Goal: Feedback & Contribution: Contribute content

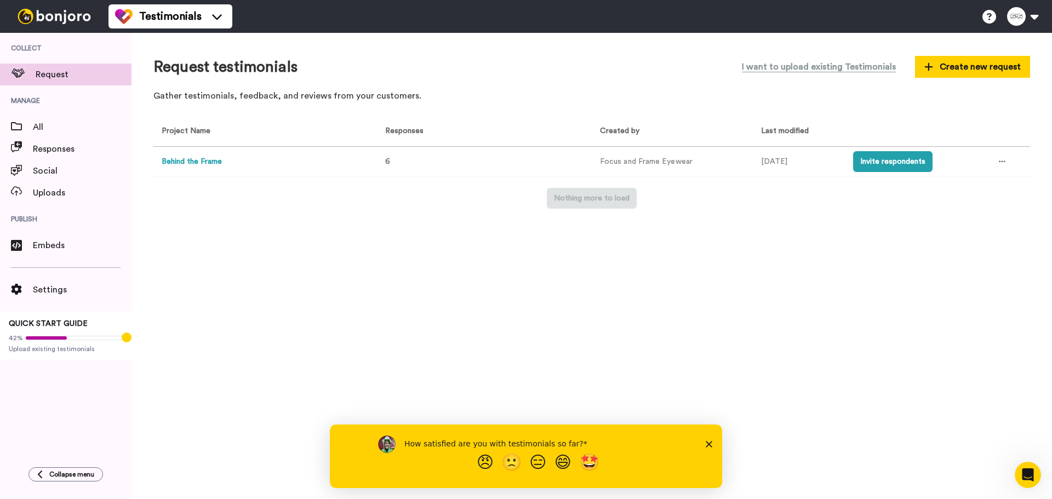
click at [706, 446] on div "How satisfied are you with testimonials so far? 😠 🙁 😑 😄 🤩" at bounding box center [526, 456] width 392 height 64
click at [706, 444] on icon "Close survey" at bounding box center [709, 444] width 7 height 7
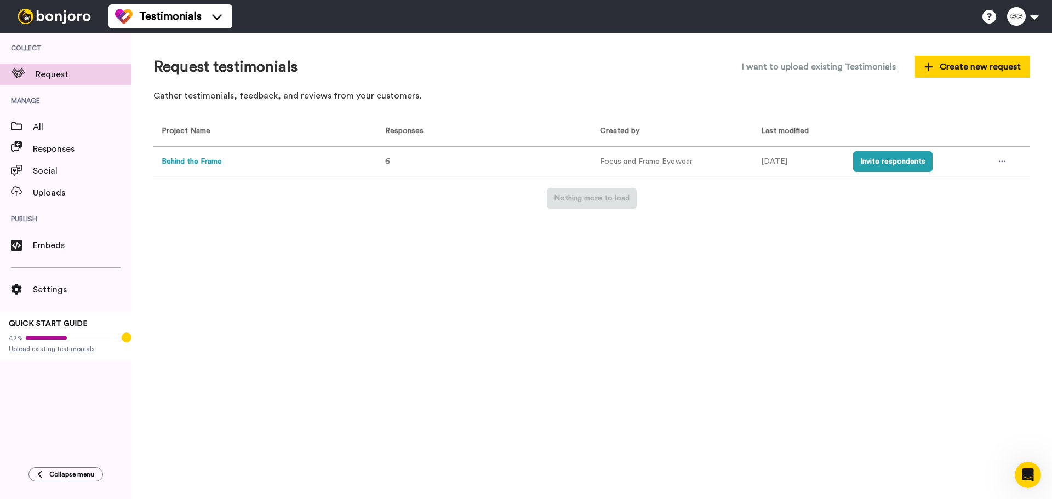
click at [1036, 11] on button at bounding box center [1023, 16] width 42 height 24
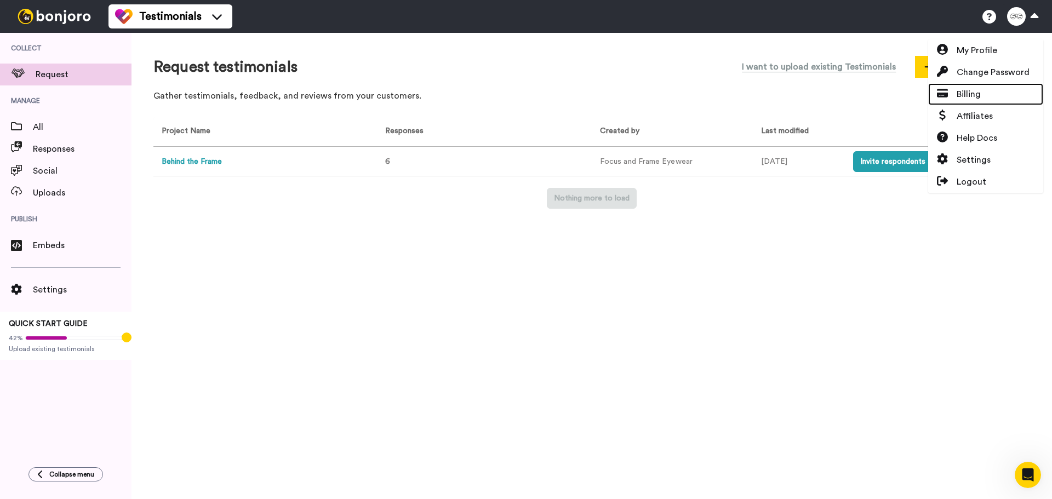
click at [959, 89] on span "Billing" at bounding box center [969, 94] width 24 height 13
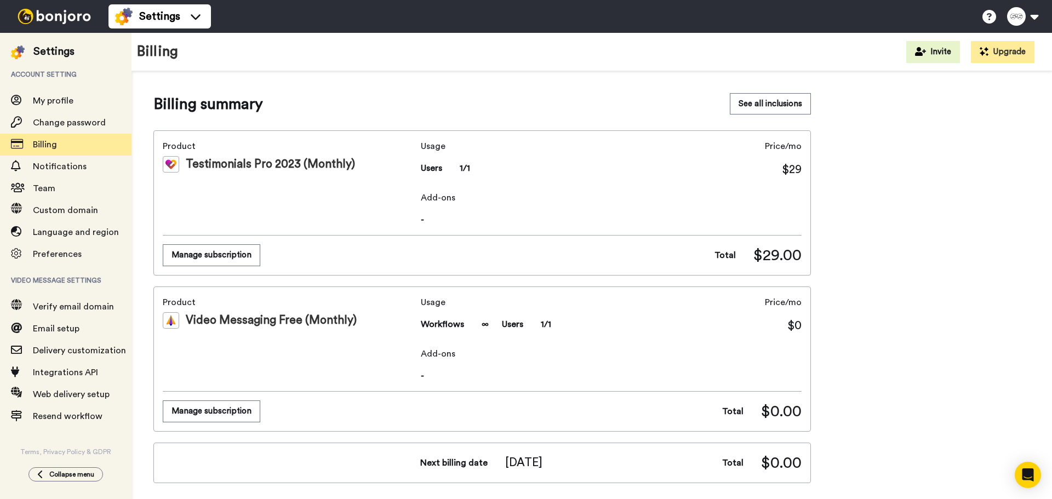
click at [58, 14] on img at bounding box center [54, 16] width 82 height 15
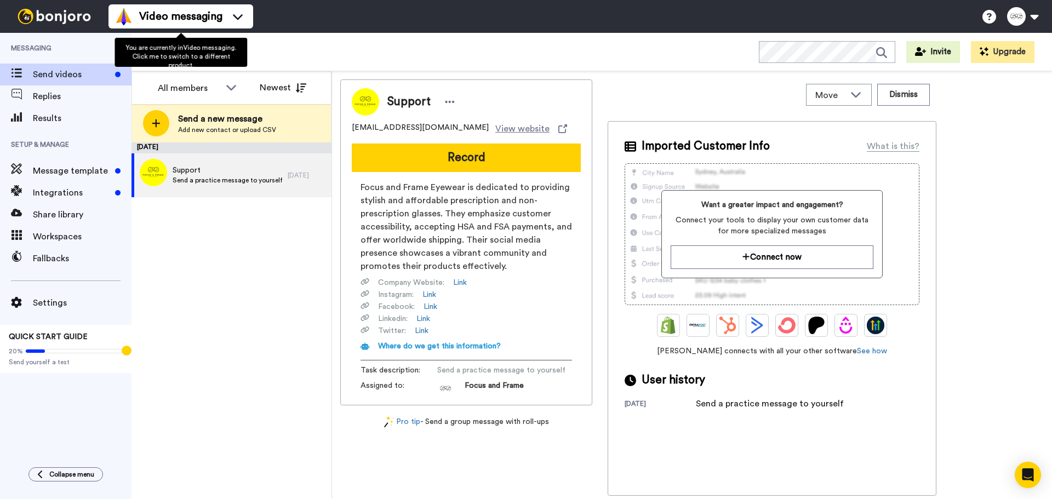
click at [225, 18] on div "Video messaging" at bounding box center [181, 17] width 132 height 18
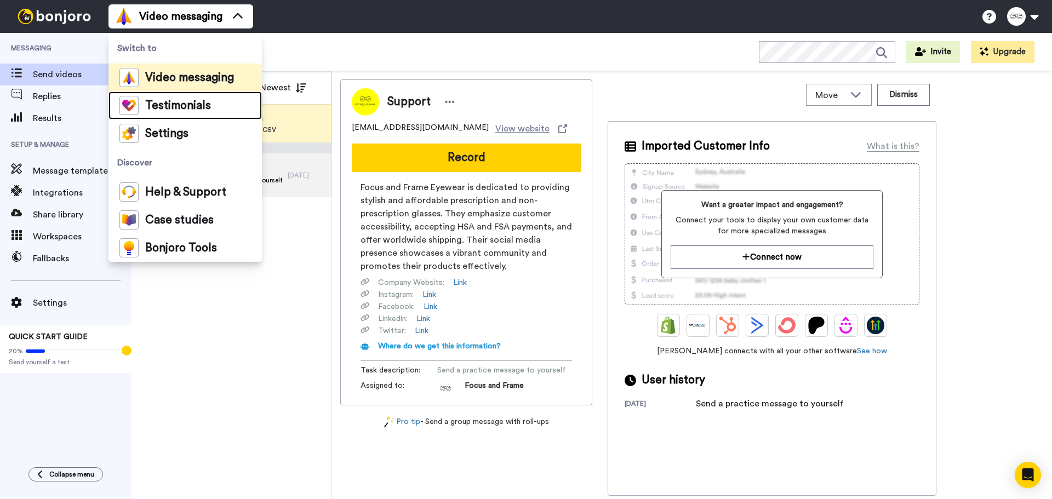
click at [185, 100] on span "Testimonials" at bounding box center [178, 105] width 66 height 11
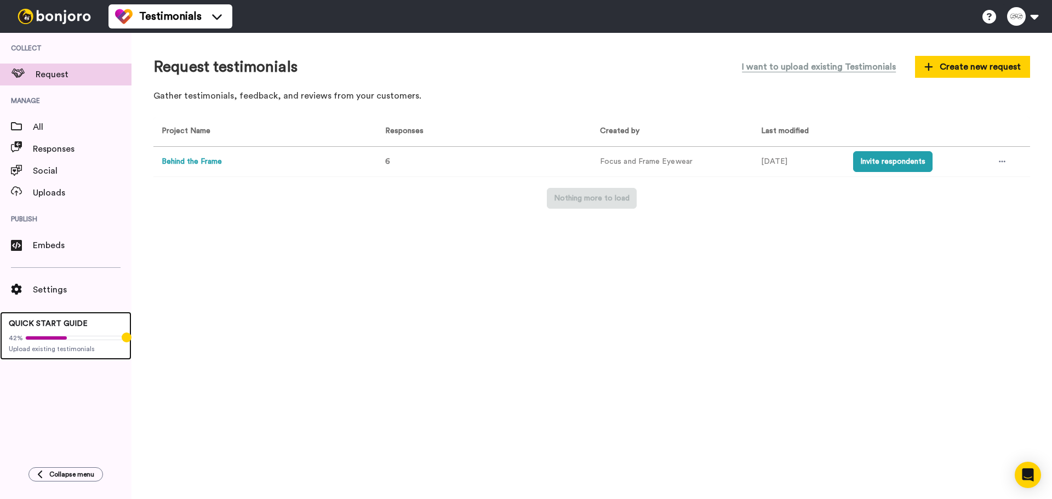
click at [56, 339] on icon at bounding box center [46, 337] width 41 height 3
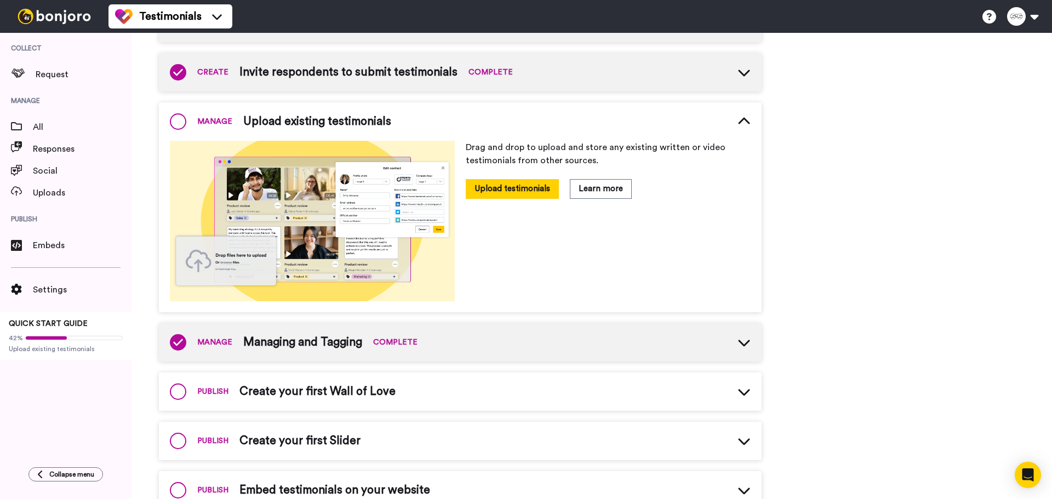
scroll to position [200, 0]
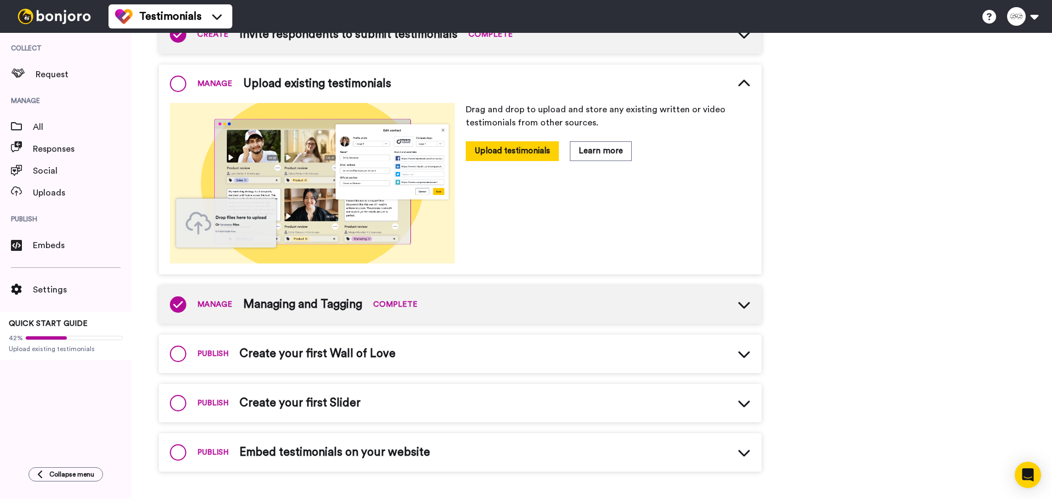
click at [458, 356] on div "PUBLISH Create your first Wall of Love" at bounding box center [460, 354] width 603 height 38
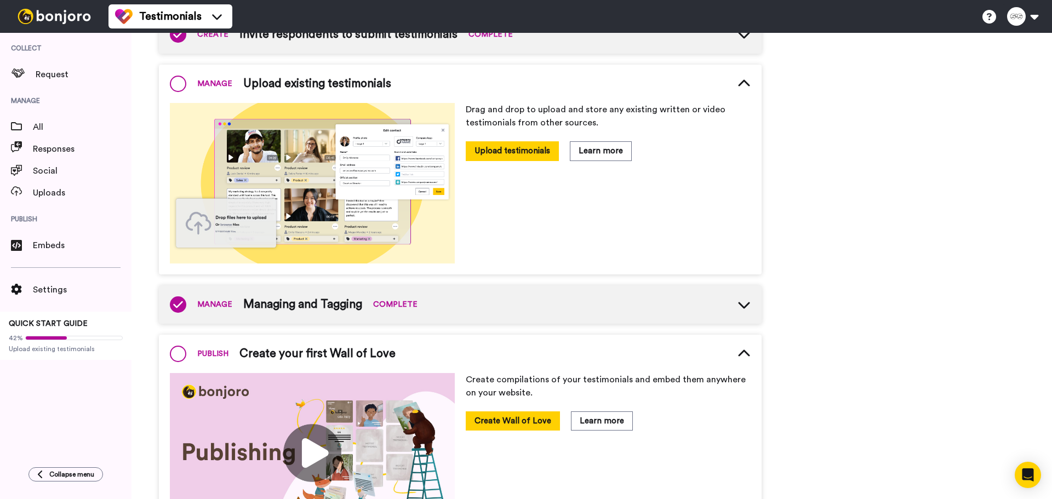
click at [493, 299] on div "MANAGE Managing and Tagging COMPLETE" at bounding box center [460, 305] width 603 height 38
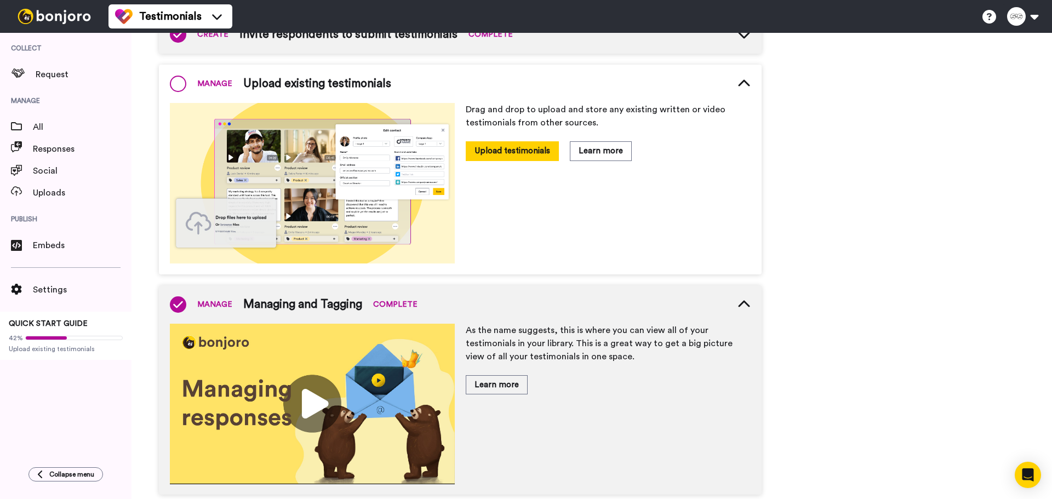
scroll to position [255, 0]
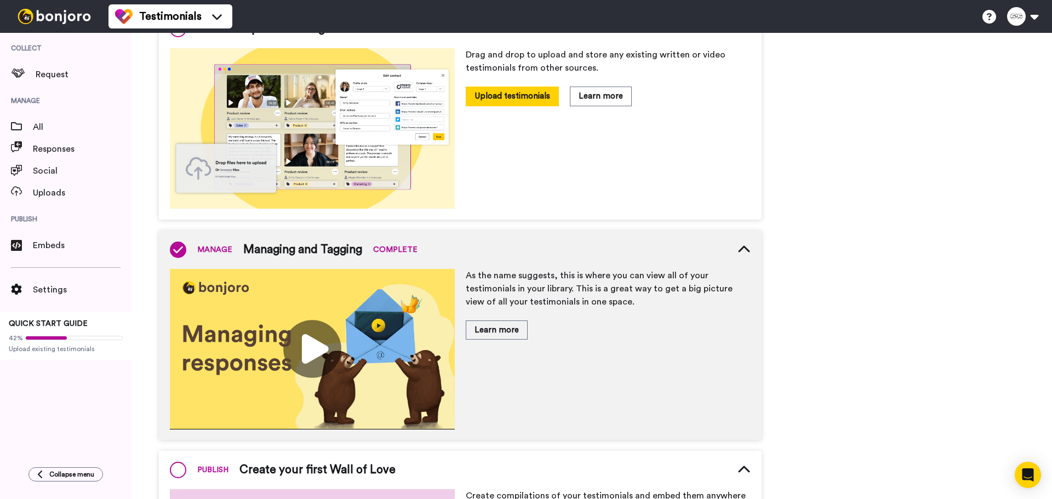
click at [335, 252] on span "Managing and Tagging" at bounding box center [302, 250] width 119 height 16
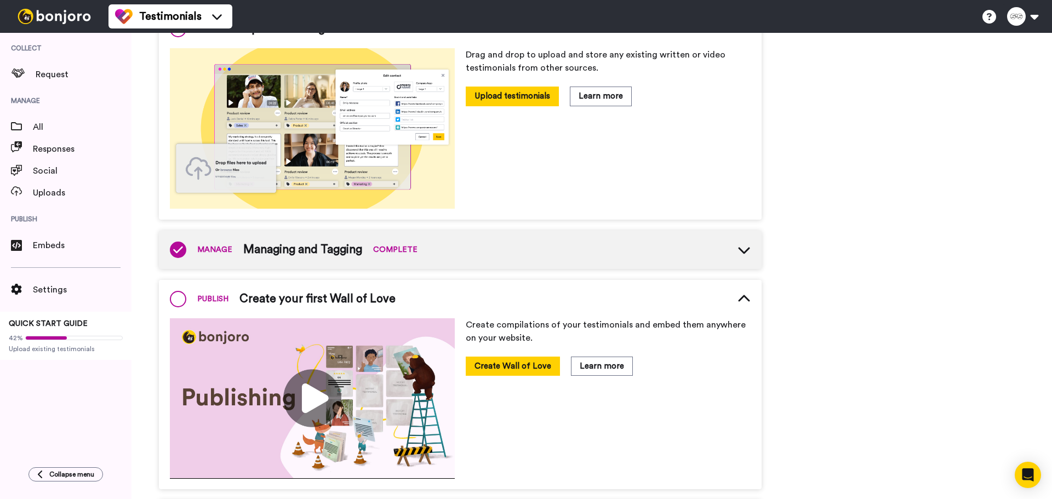
click at [335, 252] on span "Managing and Tagging" at bounding box center [302, 250] width 119 height 16
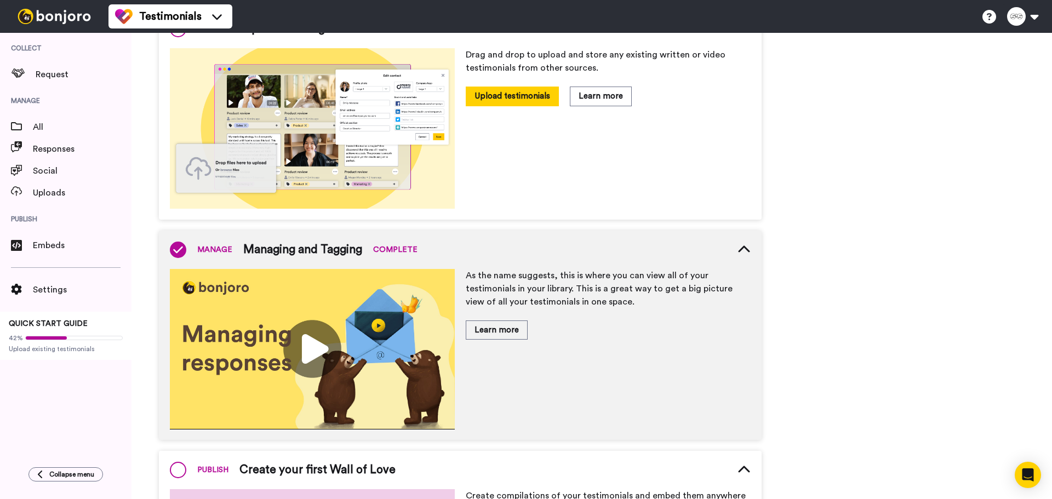
click at [335, 252] on span "Managing and Tagging" at bounding box center [302, 250] width 119 height 16
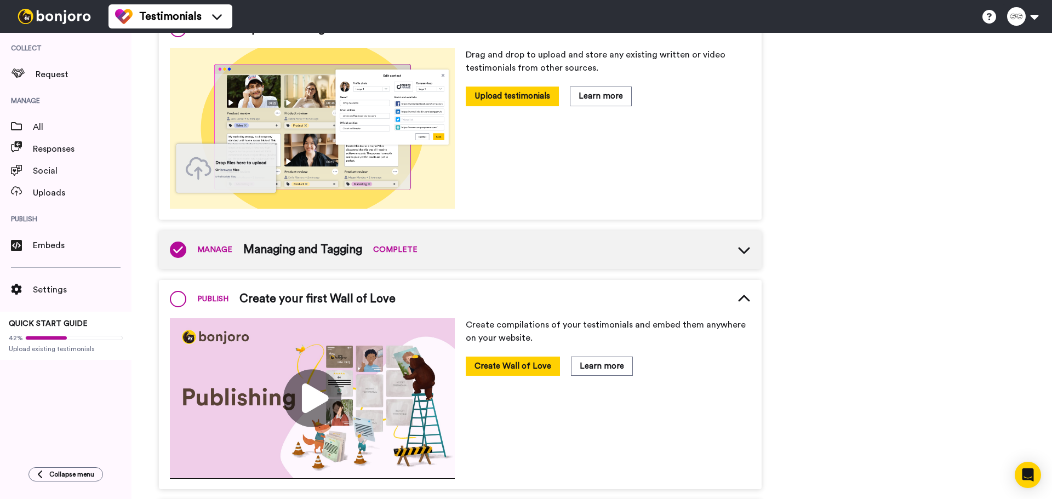
click at [335, 252] on span "Managing and Tagging" at bounding box center [302, 250] width 119 height 16
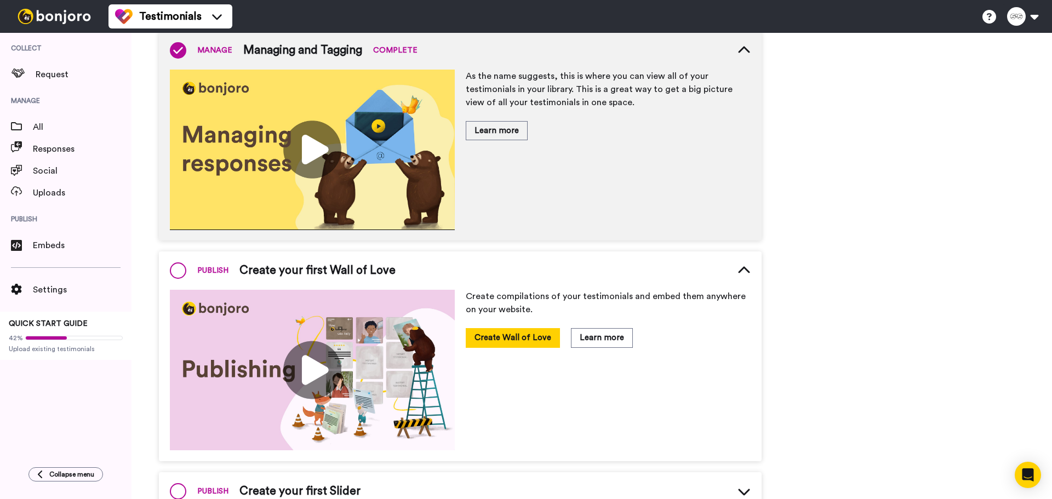
scroll to position [474, 0]
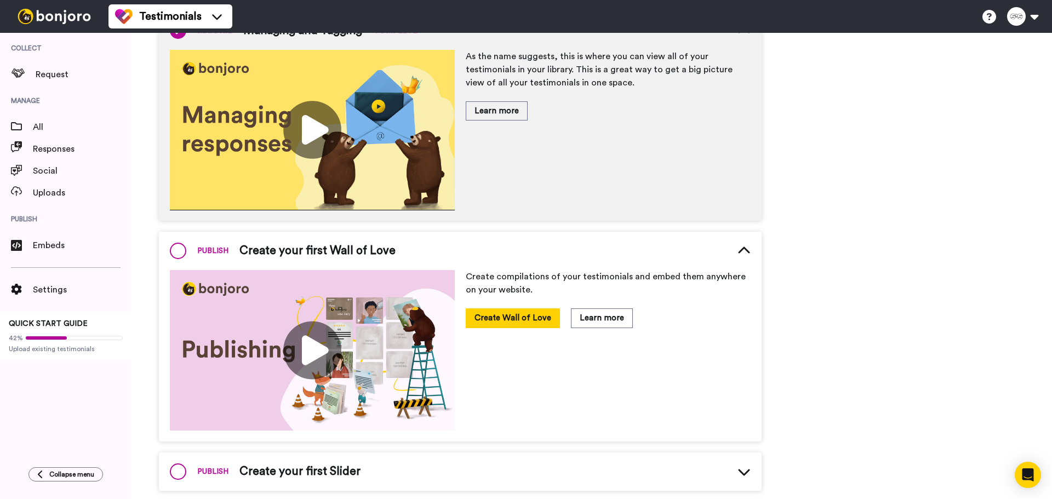
click at [512, 316] on button "Create Wall of Love" at bounding box center [513, 318] width 94 height 19
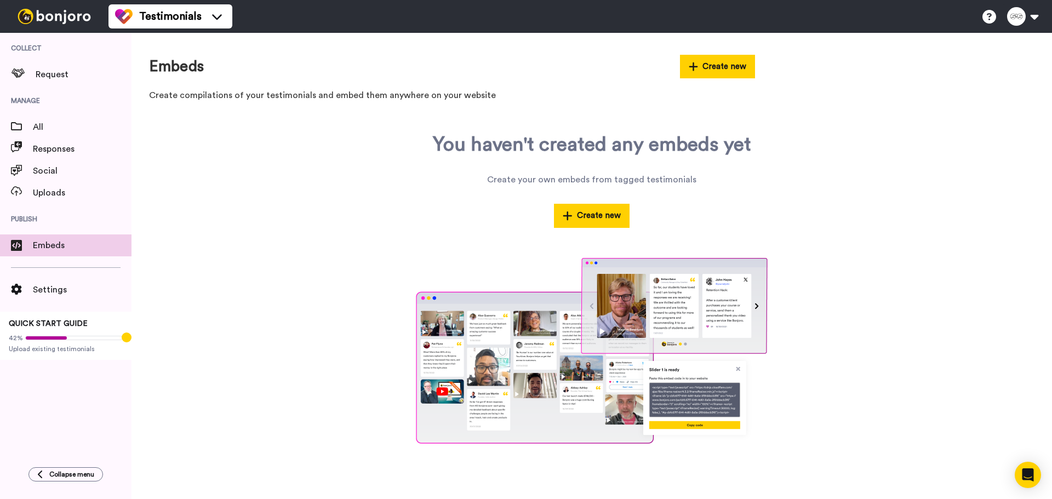
click at [598, 221] on button "Create new" at bounding box center [592, 216] width 76 height 24
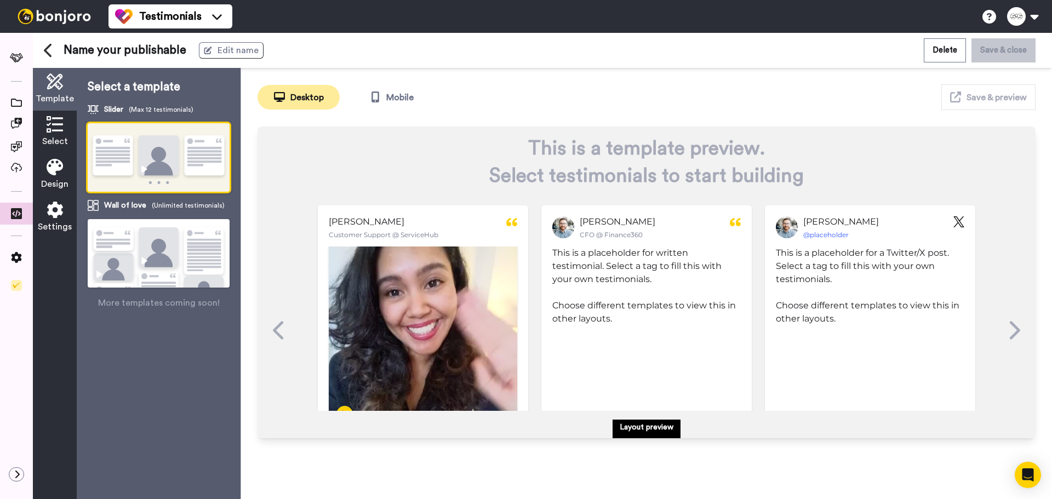
click at [124, 259] on img at bounding box center [159, 267] width 142 height 97
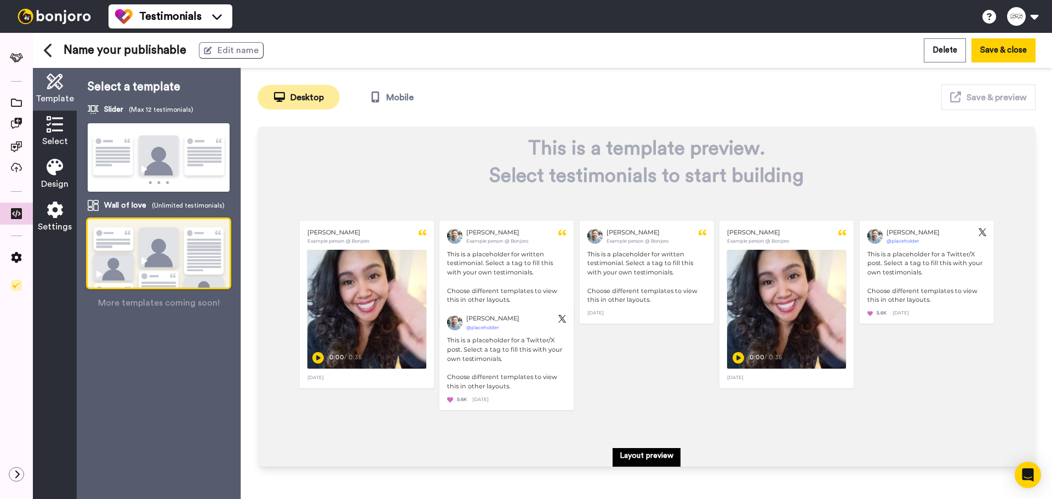
click at [45, 130] on div "Select" at bounding box center [55, 132] width 44 height 43
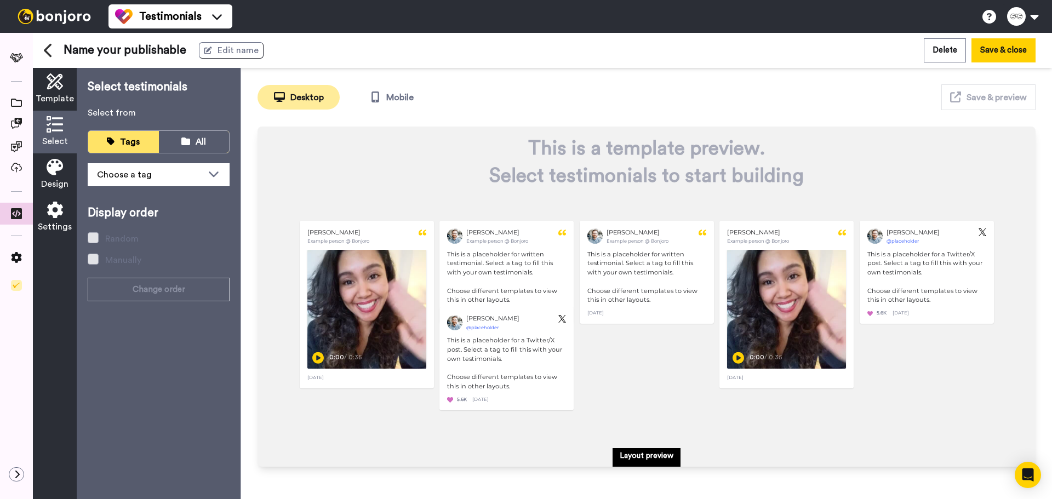
click at [192, 171] on div "Choose a tag" at bounding box center [150, 174] width 106 height 13
click at [191, 147] on div "All" at bounding box center [194, 142] width 54 height 13
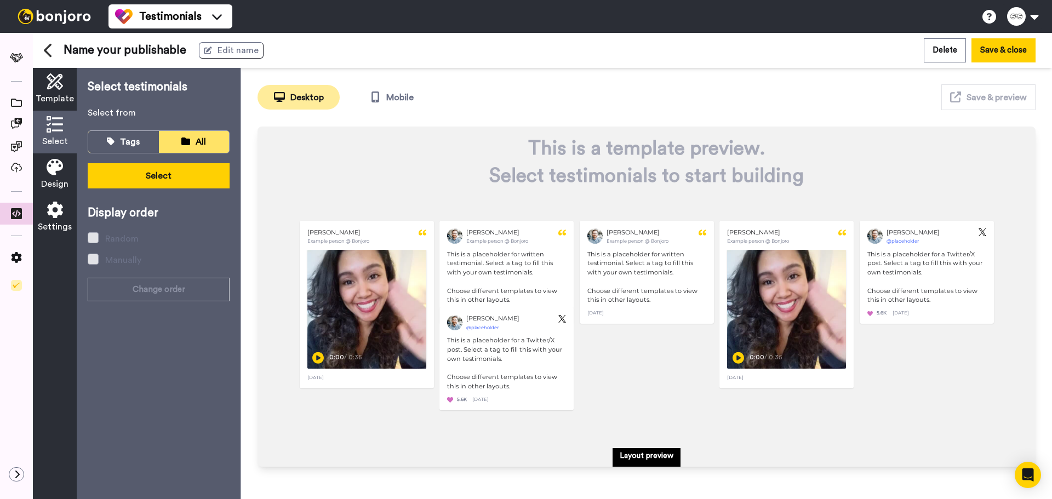
click at [135, 176] on button "Select" at bounding box center [159, 175] width 142 height 25
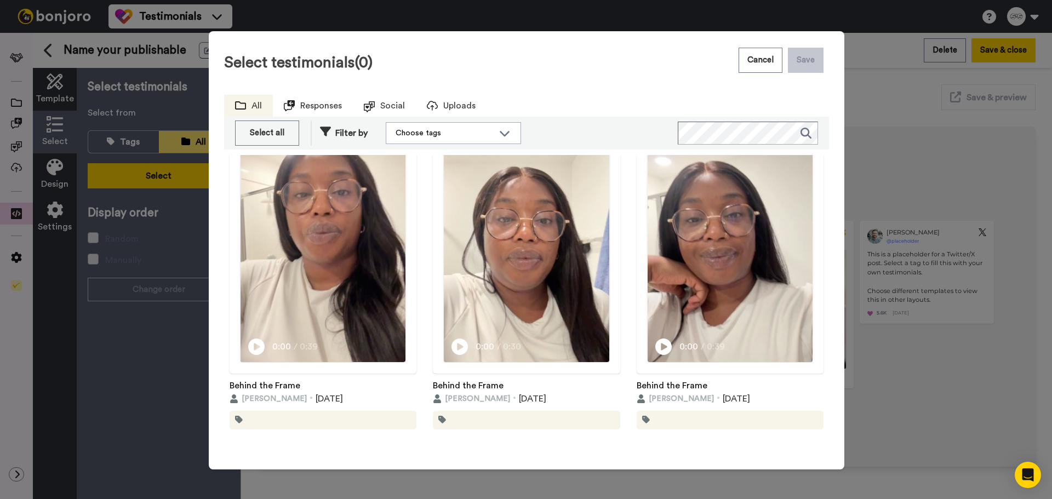
scroll to position [110, 0]
click at [312, 107] on span "Responses" at bounding box center [321, 105] width 42 height 13
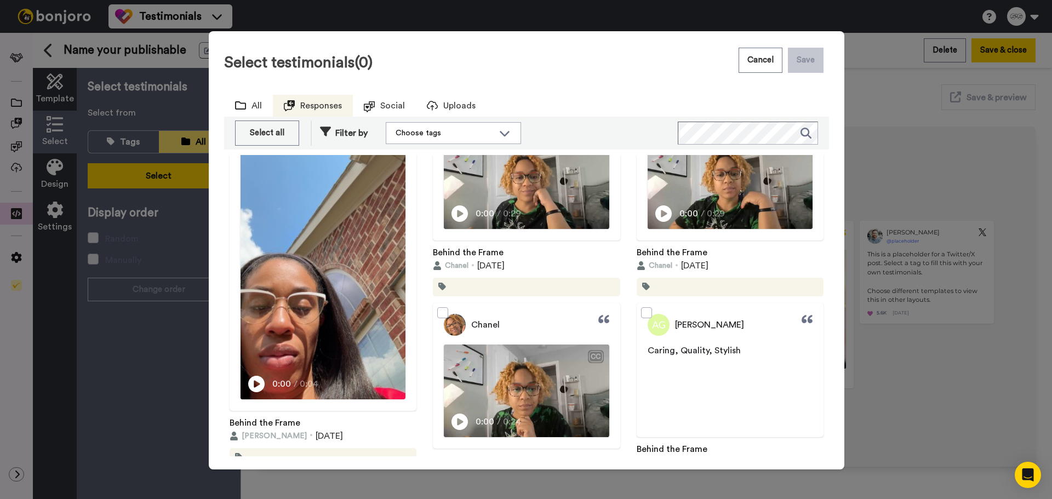
scroll to position [603, 0]
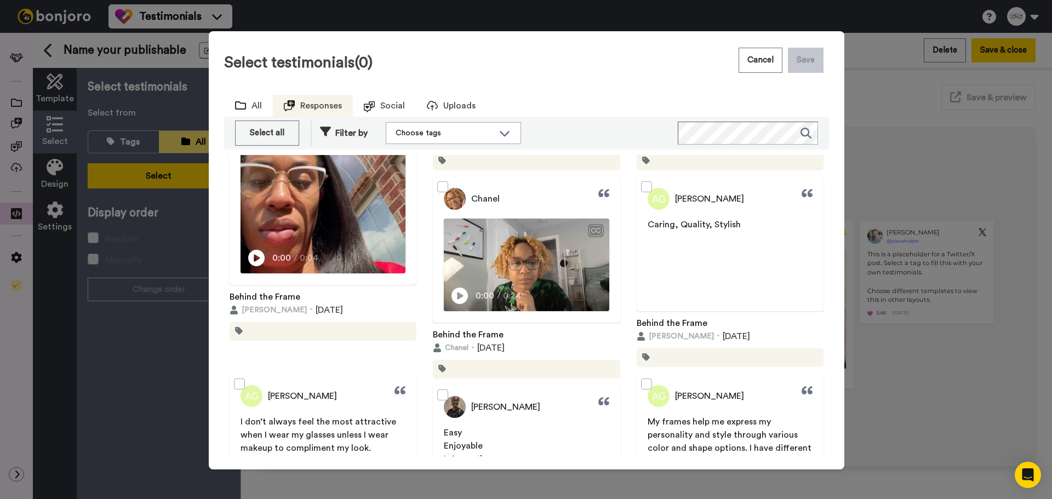
click at [455, 293] on div at bounding box center [526, 249] width 187 height 145
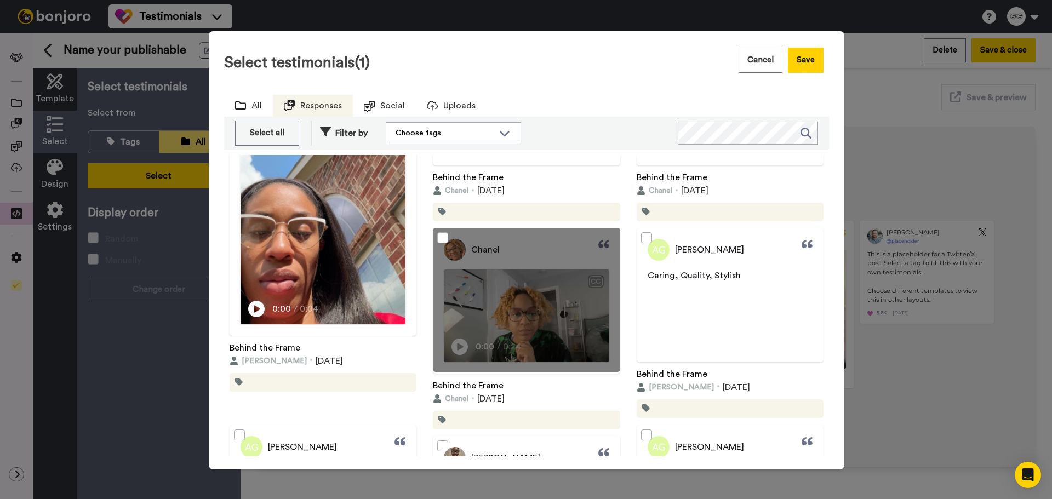
scroll to position [559, 0]
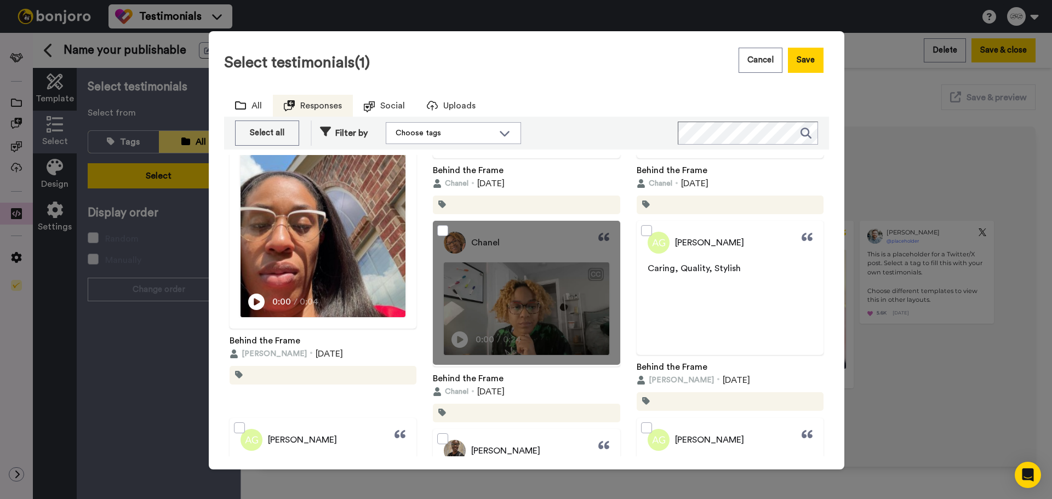
click at [437, 234] on span at bounding box center [442, 230] width 11 height 11
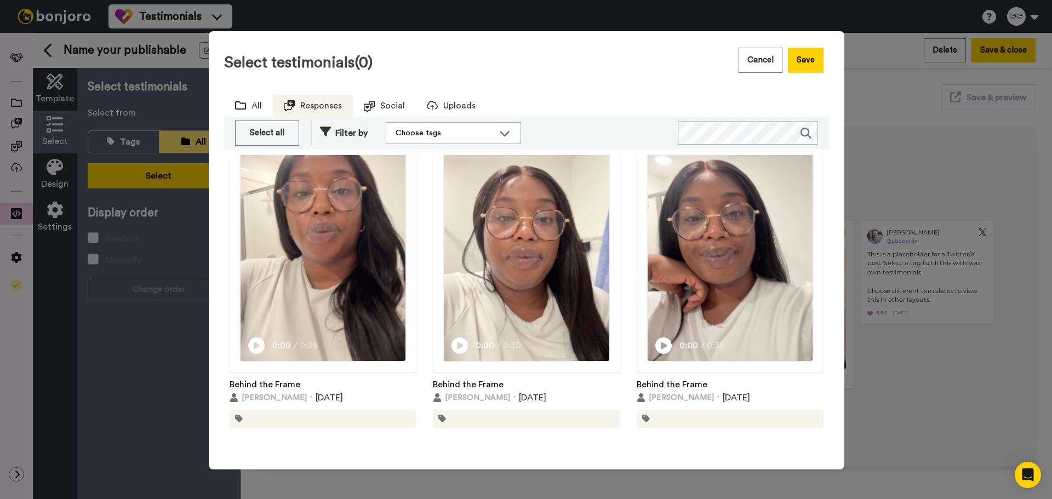
scroll to position [274, 0]
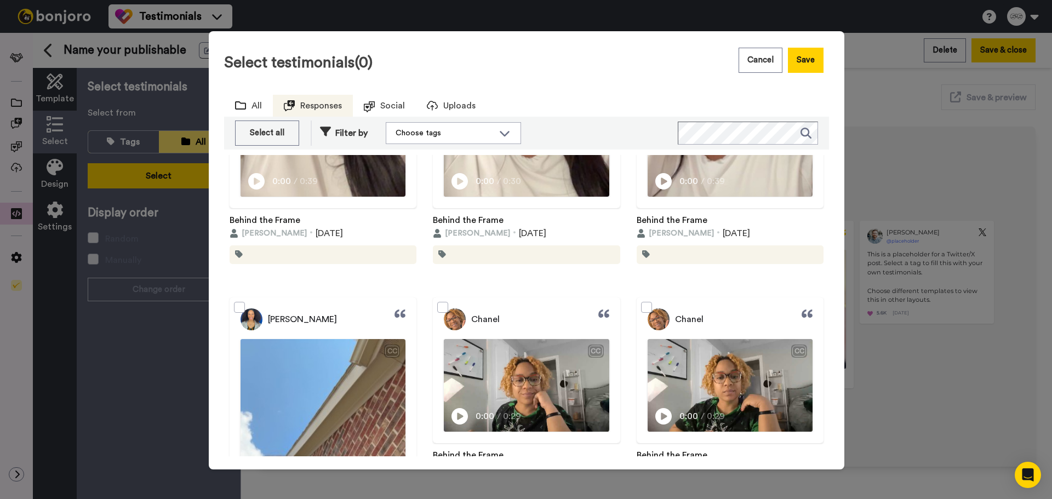
click at [765, 58] on button "Cancel" at bounding box center [761, 60] width 44 height 25
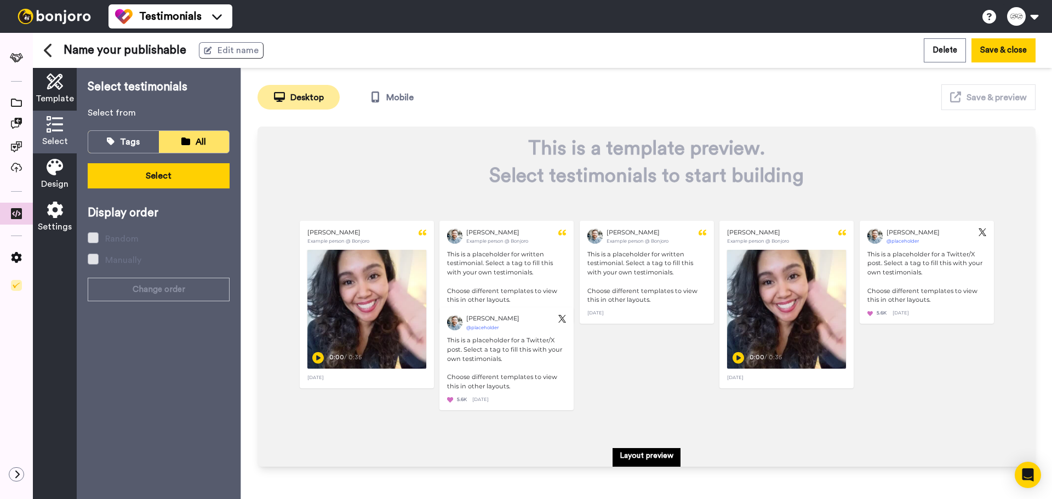
click at [247, 49] on span "Edit name" at bounding box center [238, 50] width 41 height 13
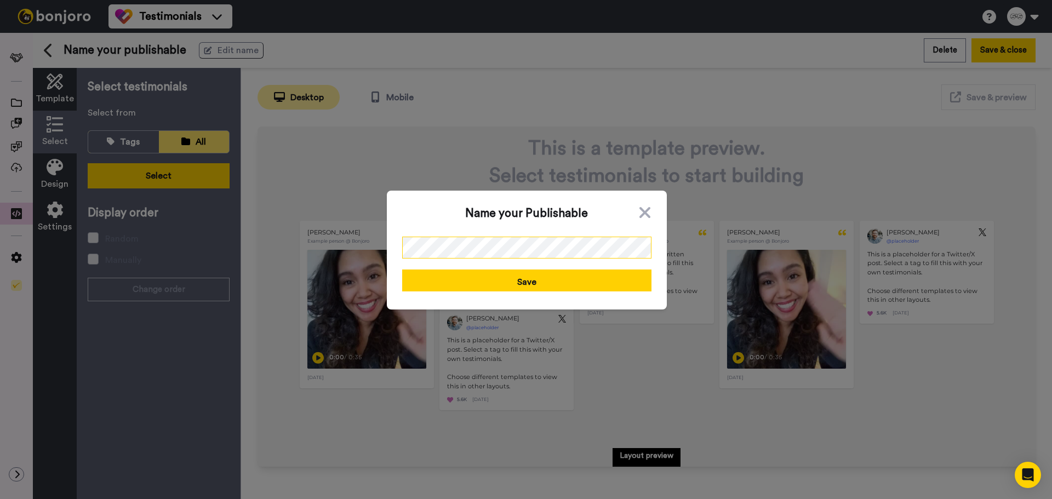
click at [358, 251] on div "Name your Publishable Save" at bounding box center [526, 249] width 1052 height 499
click at [479, 279] on button "Save" at bounding box center [526, 281] width 249 height 22
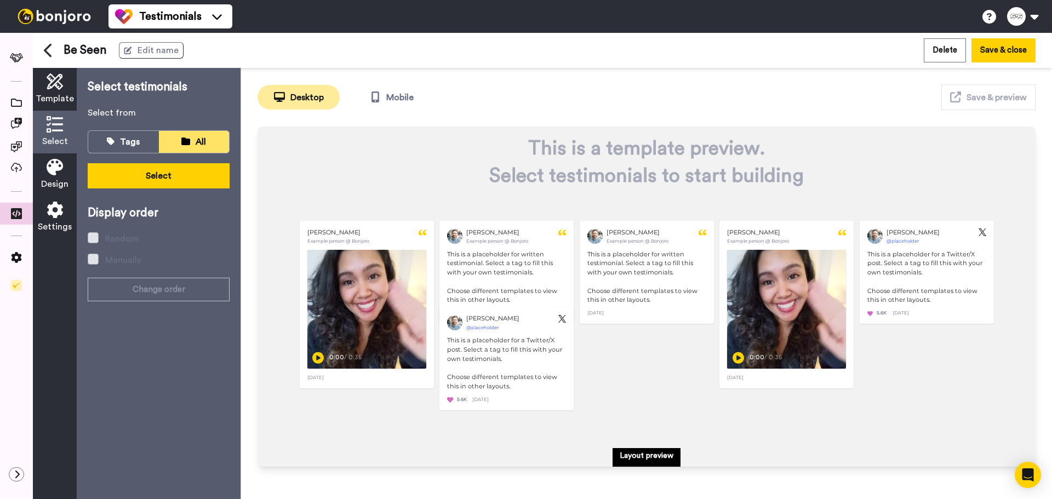
click at [119, 146] on div "Tags" at bounding box center [123, 142] width 54 height 13
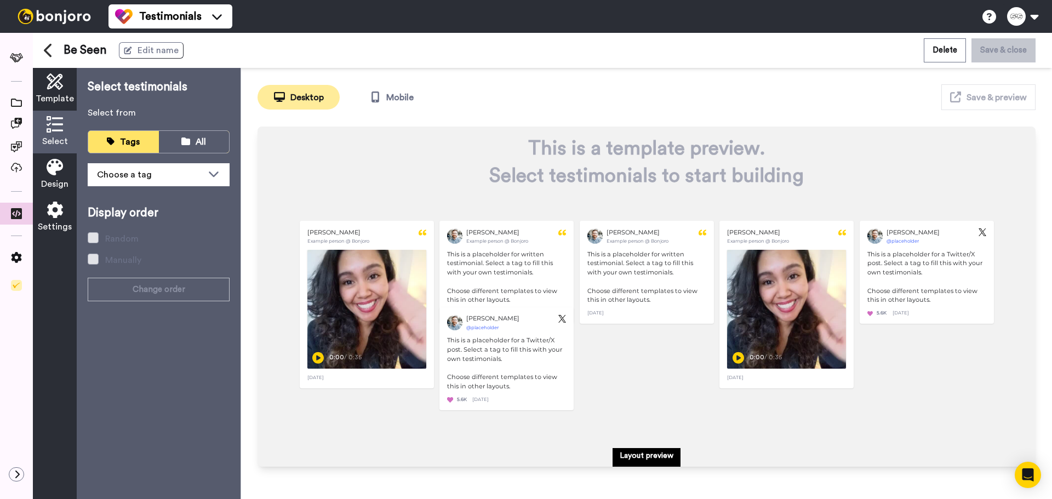
click at [142, 172] on div "Choose a tag" at bounding box center [150, 174] width 106 height 13
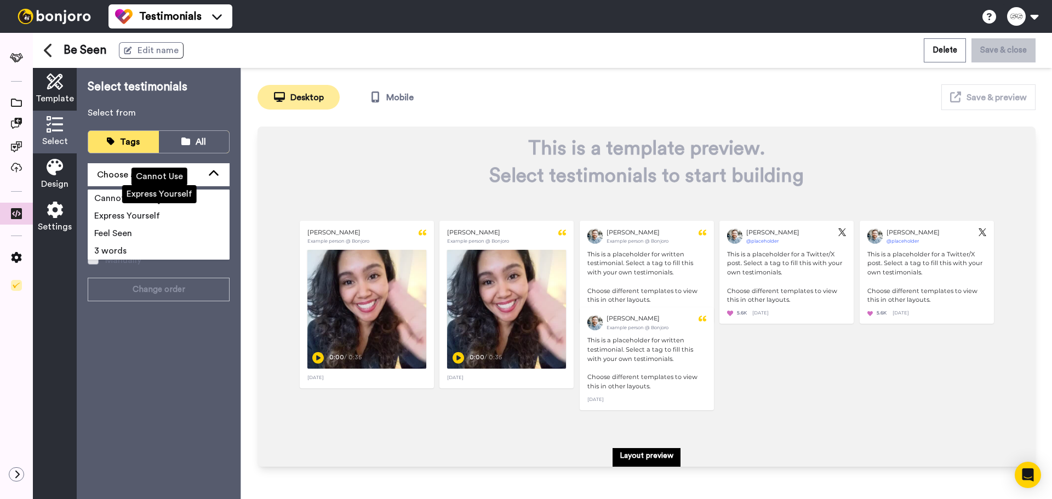
click at [151, 215] on span "Express Yourself" at bounding box center [127, 216] width 66 height 9
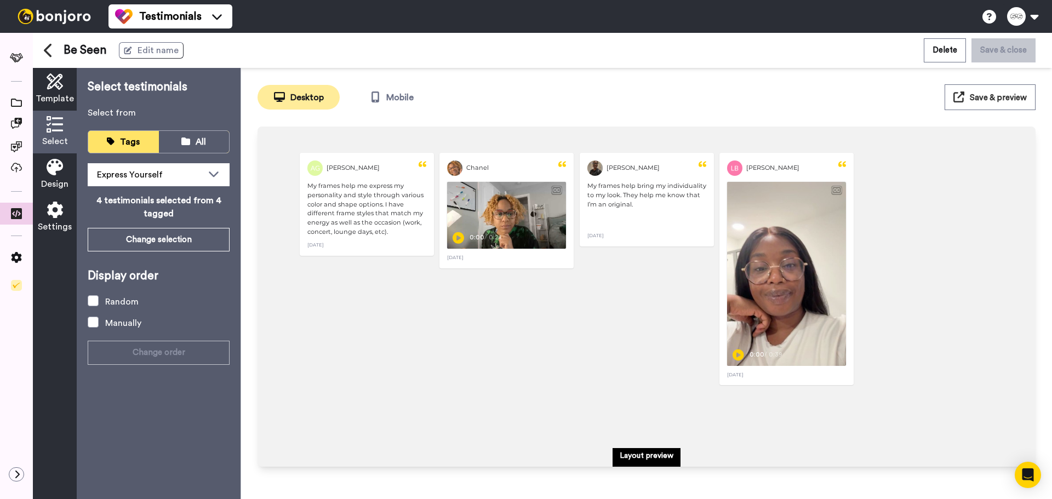
click at [994, 103] on button "Save & preview" at bounding box center [990, 97] width 91 height 26
click at [174, 241] on button "Change selection" at bounding box center [159, 240] width 142 height 24
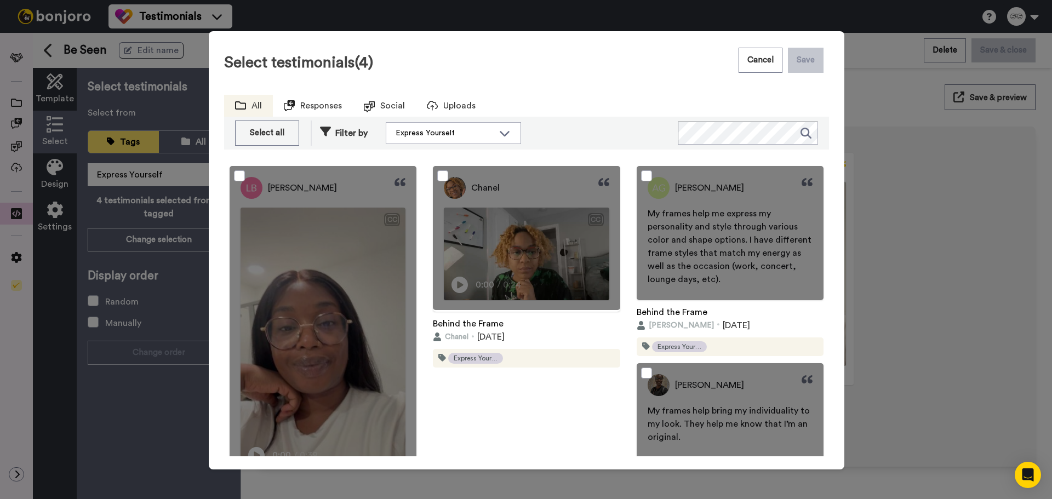
click at [759, 67] on button "Cancel" at bounding box center [761, 60] width 44 height 25
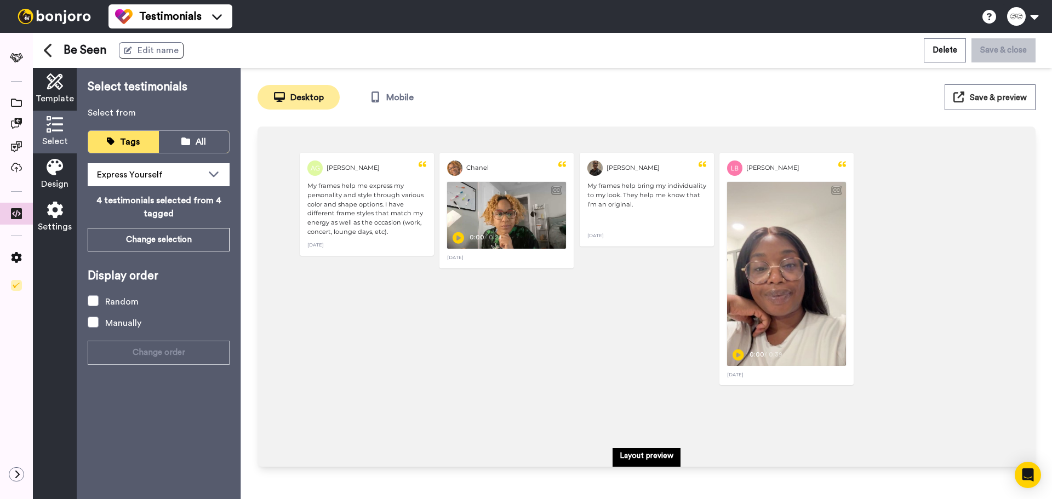
click at [53, 169] on icon at bounding box center [55, 167] width 16 height 16
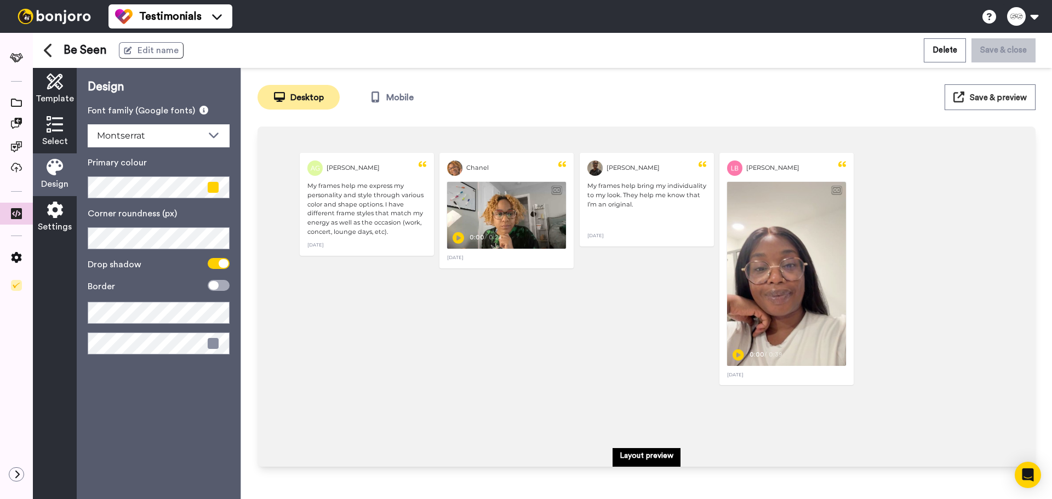
click at [219, 286] on span at bounding box center [219, 285] width 22 height 11
click at [59, 201] on div "Settings" at bounding box center [55, 217] width 44 height 43
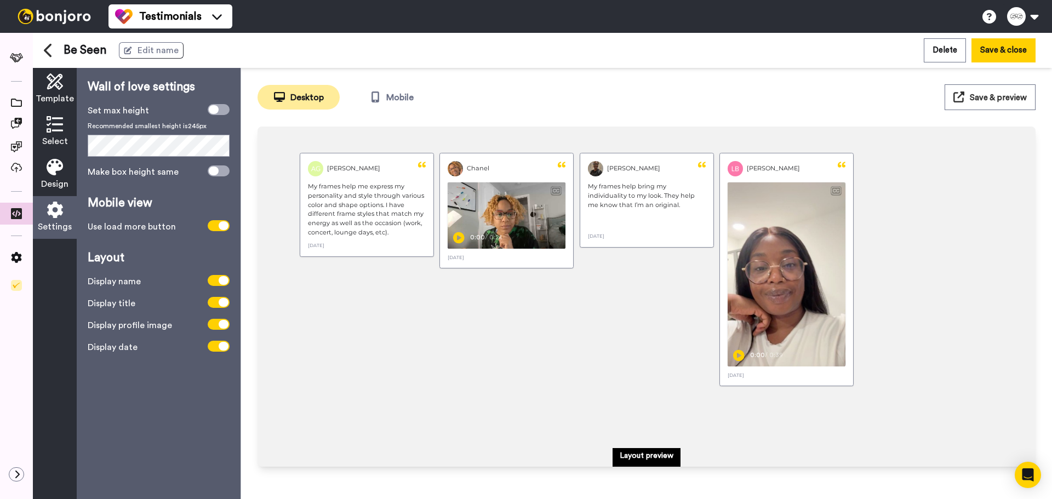
click at [213, 108] on icon at bounding box center [214, 109] width 10 height 9
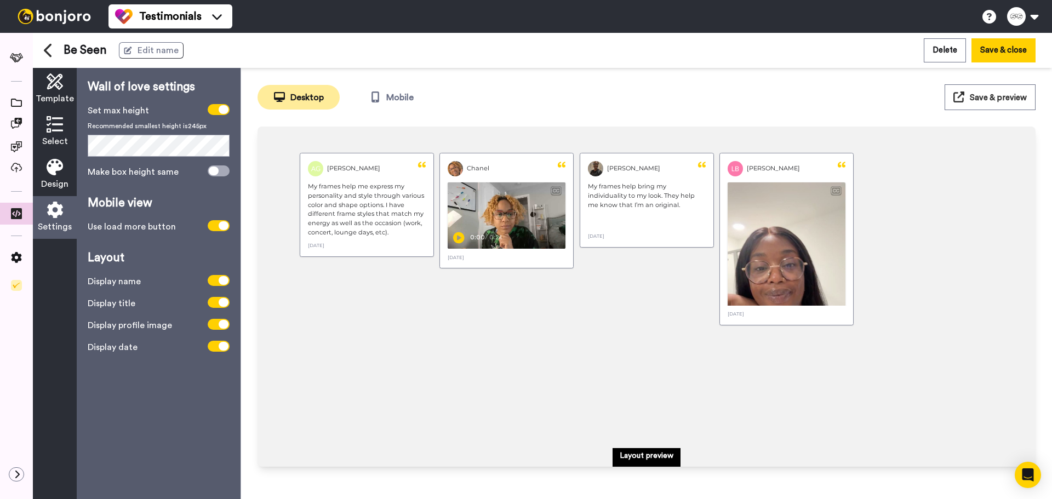
click at [214, 109] on span at bounding box center [219, 109] width 22 height 11
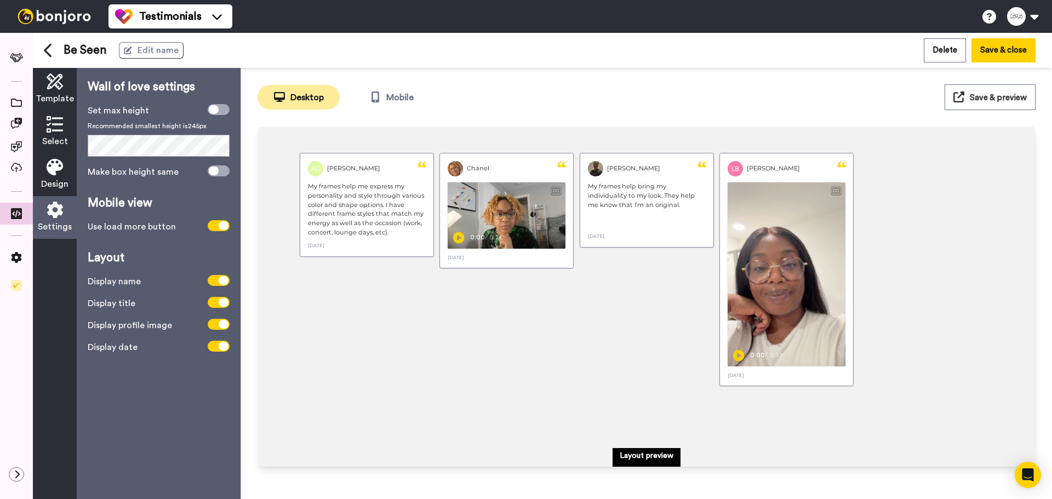
click at [220, 163] on div "Set max height Recommended smallest height is 245 px Make box height same" at bounding box center [159, 141] width 142 height 75
click at [223, 167] on span at bounding box center [219, 171] width 22 height 11
click at [220, 172] on icon at bounding box center [224, 171] width 10 height 9
click at [210, 174] on span at bounding box center [219, 171] width 22 height 11
click at [213, 174] on span at bounding box center [219, 171] width 22 height 11
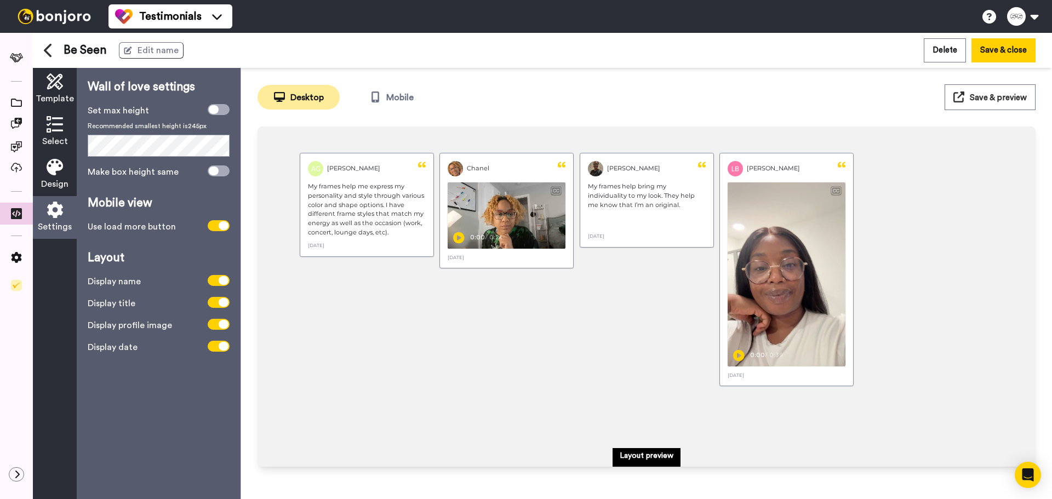
click at [1010, 44] on button "Save & close" at bounding box center [1004, 50] width 64 height 24
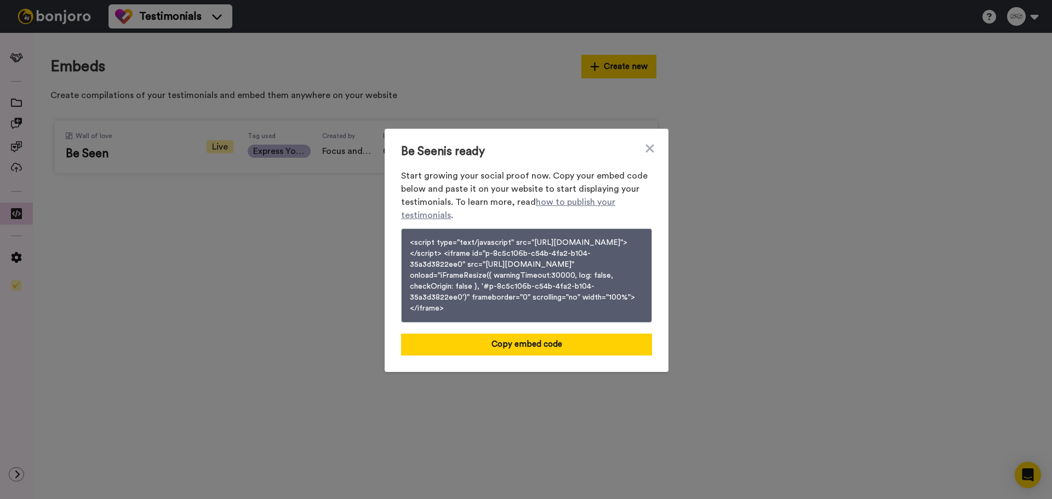
click at [646, 142] on icon at bounding box center [649, 148] width 11 height 13
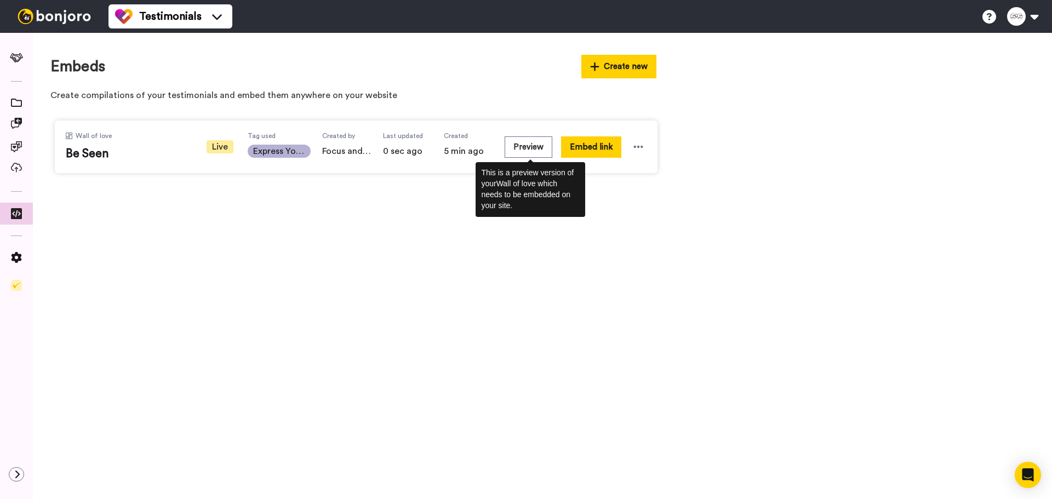
click at [526, 150] on button "Preview" at bounding box center [529, 146] width 48 height 21
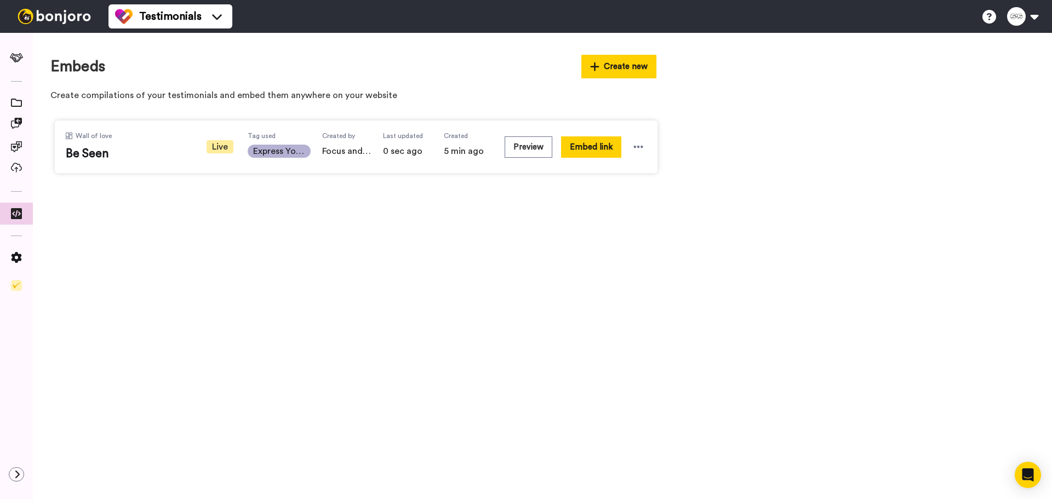
click at [638, 144] on icon at bounding box center [638, 146] width 11 height 11
click at [628, 209] on li "Edit" at bounding box center [620, 208] width 69 height 20
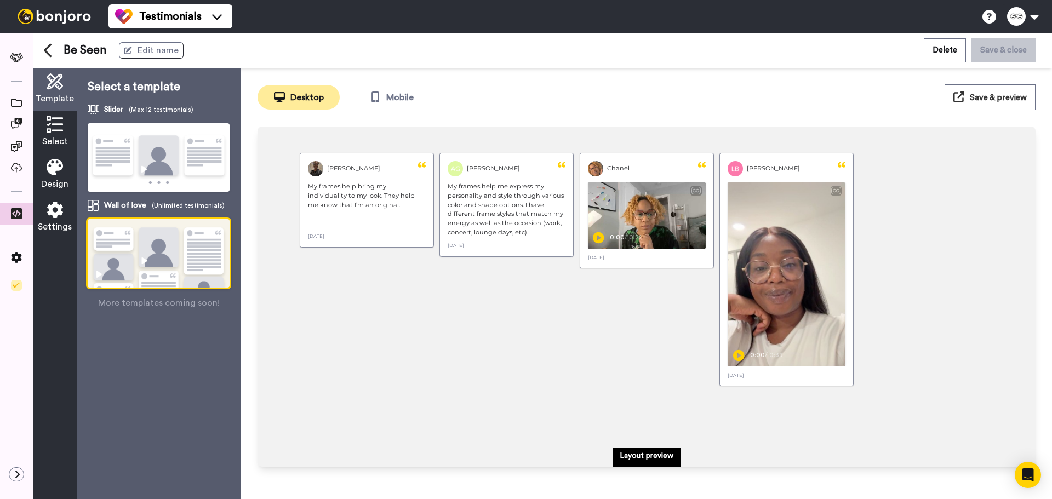
click at [128, 226] on img at bounding box center [159, 267] width 142 height 97
click at [56, 139] on span "Select" at bounding box center [55, 141] width 26 height 13
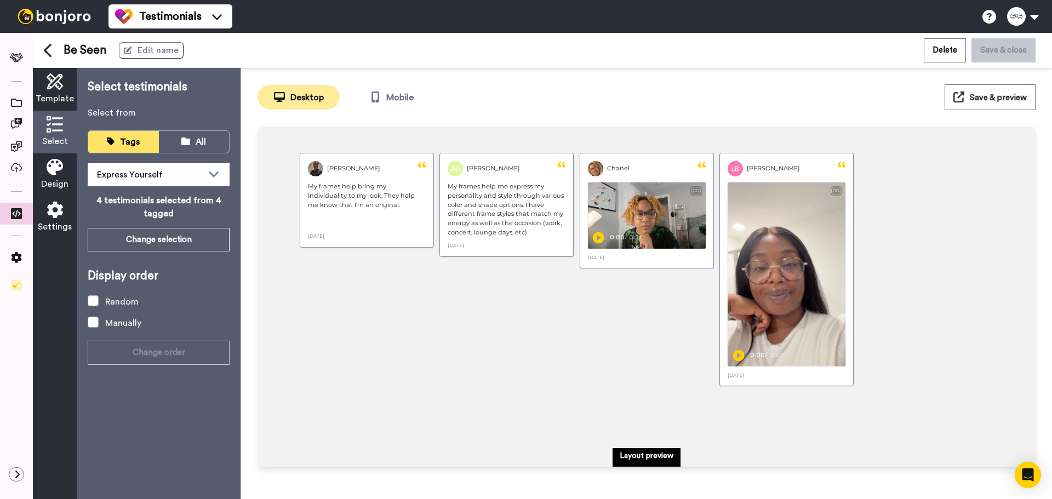
click at [152, 172] on span "Express Yourself" at bounding box center [130, 174] width 66 height 9
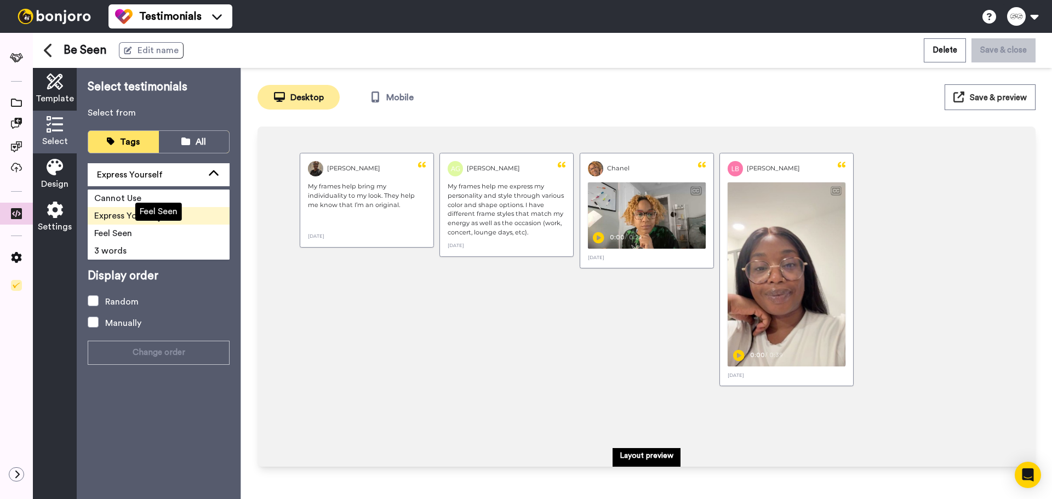
click at [145, 227] on li "Feel Seen" at bounding box center [159, 234] width 142 height 18
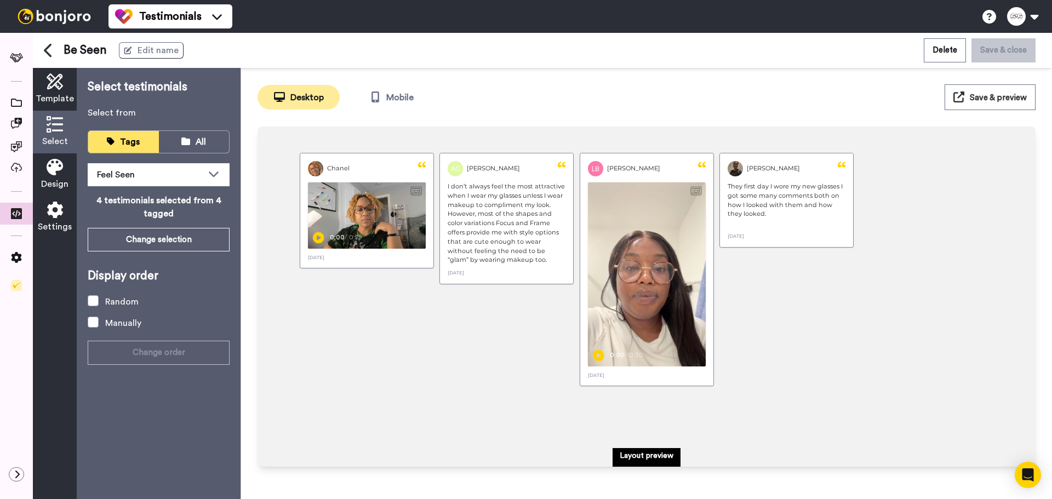
click at [185, 182] on div "Feel Seen" at bounding box center [158, 175] width 141 height 22
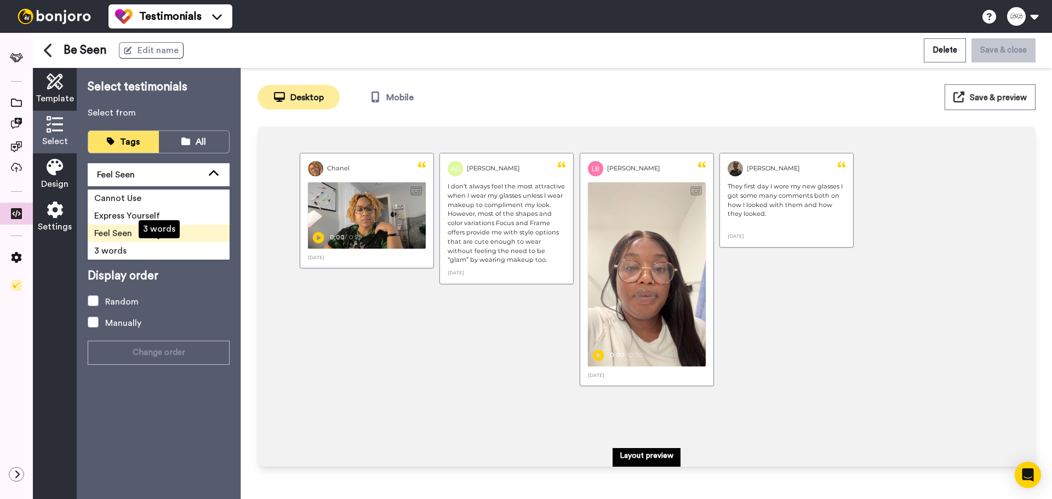
drag, startPoint x: 170, startPoint y: 215, endPoint x: 166, endPoint y: 249, distance: 34.3
click at [166, 249] on ul "Cannot Use Express Yourself Feel Seen 3 words" at bounding box center [159, 225] width 142 height 70
click at [174, 253] on li "3 words" at bounding box center [159, 251] width 142 height 18
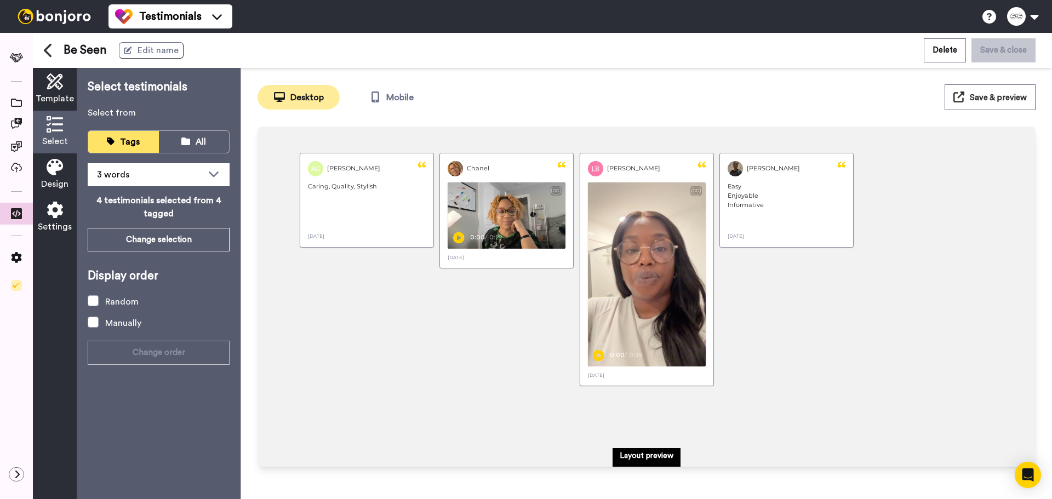
click at [144, 45] on span "Edit name" at bounding box center [158, 50] width 41 height 13
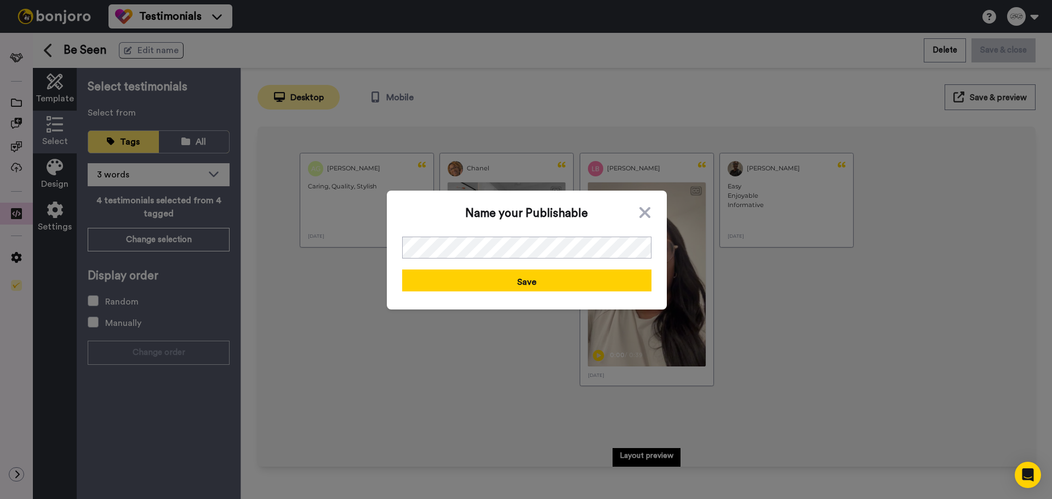
click at [481, 289] on button "Save" at bounding box center [526, 281] width 249 height 22
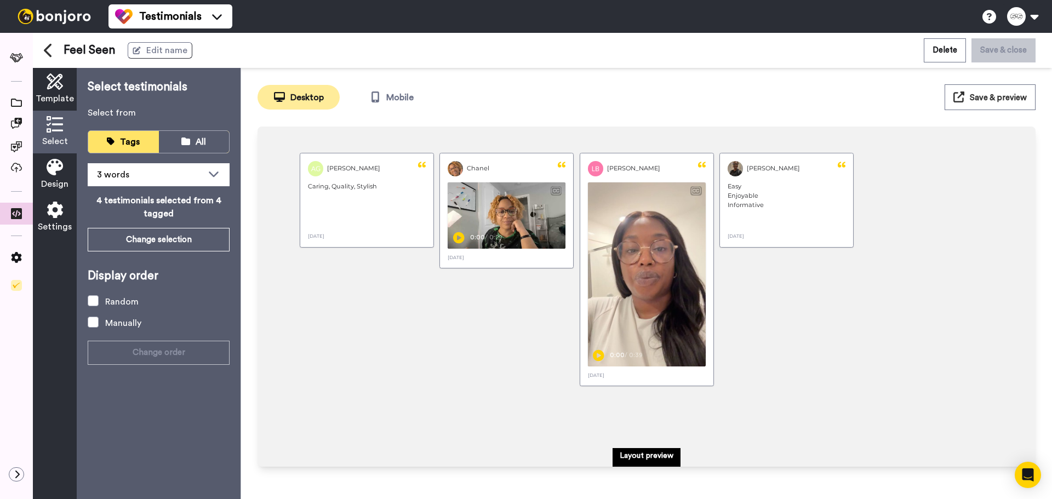
click at [204, 173] on div "3 words" at bounding box center [158, 175] width 141 height 22
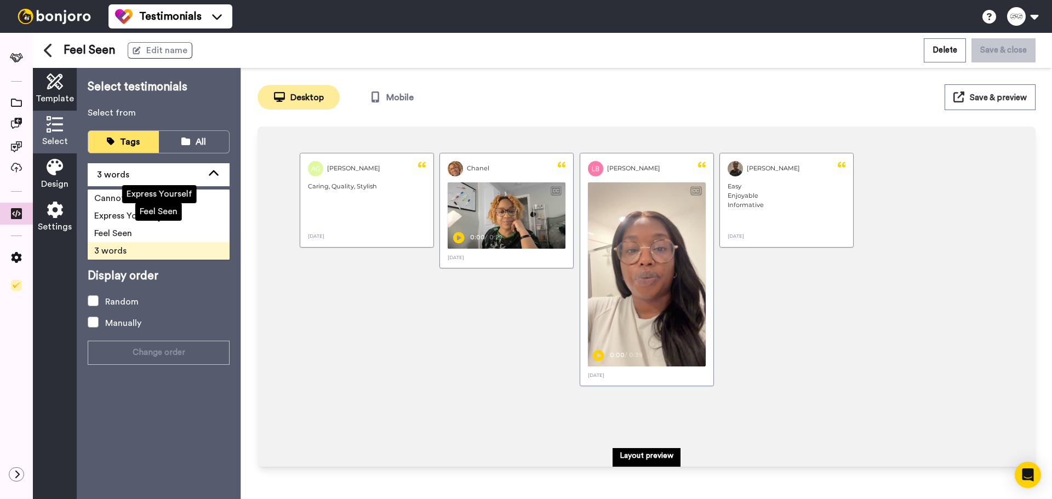
click at [166, 233] on li "Feel Seen" at bounding box center [159, 234] width 142 height 18
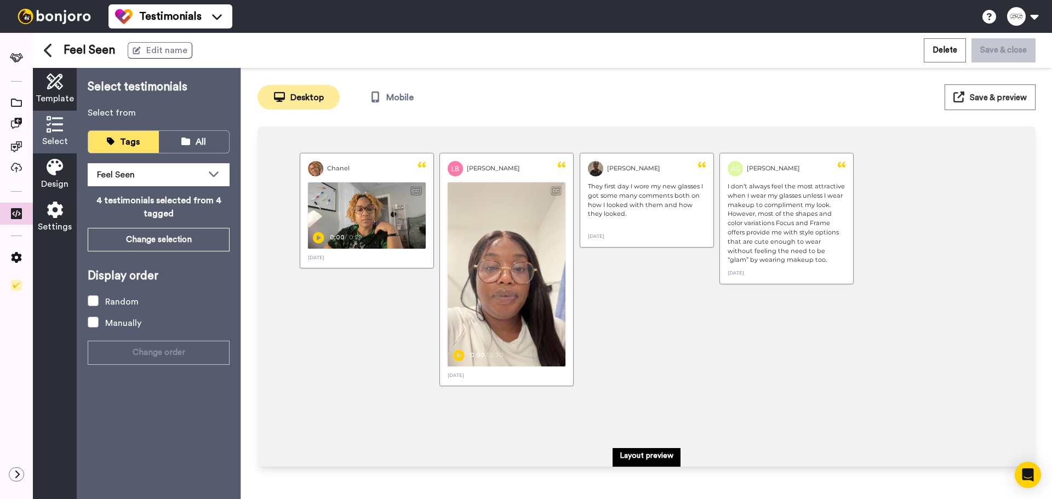
click at [47, 47] on icon at bounding box center [49, 50] width 10 height 15
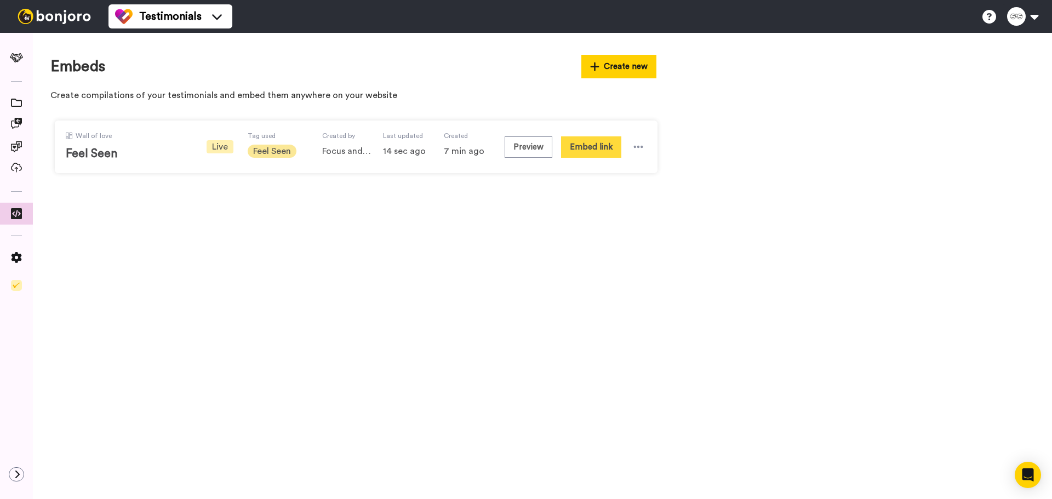
click at [623, 63] on button "Create new" at bounding box center [619, 67] width 76 height 24
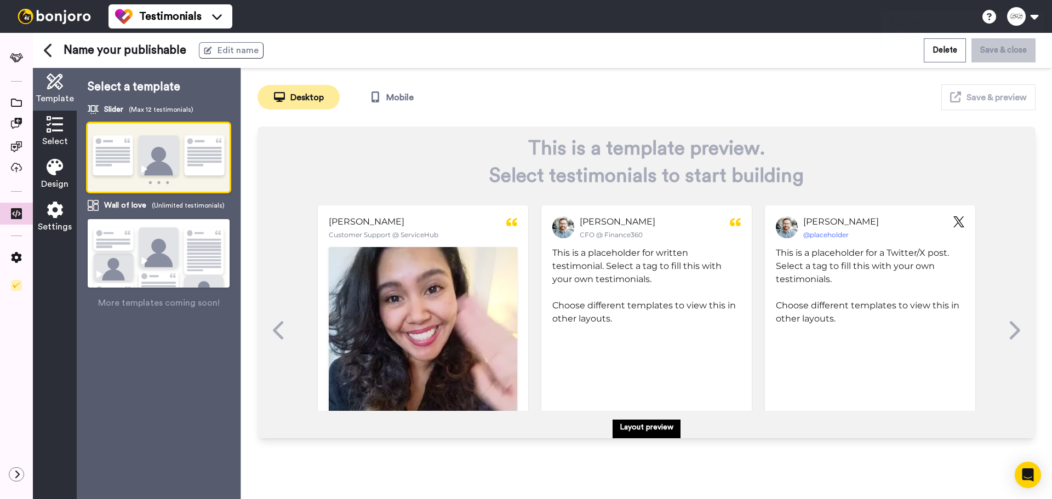
click at [160, 247] on img at bounding box center [159, 267] width 142 height 97
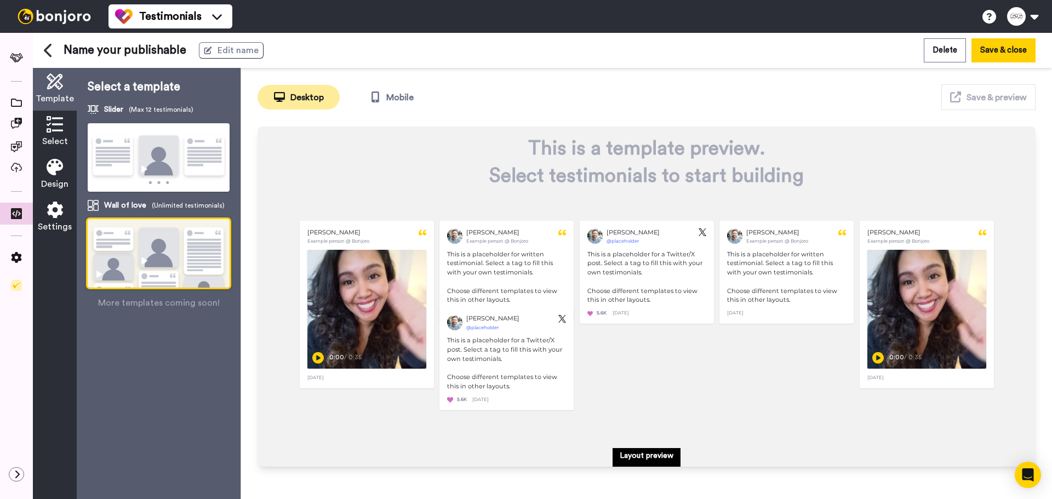
click at [57, 124] on icon at bounding box center [55, 124] width 16 height 16
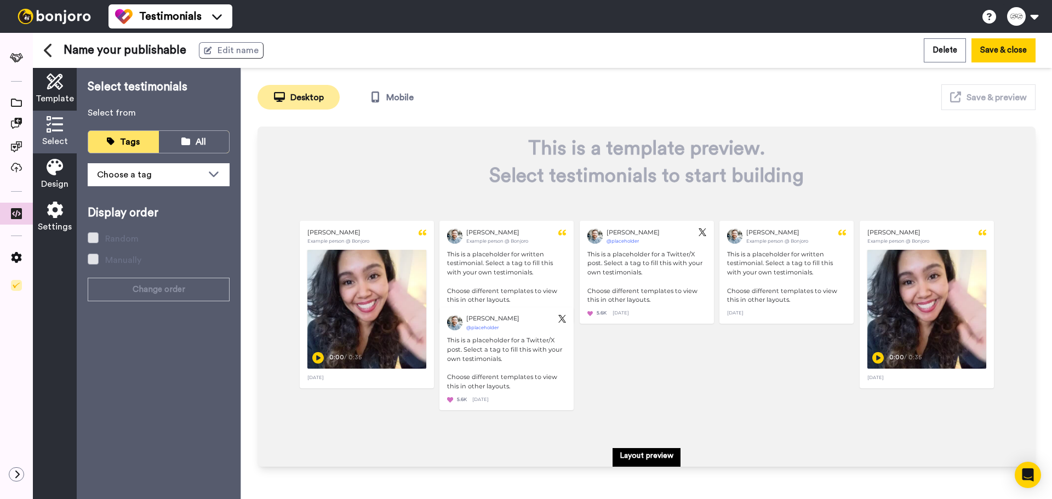
click at [204, 173] on div "Choose a tag" at bounding box center [158, 175] width 141 height 22
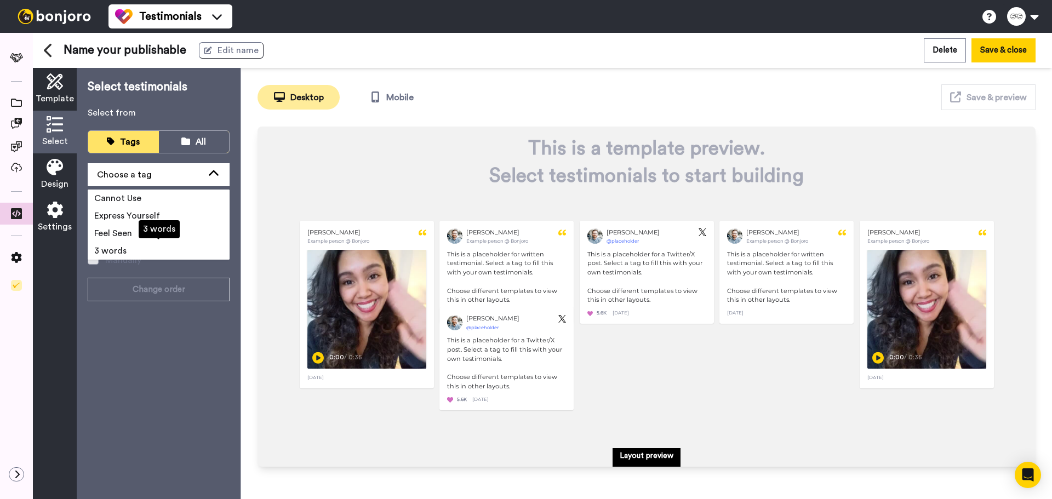
click at [194, 252] on li "3 words" at bounding box center [159, 251] width 142 height 18
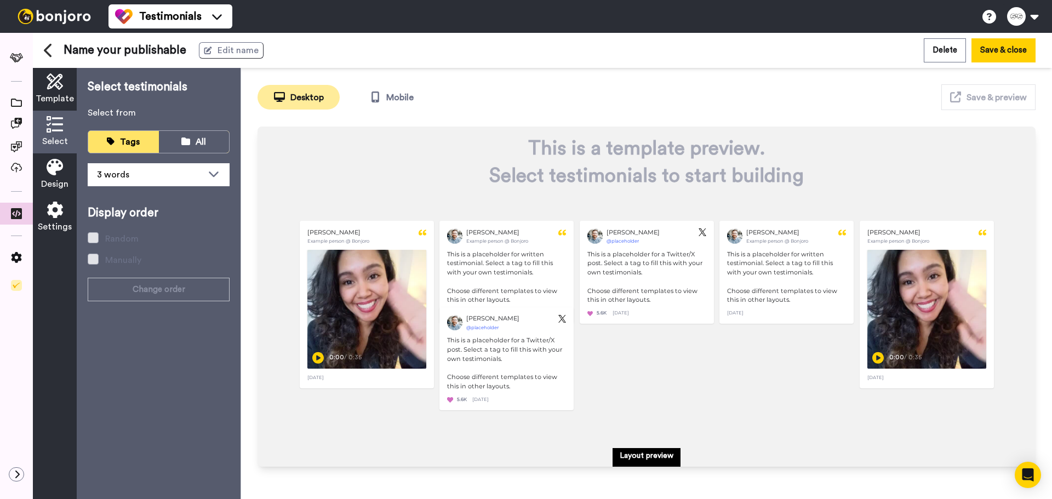
click at [225, 52] on span "Edit name" at bounding box center [238, 50] width 41 height 13
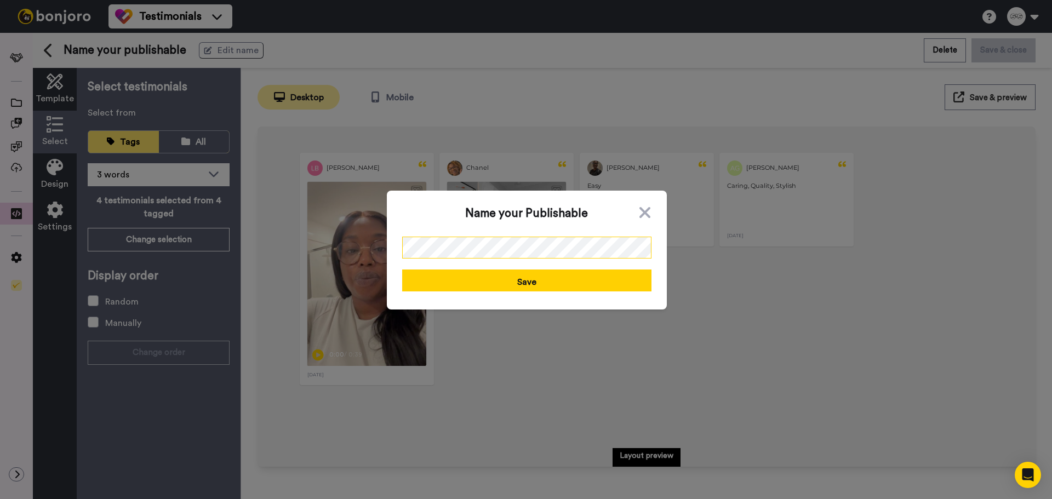
click at [351, 247] on div "Name your Publishable Save" at bounding box center [526, 249] width 1052 height 499
click at [463, 287] on button "Save" at bounding box center [526, 281] width 249 height 22
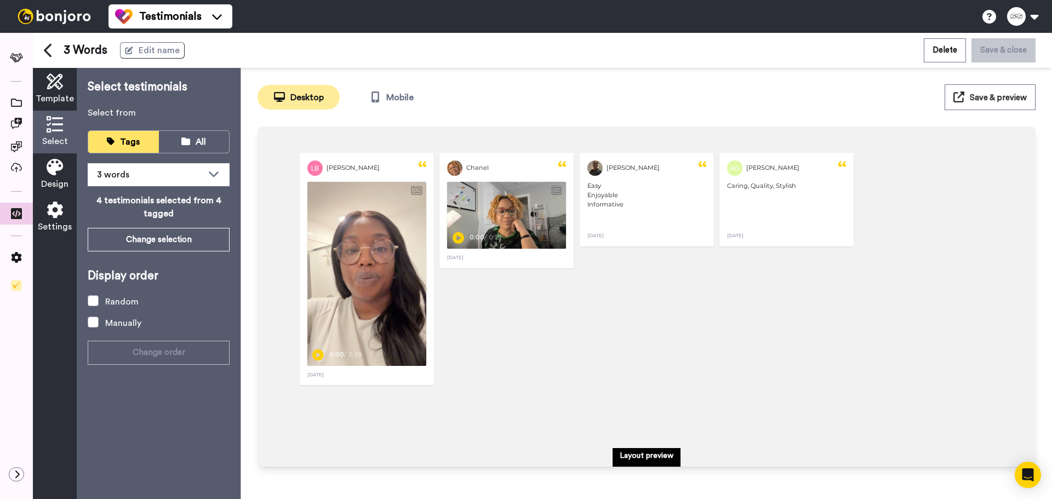
click at [53, 172] on icon at bounding box center [55, 167] width 16 height 16
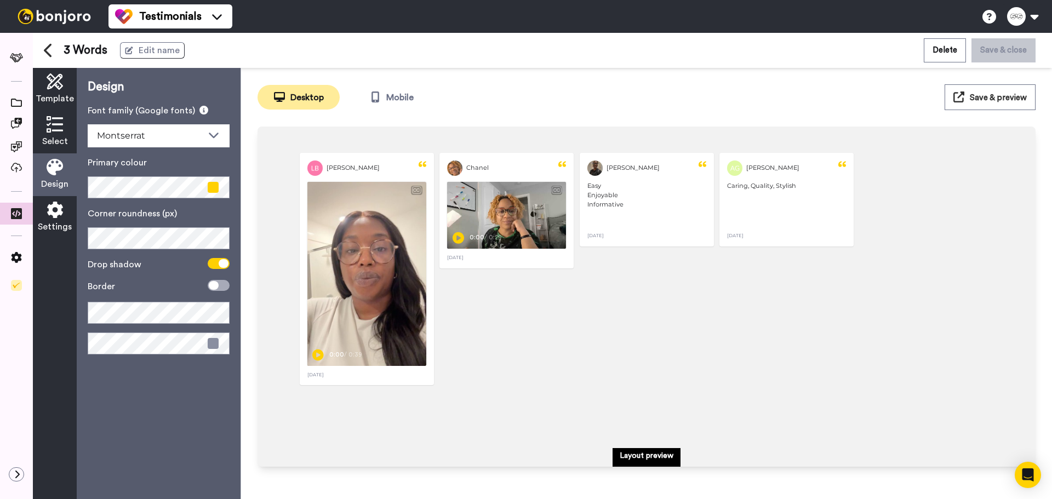
click at [53, 215] on icon at bounding box center [55, 210] width 16 height 16
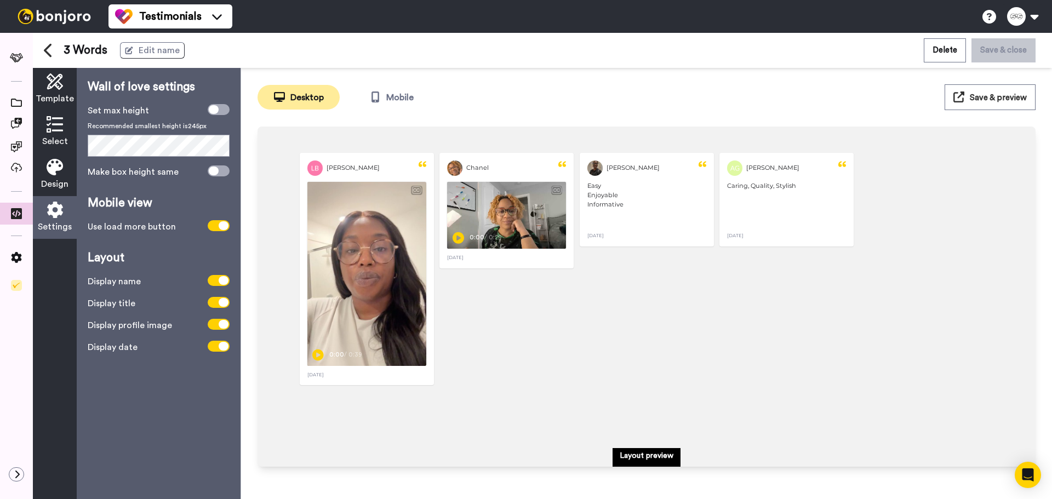
click at [57, 172] on icon at bounding box center [55, 167] width 16 height 16
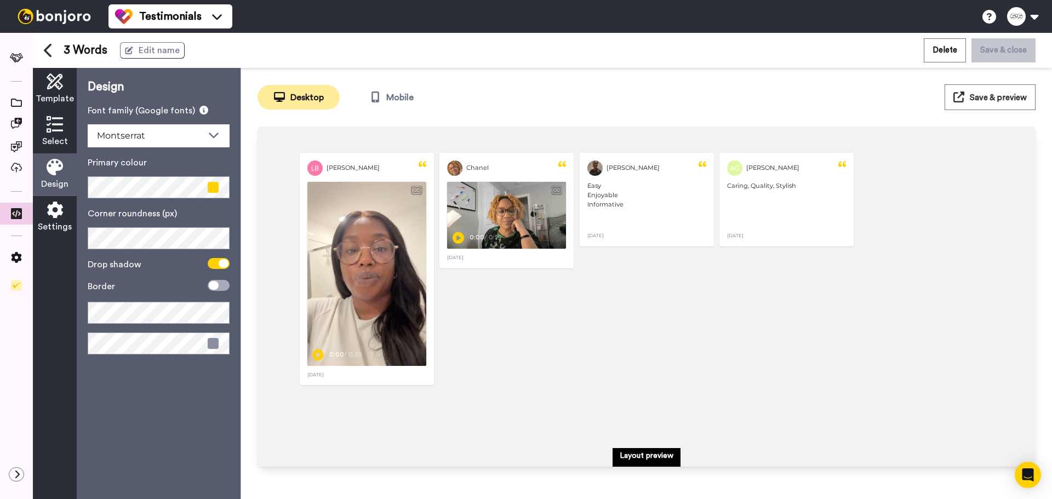
click at [45, 51] on icon at bounding box center [48, 51] width 8 height 14
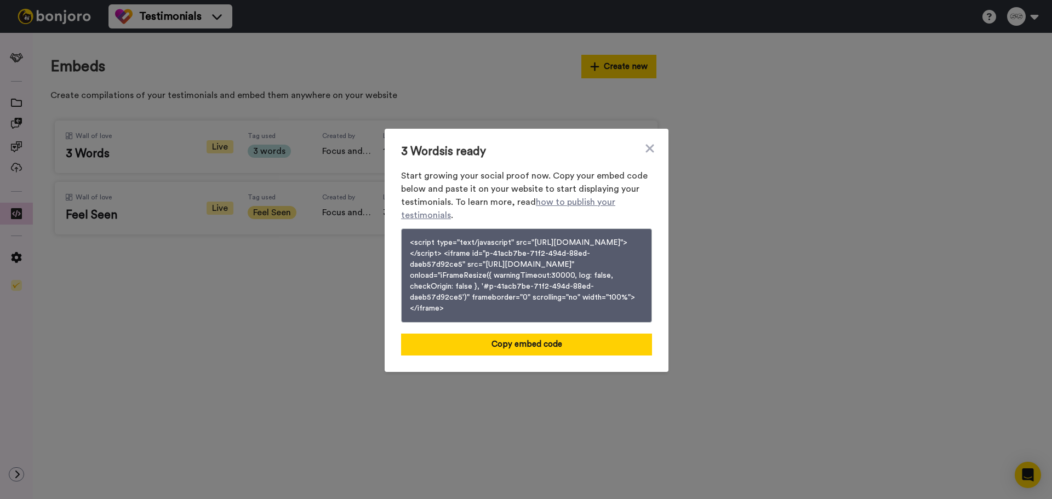
click at [649, 144] on icon at bounding box center [650, 148] width 8 height 8
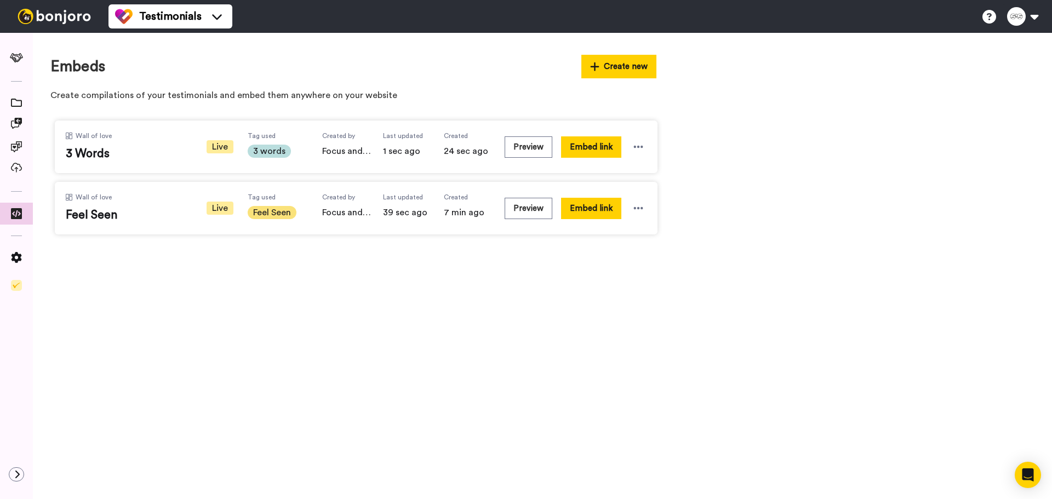
click at [631, 62] on button "Create new" at bounding box center [619, 67] width 76 height 24
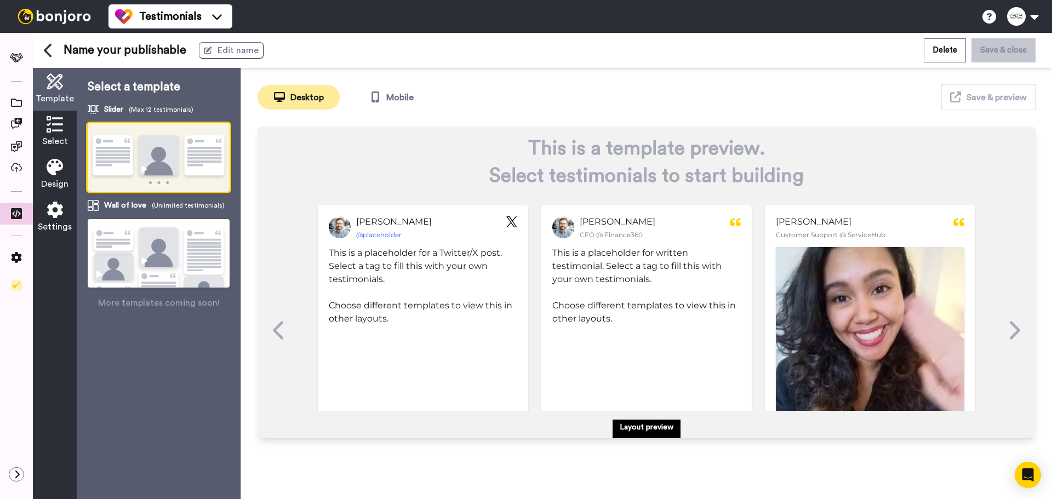
click at [209, 47] on icon at bounding box center [208, 51] width 8 height 8
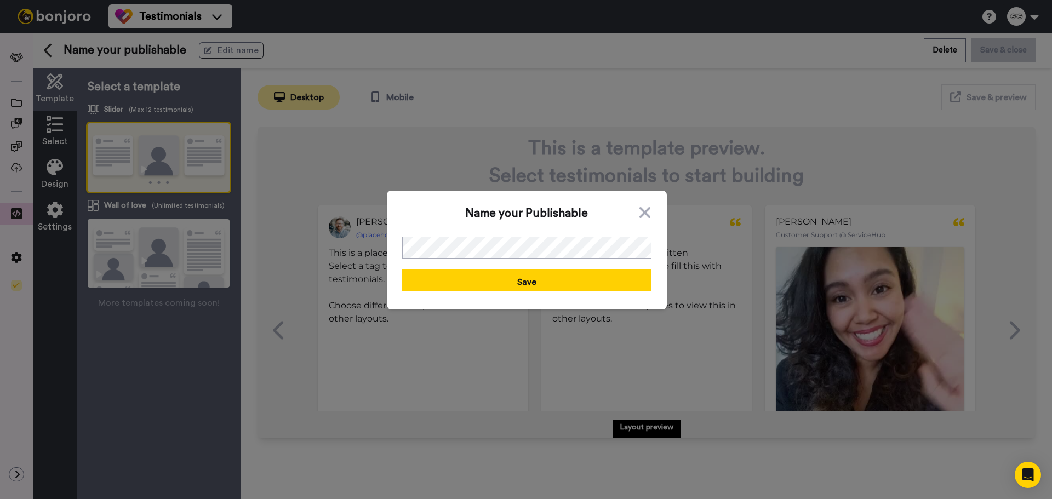
click at [526, 289] on button "Save" at bounding box center [526, 281] width 249 height 22
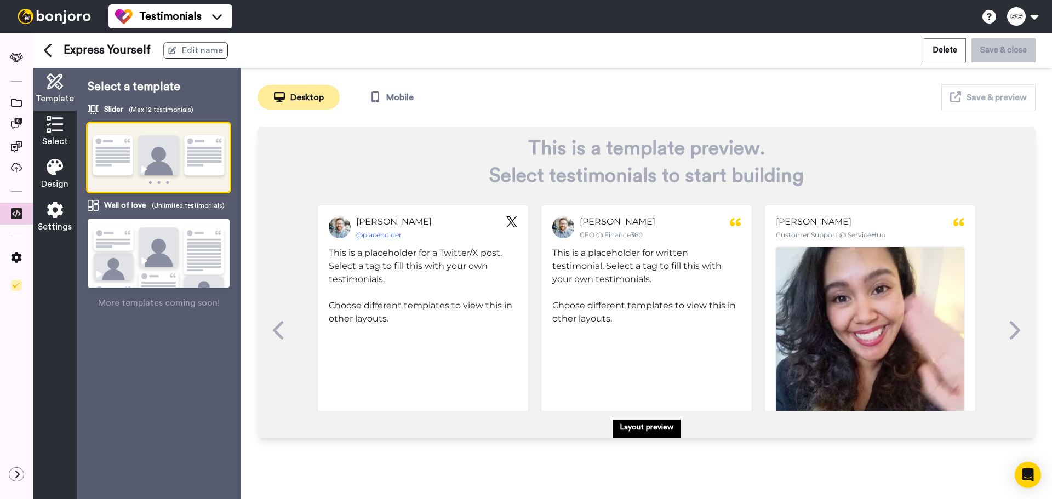
click at [58, 127] on icon at bounding box center [55, 124] width 16 height 16
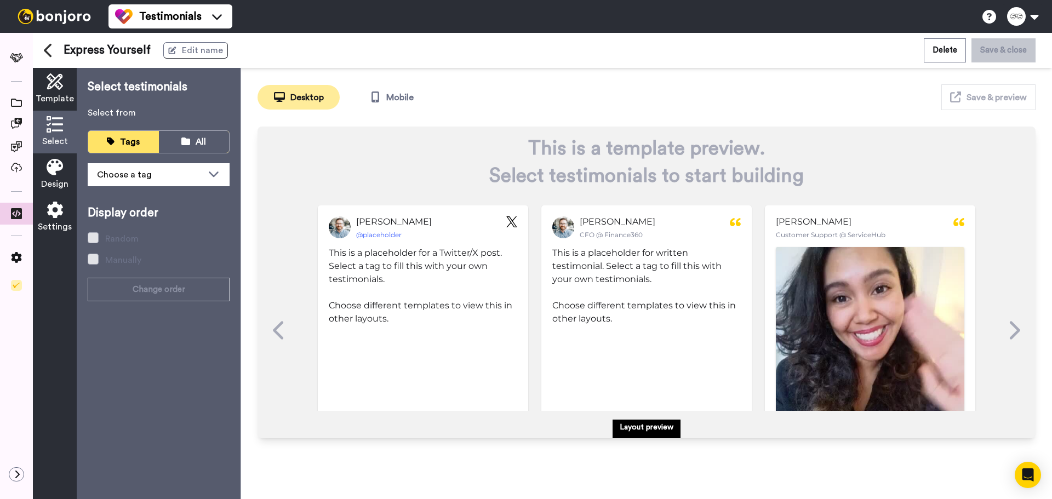
click at [119, 169] on div "Choose a tag" at bounding box center [150, 174] width 106 height 13
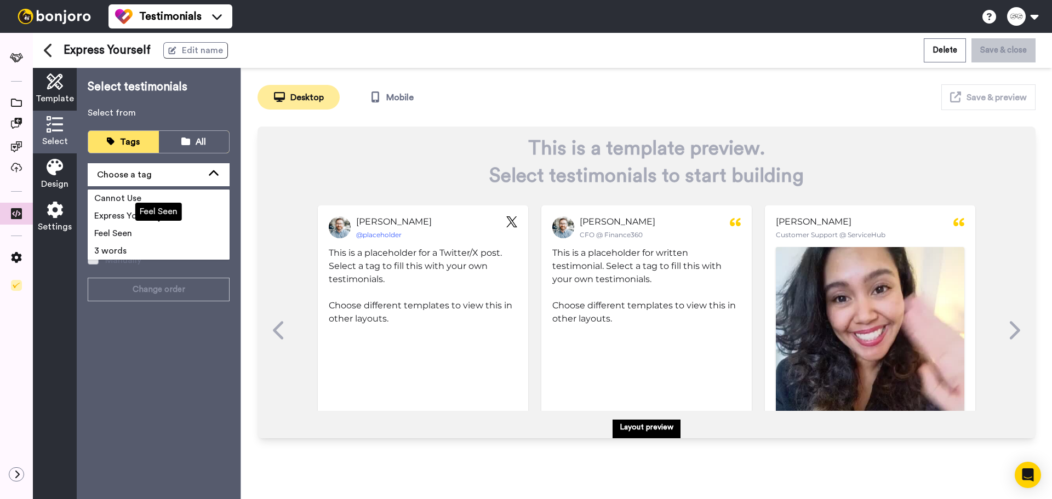
click at [180, 215] on li "Express Yourself" at bounding box center [159, 216] width 142 height 18
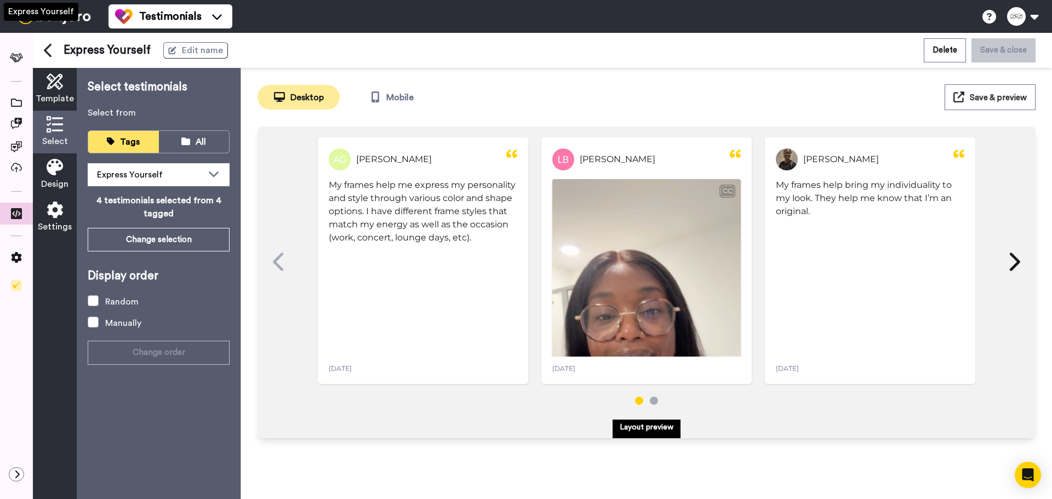
click at [59, 178] on span "Design" at bounding box center [54, 184] width 27 height 13
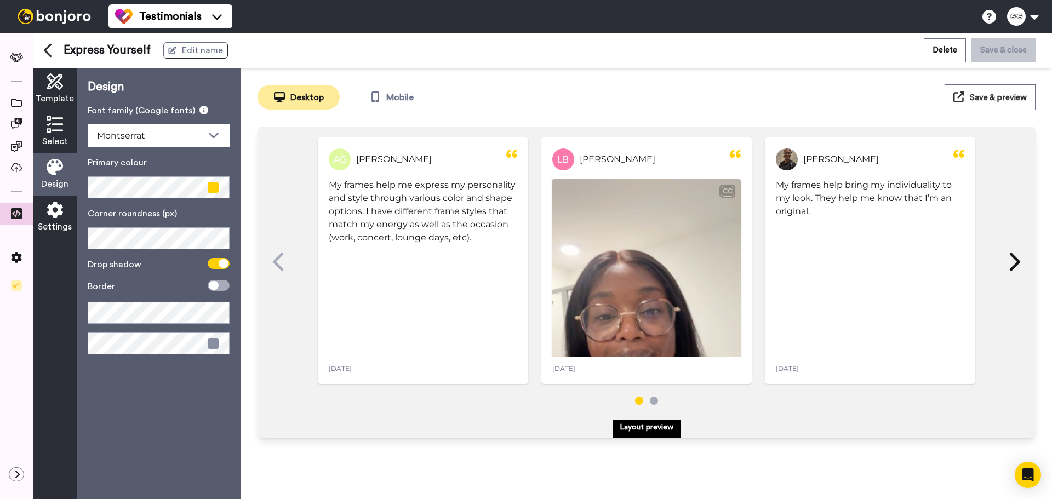
click at [58, 211] on icon at bounding box center [55, 210] width 16 height 16
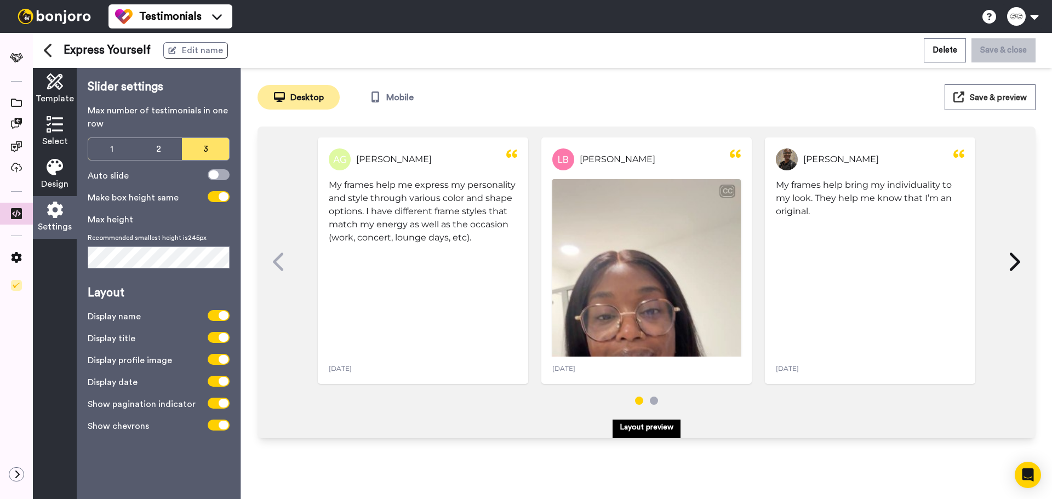
click at [161, 152] on button "2" at bounding box center [158, 149] width 47 height 22
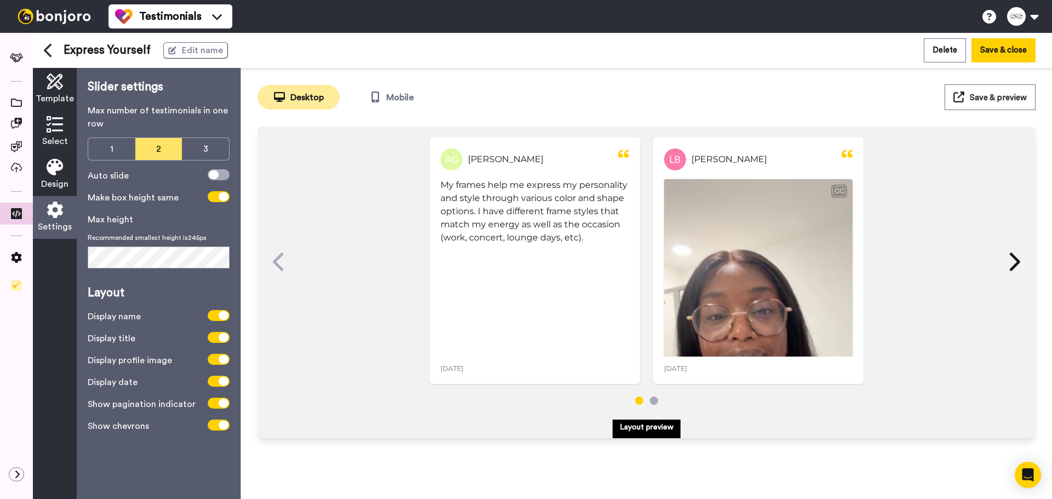
click at [1017, 259] on icon at bounding box center [1015, 262] width 10 height 18
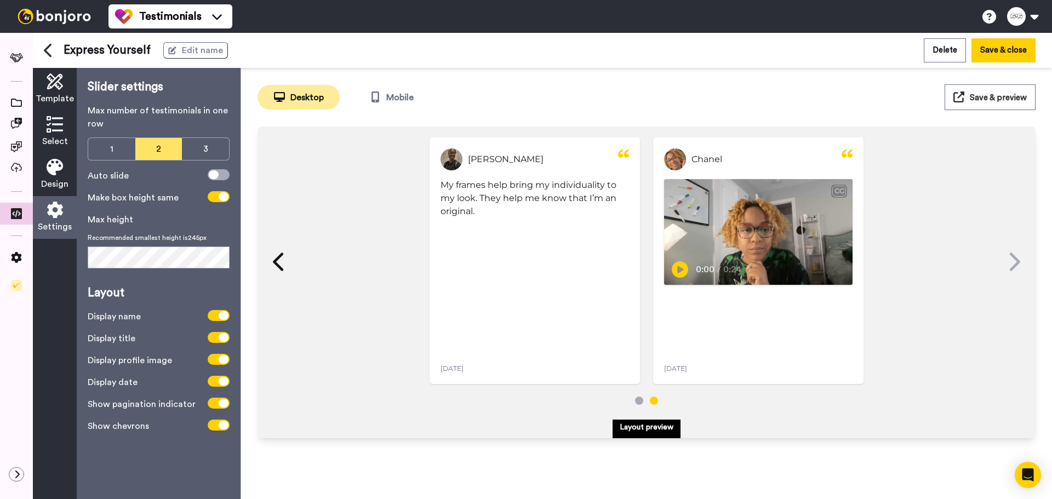
click at [225, 174] on span at bounding box center [219, 174] width 22 height 11
click at [1015, 49] on button "Save & close" at bounding box center [1004, 50] width 64 height 24
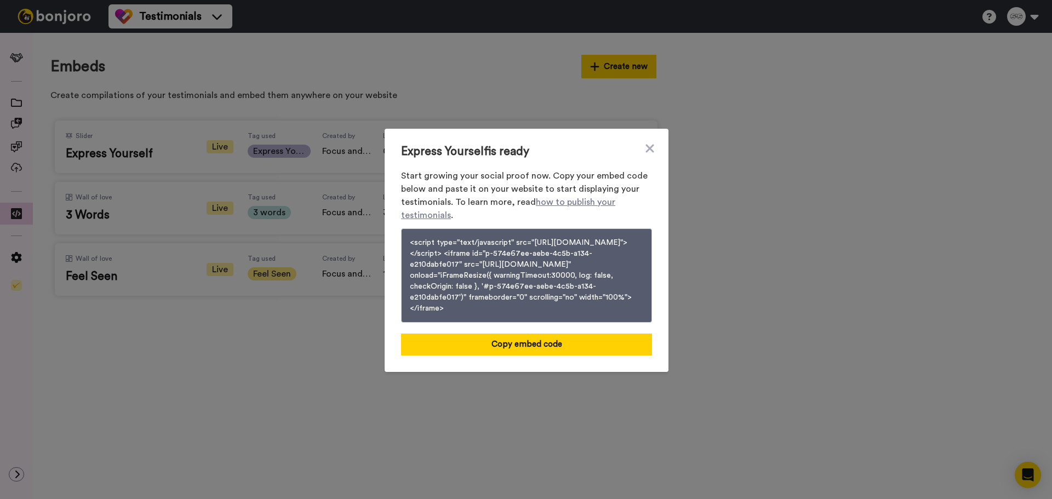
click at [652, 139] on div "Express Yourself is ready Start growing your social proof now. Copy your embed …" at bounding box center [527, 250] width 284 height 243
click at [647, 144] on icon at bounding box center [650, 148] width 8 height 8
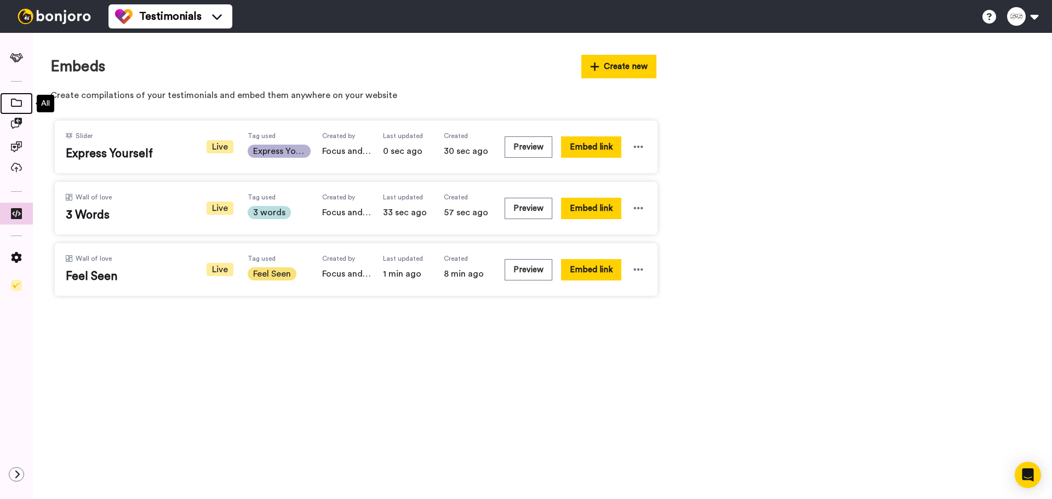
click at [13, 101] on icon at bounding box center [16, 103] width 11 height 8
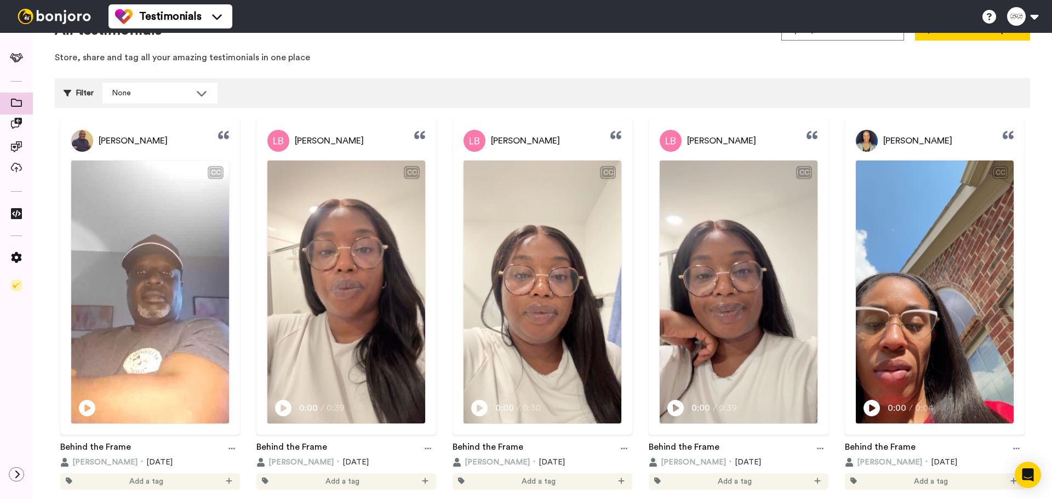
scroll to position [110, 0]
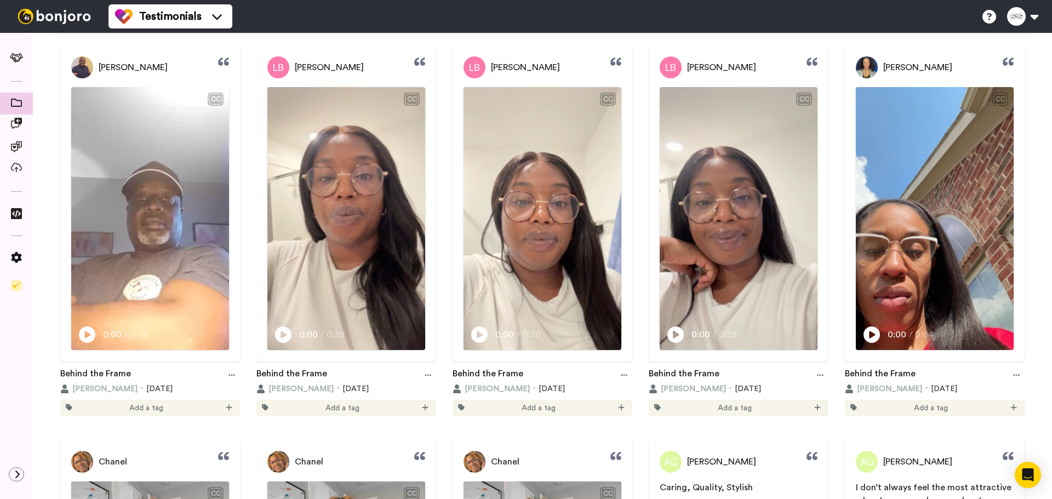
click at [276, 343] on icon at bounding box center [283, 335] width 16 height 16
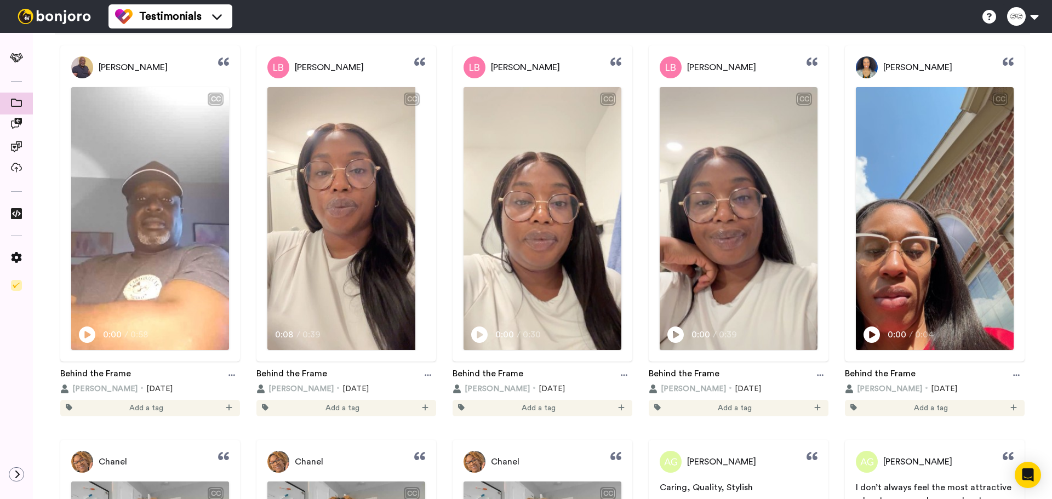
click at [424, 412] on icon at bounding box center [425, 408] width 7 height 8
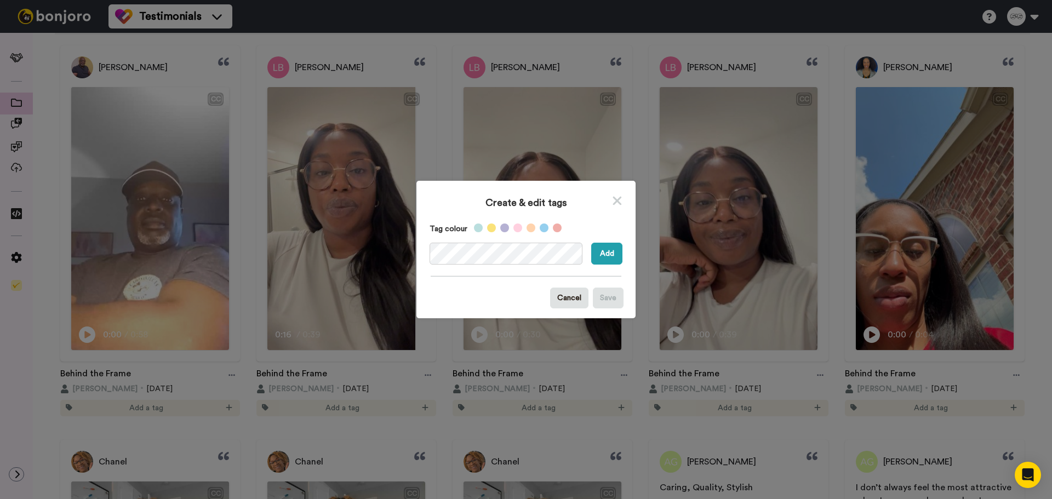
click at [608, 254] on button "Add" at bounding box center [606, 254] width 31 height 22
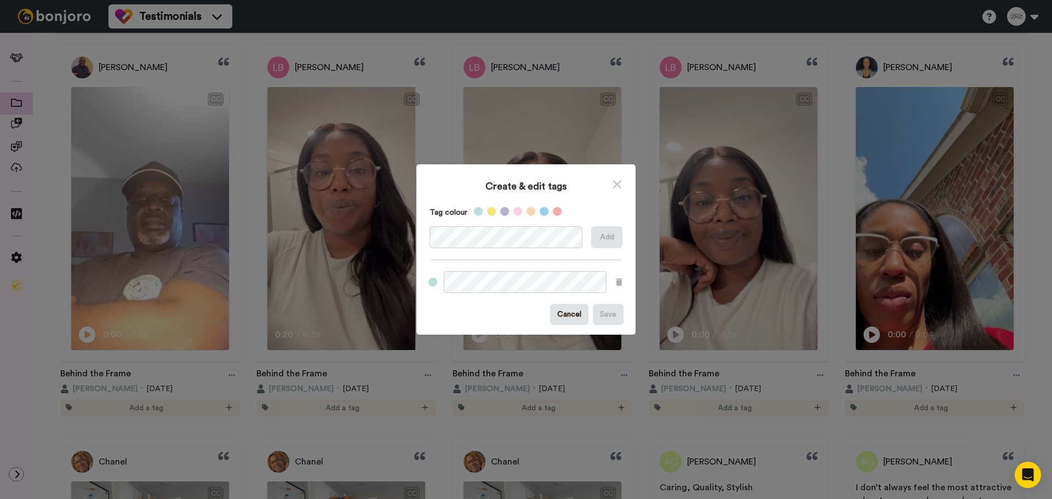
click at [613, 186] on icon at bounding box center [617, 185] width 10 height 14
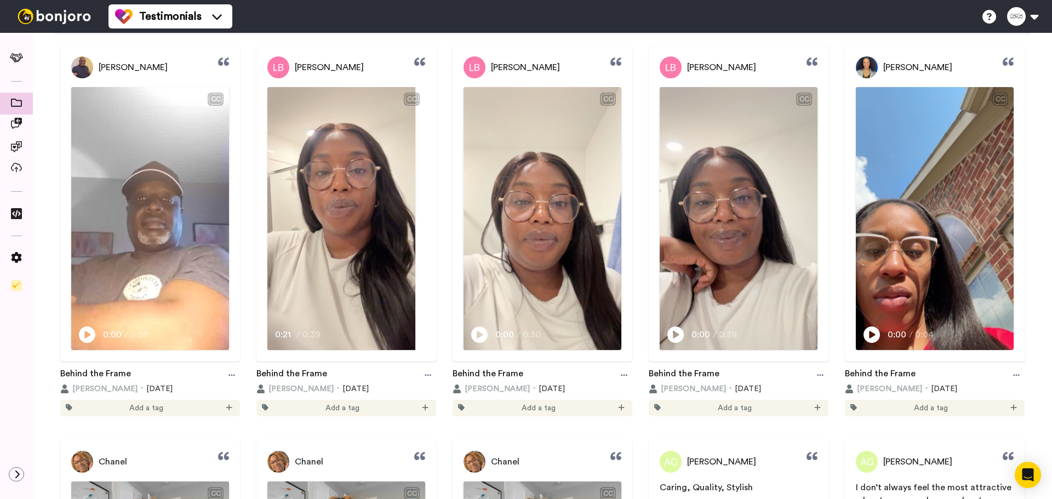
click at [423, 412] on icon at bounding box center [425, 408] width 7 height 8
click at [393, 461] on span "3 words" at bounding box center [385, 459] width 24 height 9
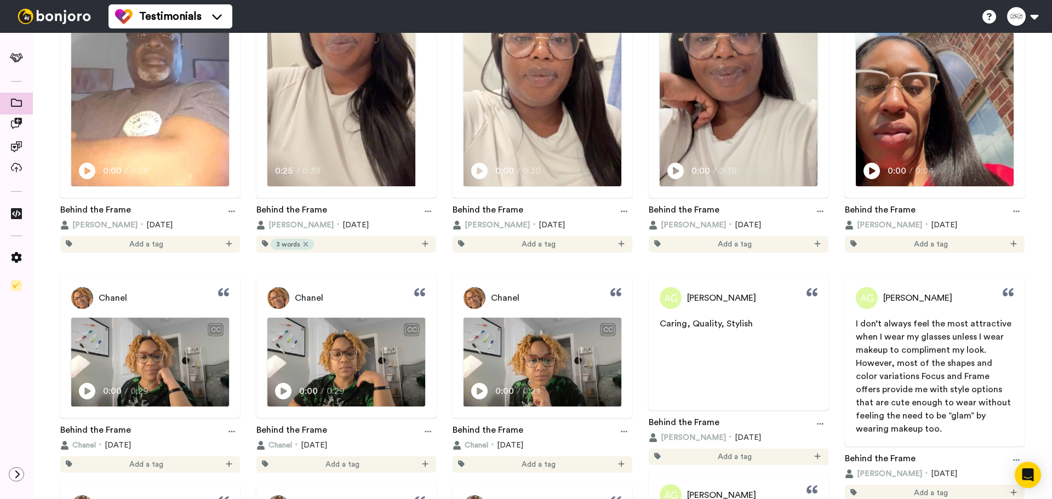
scroll to position [274, 0]
click at [475, 181] on icon "Play/Pause" at bounding box center [479, 170] width 16 height 21
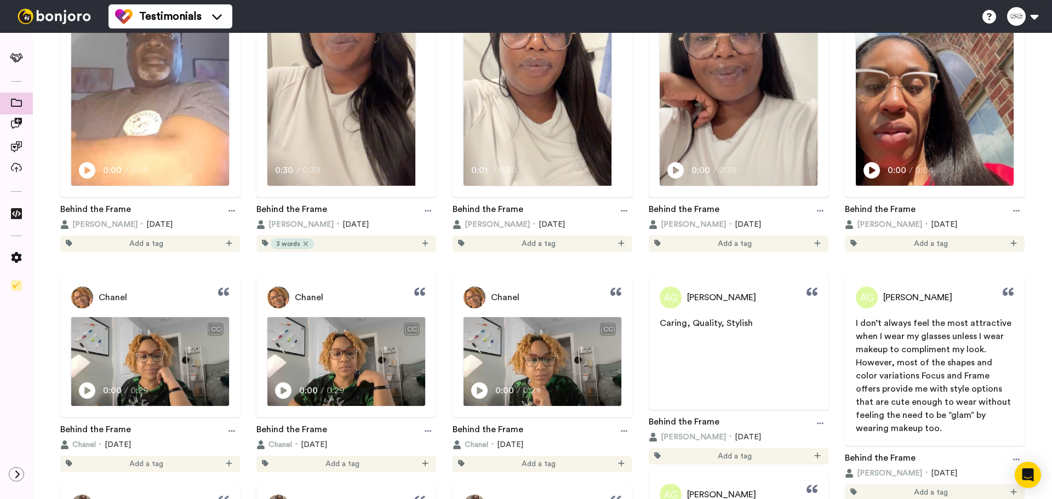
click at [281, 177] on span "0:30" at bounding box center [284, 170] width 19 height 13
click at [618, 247] on icon at bounding box center [621, 243] width 7 height 8
click at [601, 312] on span "Create & edit tags" at bounding box center [597, 312] width 55 height 7
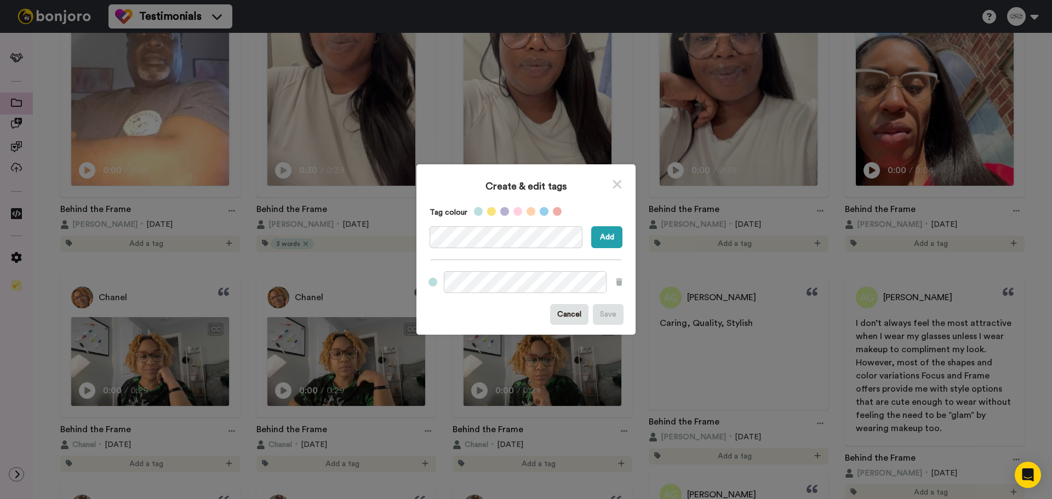
click at [487, 213] on label at bounding box center [491, 211] width 9 height 9
click at [604, 243] on button "Add" at bounding box center [606, 237] width 31 height 22
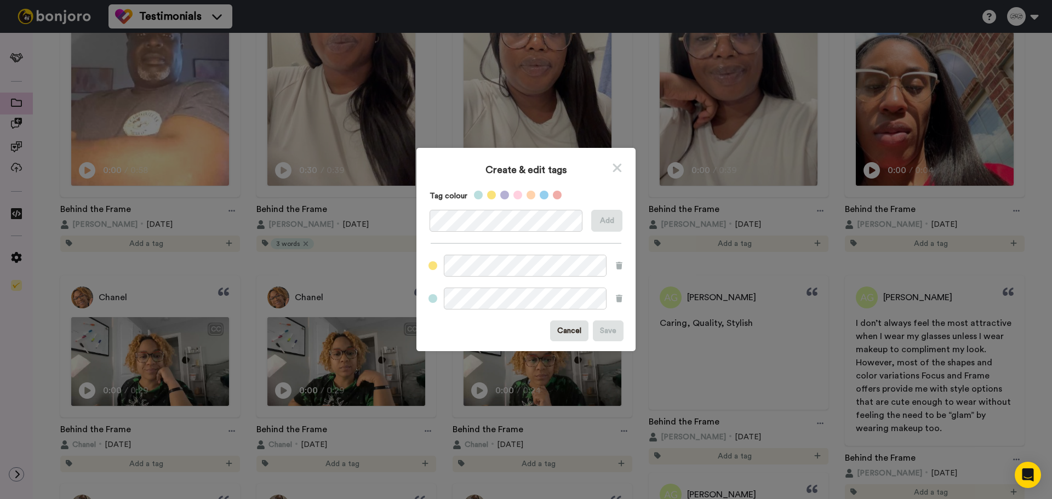
click at [573, 336] on button "Cancel" at bounding box center [569, 331] width 38 height 21
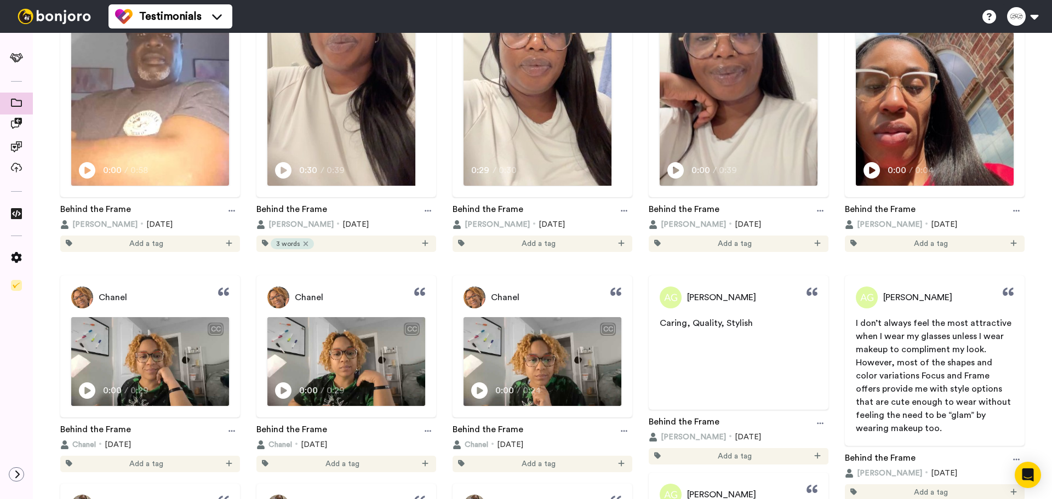
click at [493, 151] on video at bounding box center [538, 54] width 148 height 263
click at [814, 247] on icon at bounding box center [817, 243] width 7 height 8
click at [798, 327] on span "Create & edit tags" at bounding box center [792, 328] width 55 height 7
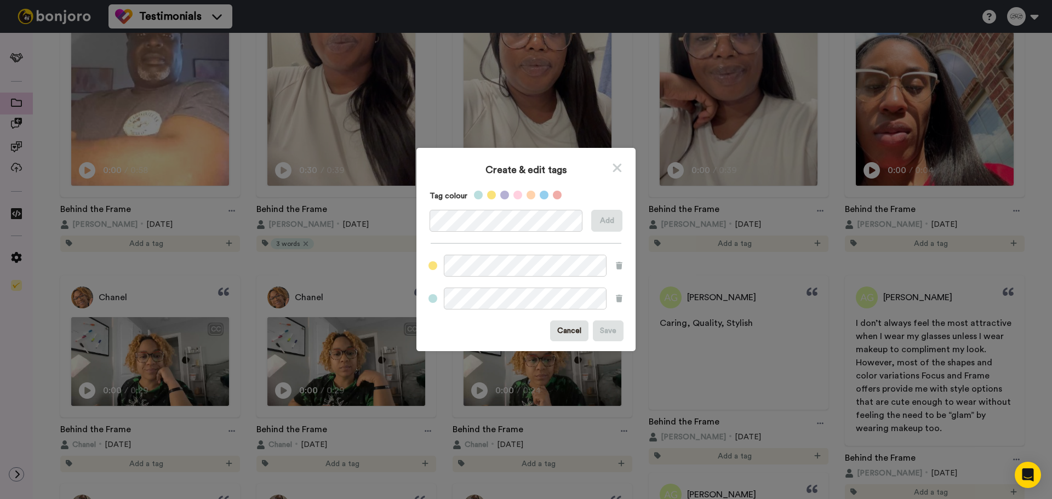
click at [618, 167] on icon at bounding box center [617, 168] width 10 height 14
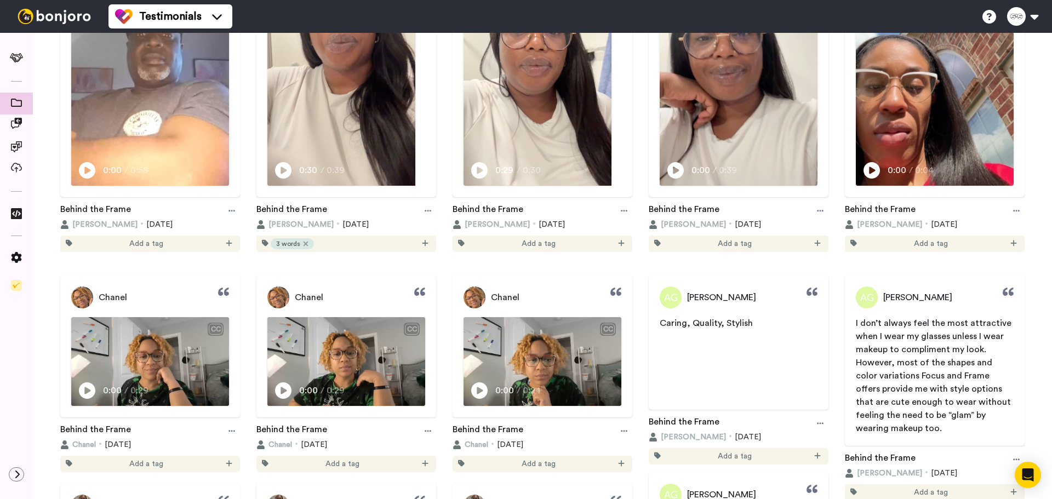
click at [670, 181] on icon "Play/Pause" at bounding box center [676, 170] width 16 height 21
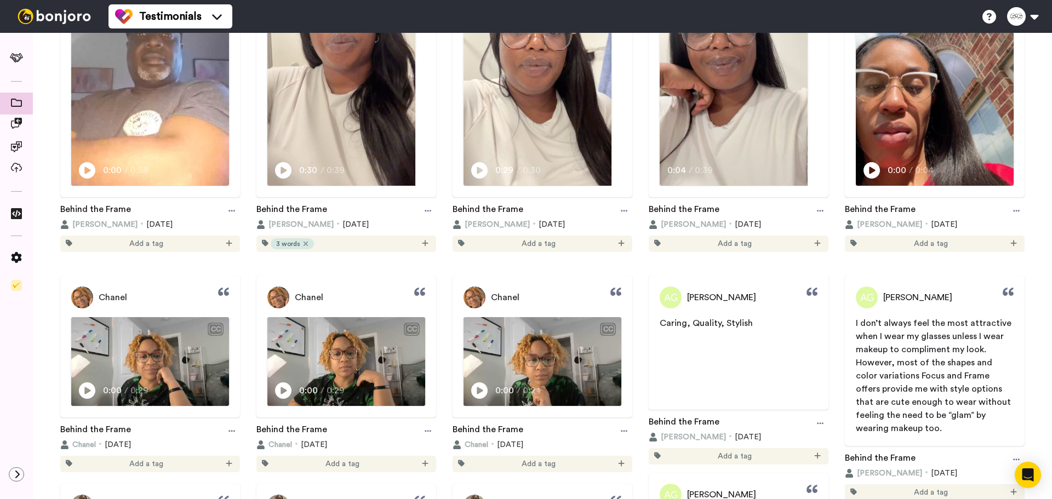
click at [812, 249] on div at bounding box center [817, 243] width 11 height 11
click at [789, 329] on span "Create & edit tags" at bounding box center [792, 328] width 55 height 7
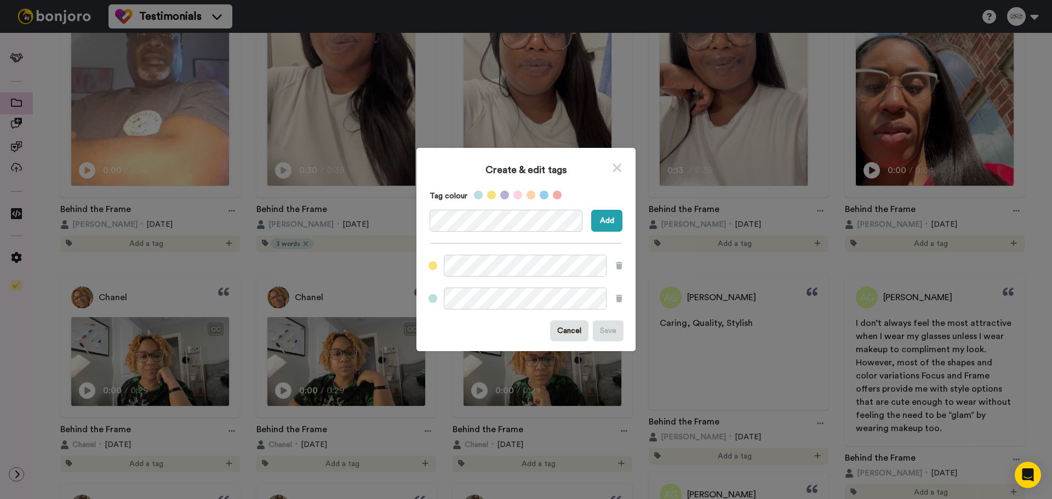
click at [608, 221] on button "Add" at bounding box center [606, 221] width 31 height 22
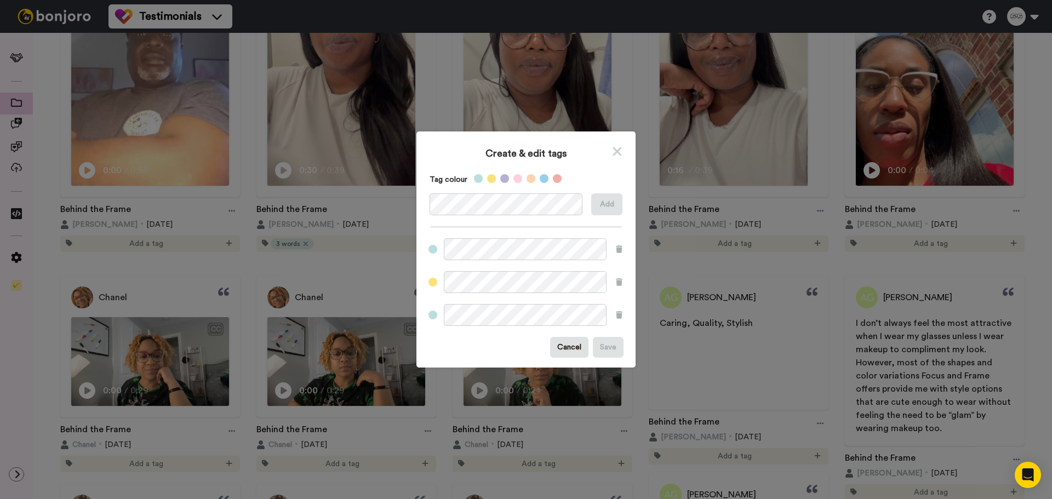
click at [616, 141] on div "Create & edit tags" at bounding box center [526, 152] width 208 height 30
click at [619, 148] on div "Create & edit tags" at bounding box center [526, 152] width 208 height 30
click at [616, 150] on icon at bounding box center [617, 151] width 9 height 9
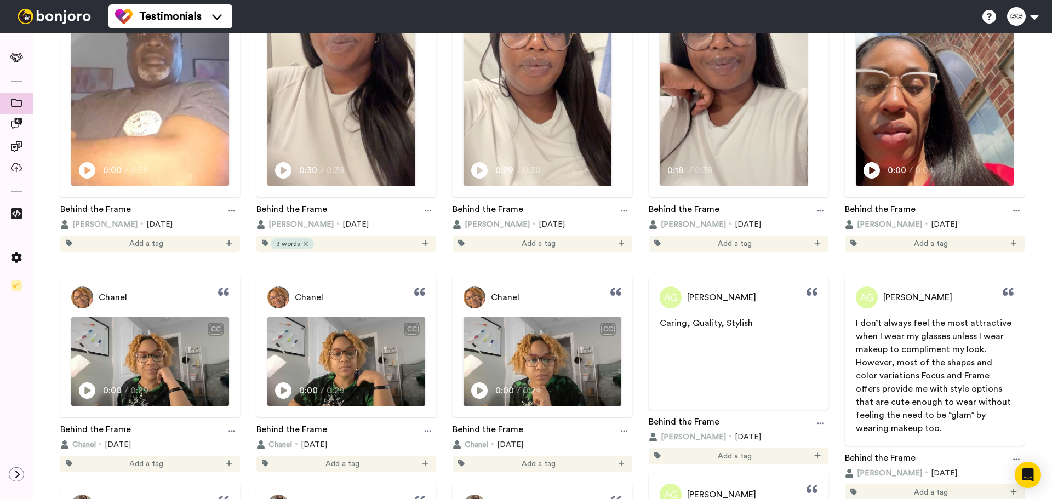
click at [683, 161] on span "a couple of funkier pieces that let me feel u kind of like, you know," at bounding box center [739, 150] width 156 height 22
click at [618, 247] on icon at bounding box center [621, 243] width 7 height 8
click at [599, 311] on div "Feel Seen" at bounding box center [581, 311] width 39 height 11
click at [812, 249] on div at bounding box center [817, 243] width 11 height 11
click at [793, 343] on span "Create & edit tags" at bounding box center [792, 344] width 55 height 7
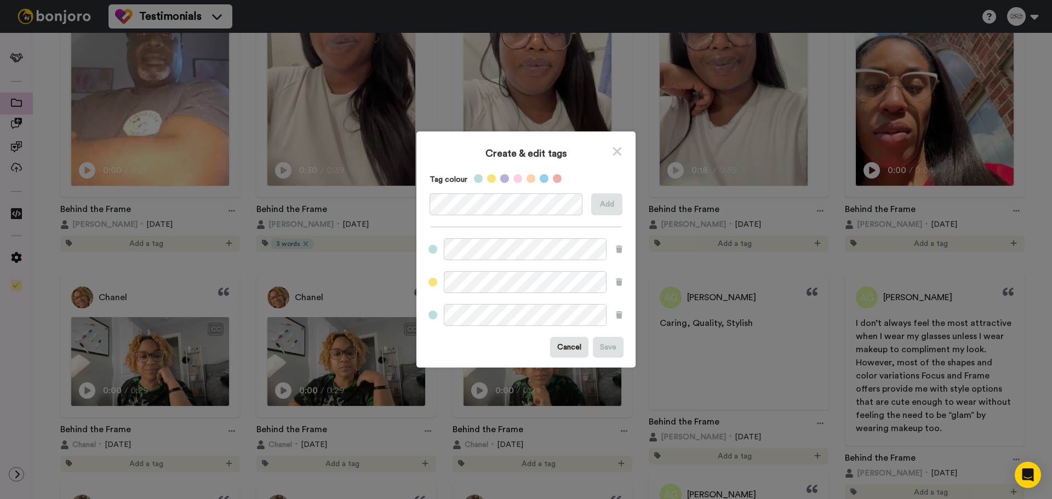
click at [429, 249] on label at bounding box center [433, 249] width 9 height 9
click at [501, 180] on label at bounding box center [504, 178] width 9 height 9
click at [429, 250] on label at bounding box center [433, 249] width 9 height 9
click at [500, 176] on label at bounding box center [504, 178] width 9 height 9
click at [616, 249] on icon at bounding box center [619, 250] width 7 height 8
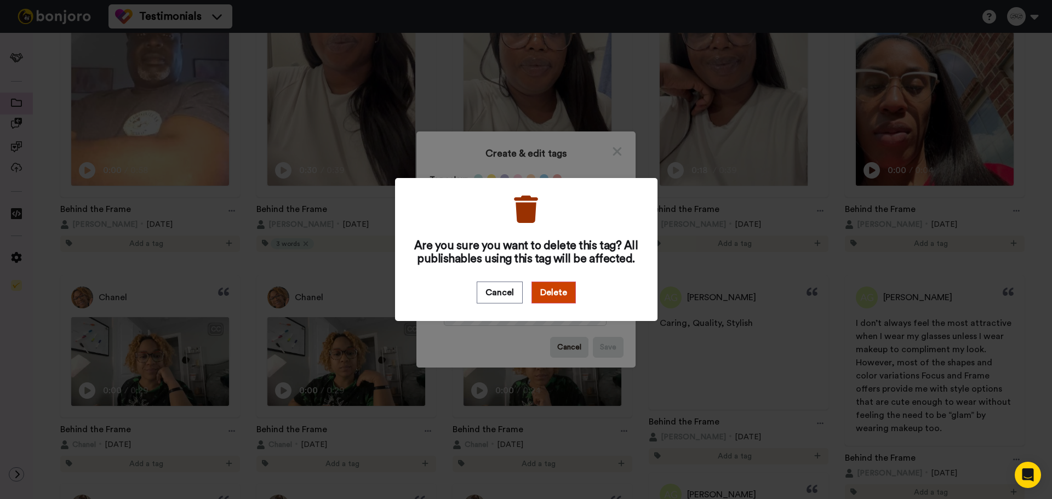
click at [550, 284] on button "Delete" at bounding box center [554, 293] width 44 height 22
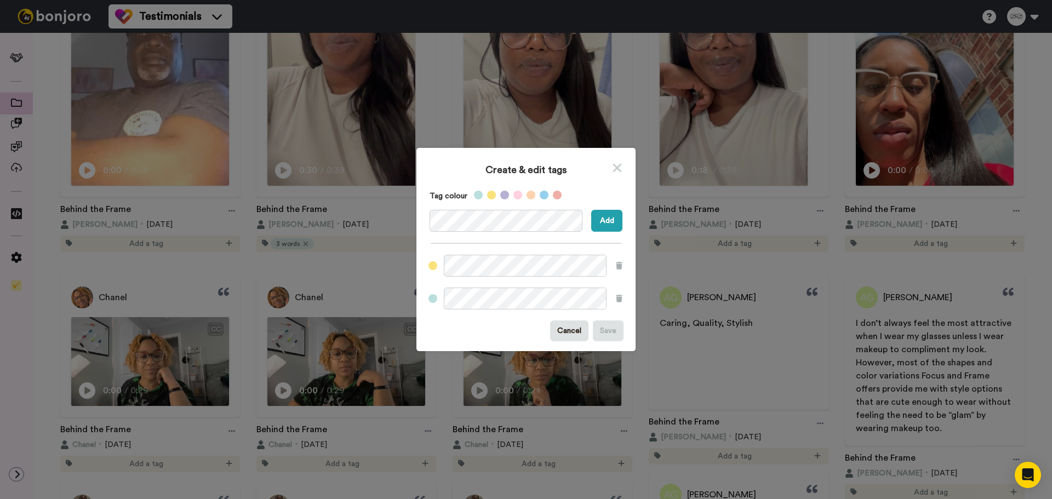
click at [500, 196] on label at bounding box center [504, 195] width 9 height 9
click at [609, 215] on button "Add" at bounding box center [606, 221] width 31 height 22
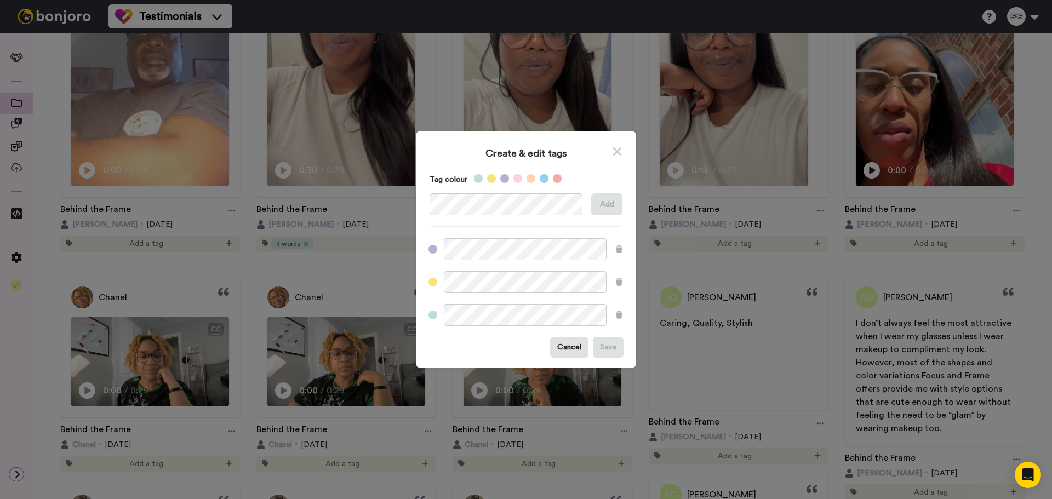
click at [614, 150] on icon at bounding box center [617, 151] width 9 height 9
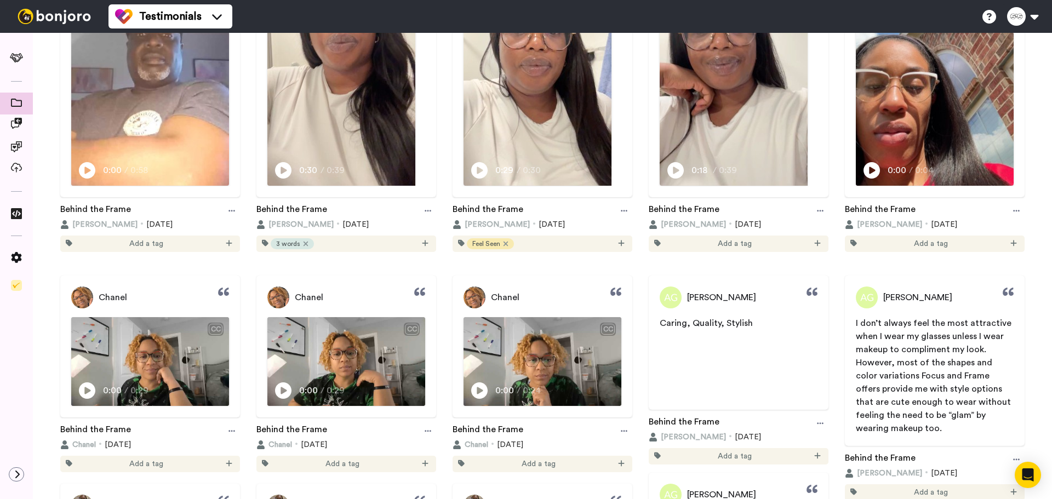
click at [814, 246] on icon at bounding box center [817, 243] width 6 height 6
click at [788, 298] on span "Express Yourself" at bounding box center [786, 295] width 49 height 9
click at [1011, 246] on icon at bounding box center [1014, 243] width 6 height 6
click at [927, 176] on div "Play/Pause 0:00 / 0:04" at bounding box center [899, 170] width 71 height 15
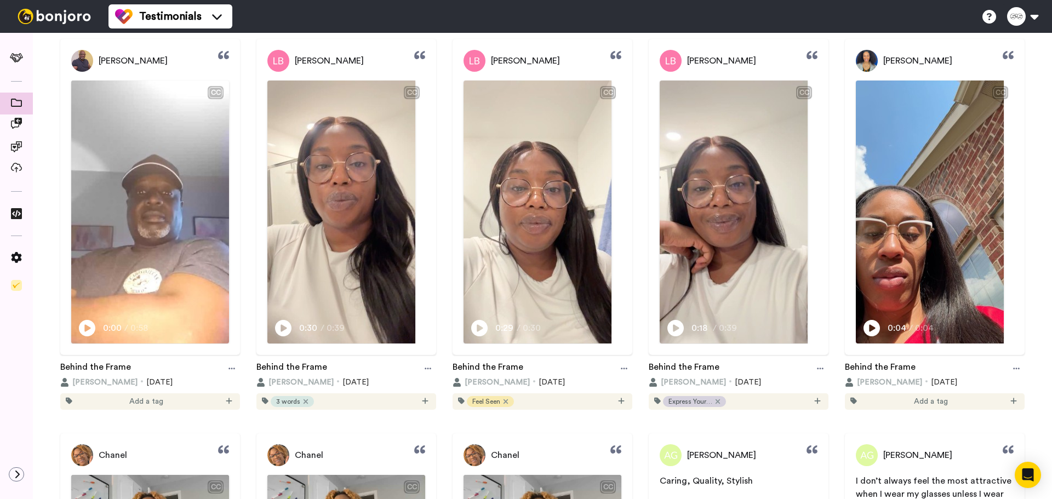
scroll to position [164, 0]
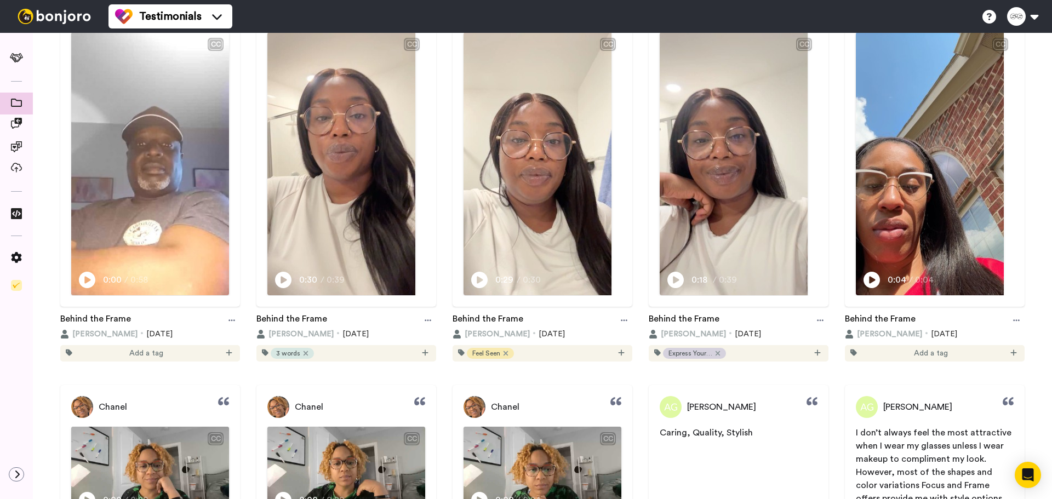
click at [1011, 357] on icon at bounding box center [1014, 353] width 7 height 8
click at [996, 453] on span "Create & edit tags" at bounding box center [986, 454] width 55 height 7
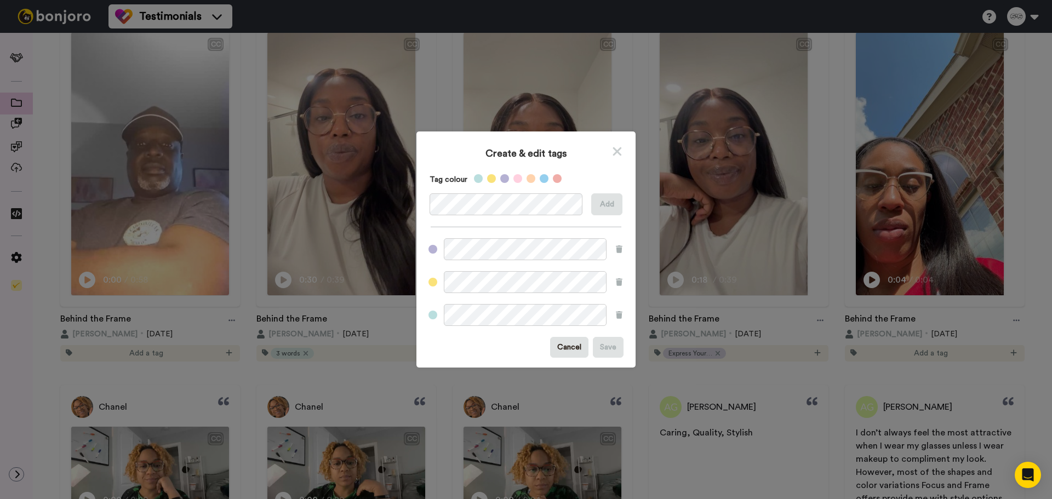
click at [553, 178] on label at bounding box center [557, 178] width 9 height 9
click at [614, 212] on button "Add" at bounding box center [606, 204] width 31 height 22
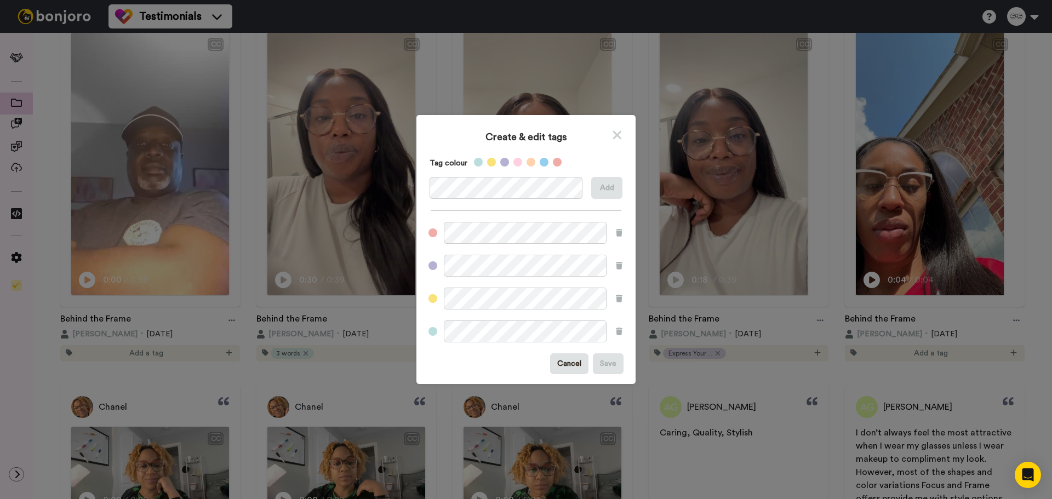
click at [576, 363] on button "Cancel" at bounding box center [569, 363] width 38 height 21
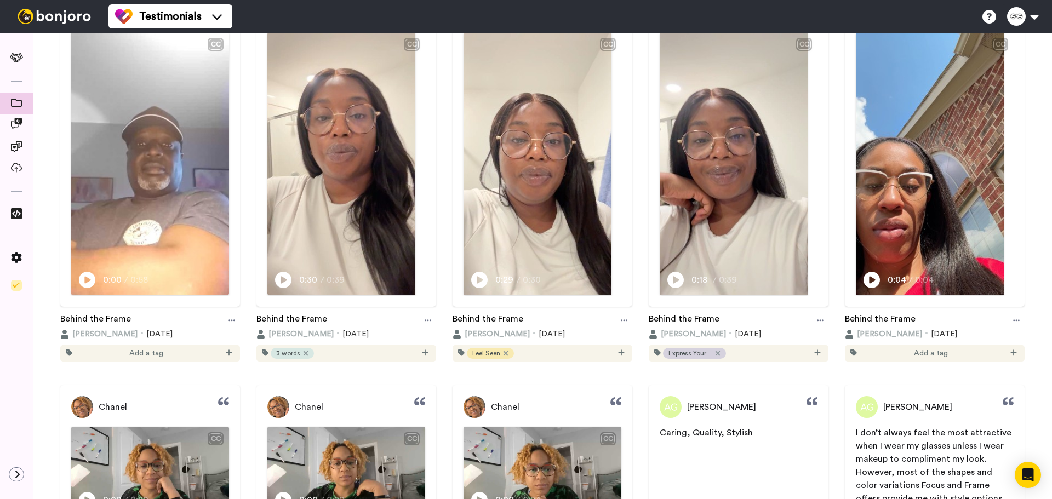
click at [1011, 357] on icon at bounding box center [1014, 353] width 7 height 8
click at [984, 402] on span "Cannot Use" at bounding box center [975, 405] width 36 height 9
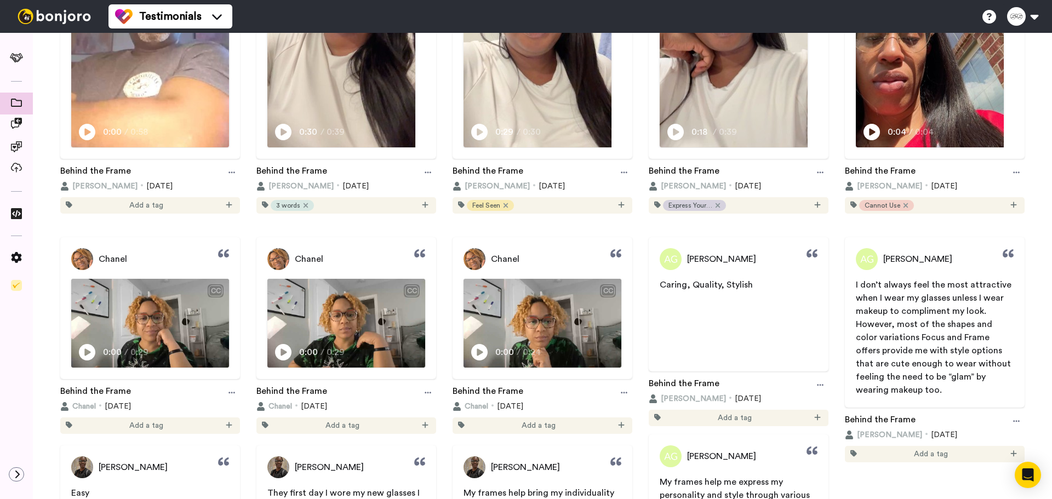
scroll to position [384, 0]
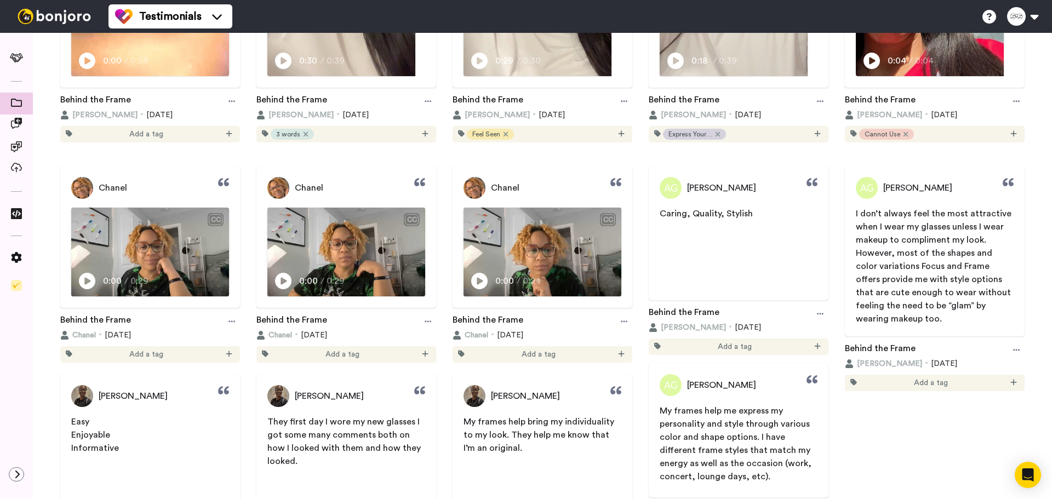
click at [89, 275] on icon at bounding box center [87, 281] width 16 height 16
click at [229, 352] on icon at bounding box center [229, 354] width 7 height 8
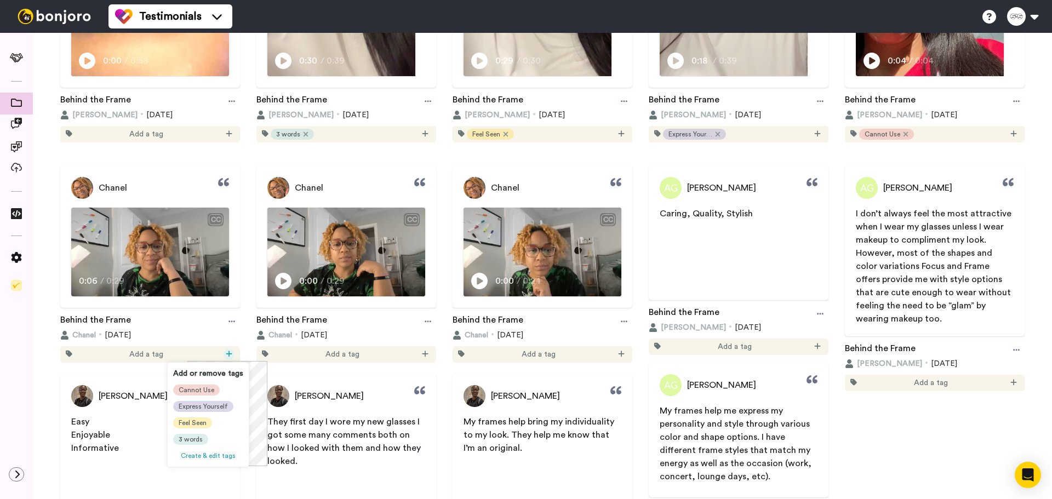
click at [200, 439] on span "3 words" at bounding box center [191, 439] width 24 height 9
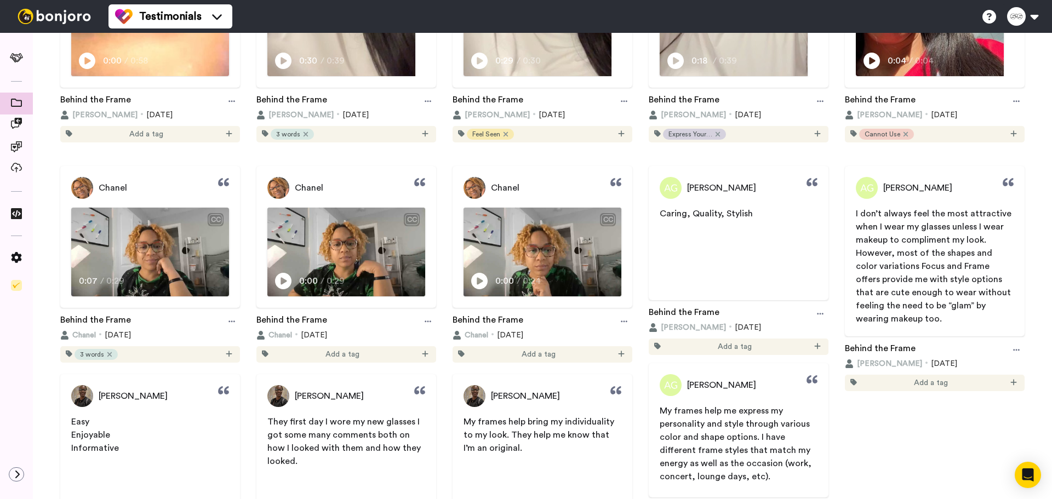
click at [88, 279] on span "0:07" at bounding box center [88, 281] width 19 height 13
click at [282, 283] on icon at bounding box center [283, 281] width 16 height 16
click at [422, 353] on icon at bounding box center [425, 354] width 6 height 6
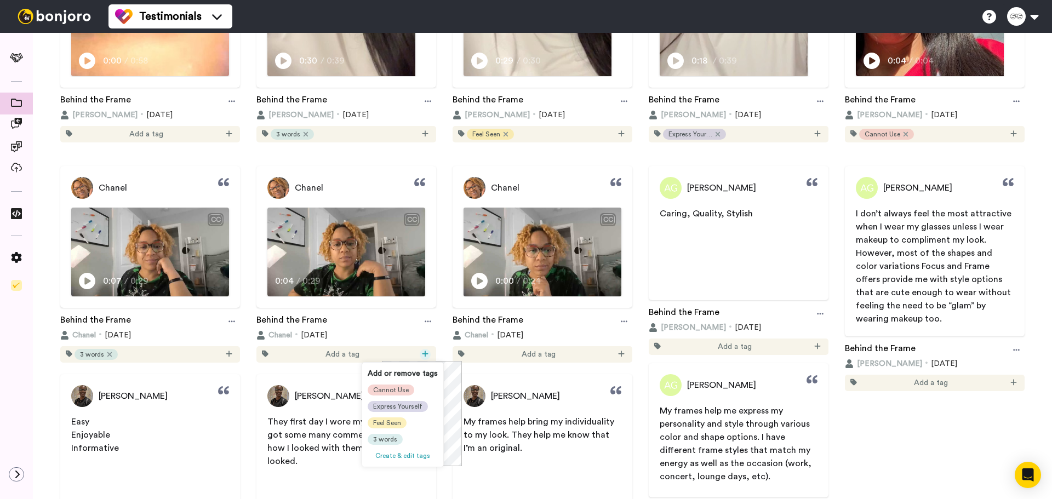
click at [400, 423] on span "Feel Seen" at bounding box center [387, 423] width 28 height 9
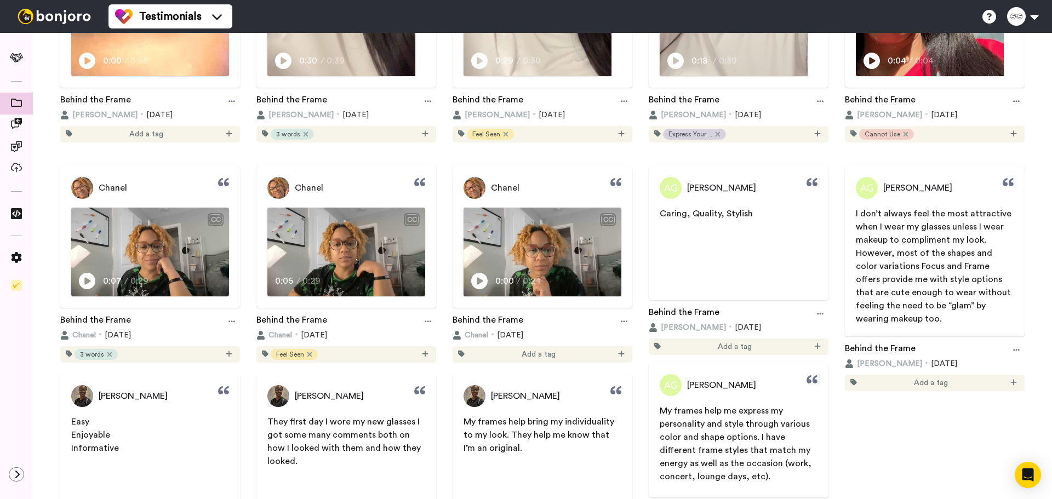
click at [277, 285] on span "0:05" at bounding box center [284, 281] width 19 height 13
click at [476, 283] on icon at bounding box center [479, 281] width 16 height 16
click at [619, 352] on icon at bounding box center [621, 354] width 7 height 8
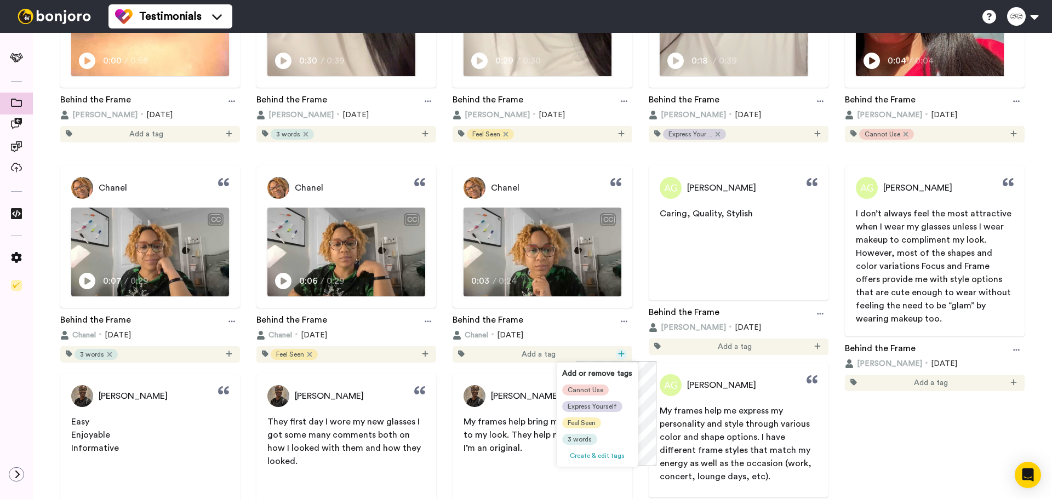
click at [616, 406] on span "Express Yourself" at bounding box center [592, 406] width 49 height 9
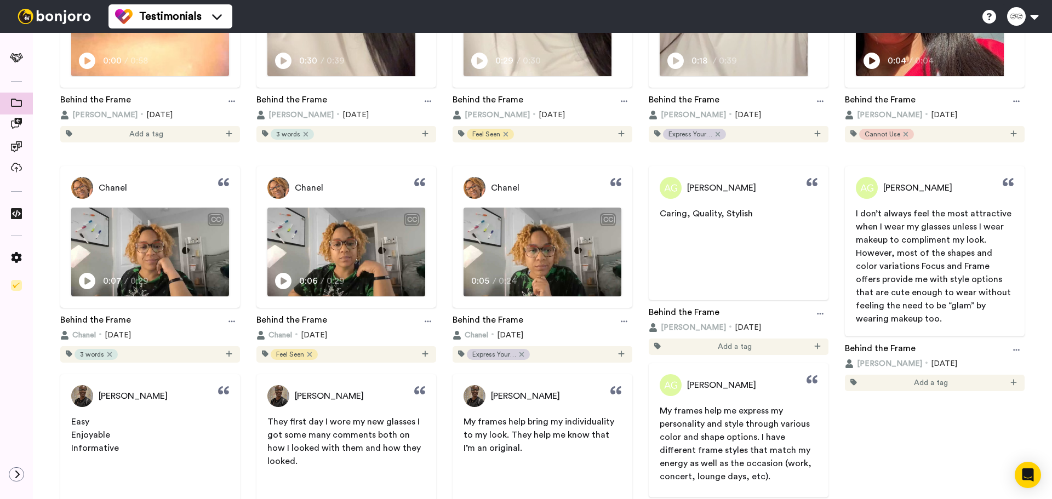
click at [485, 282] on span "0:05" at bounding box center [480, 281] width 19 height 13
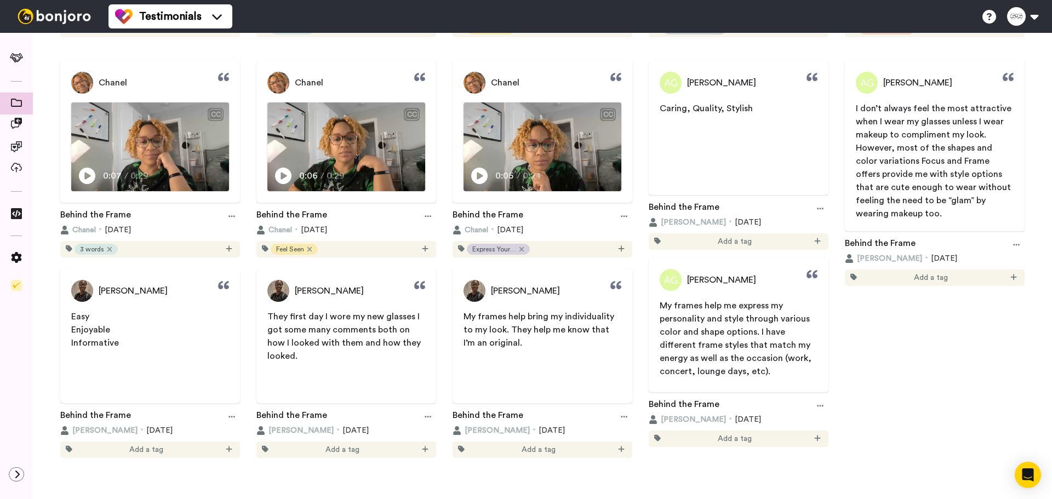
scroll to position [493, 0]
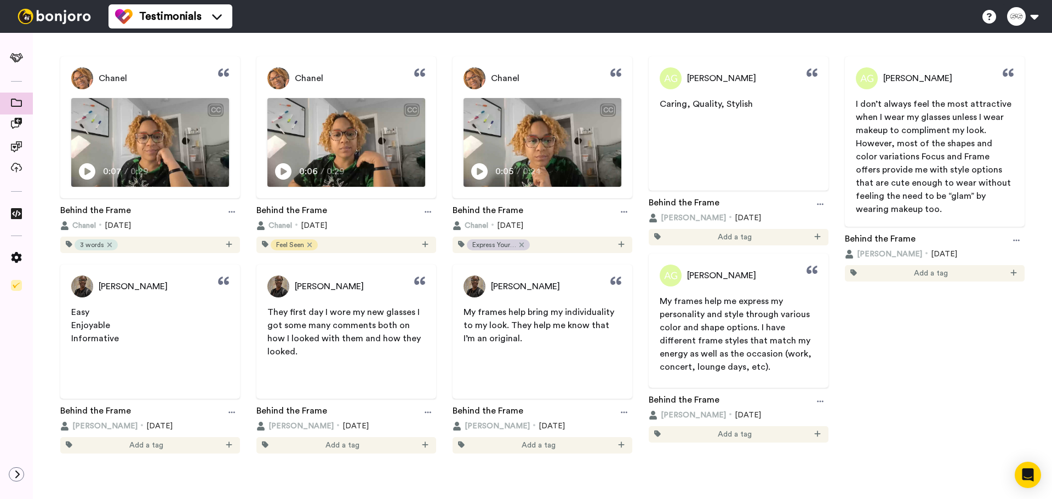
click at [683, 171] on div "Caring, Quality, Stylish" at bounding box center [739, 139] width 180 height 82
click at [814, 234] on icon at bounding box center [817, 237] width 7 height 8
click at [786, 320] on span "3 words" at bounding box center [774, 323] width 24 height 9
click at [1011, 271] on icon at bounding box center [1014, 273] width 7 height 8
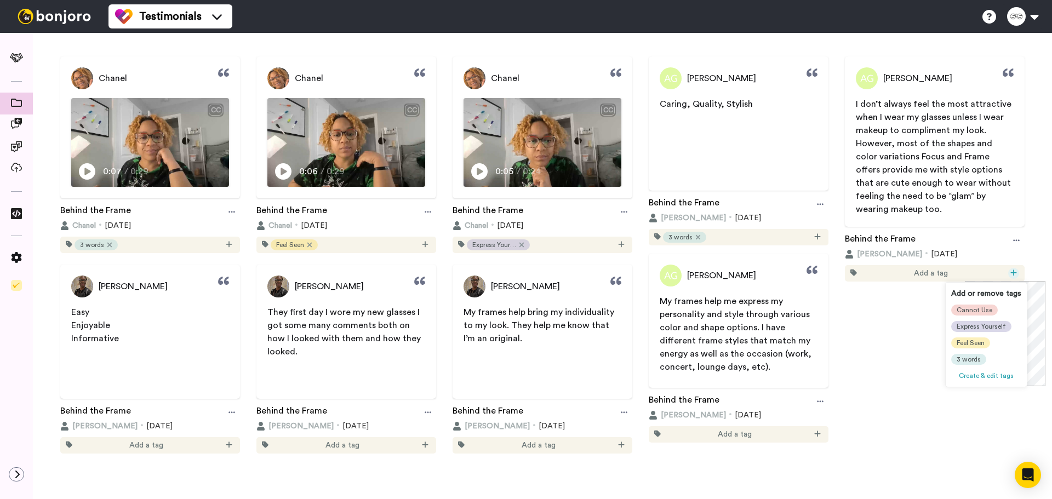
click at [985, 341] on span "Feel Seen" at bounding box center [971, 343] width 28 height 9
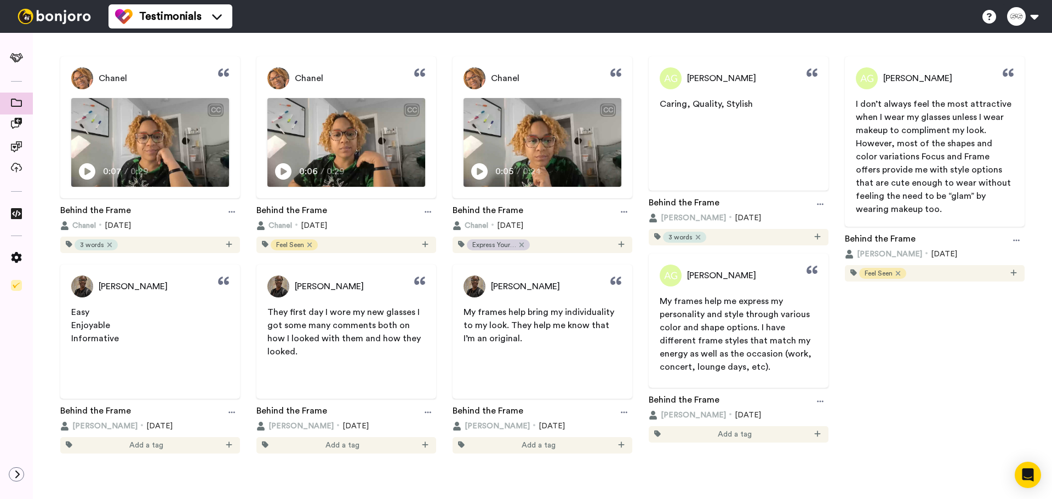
scroll to position [494, 0]
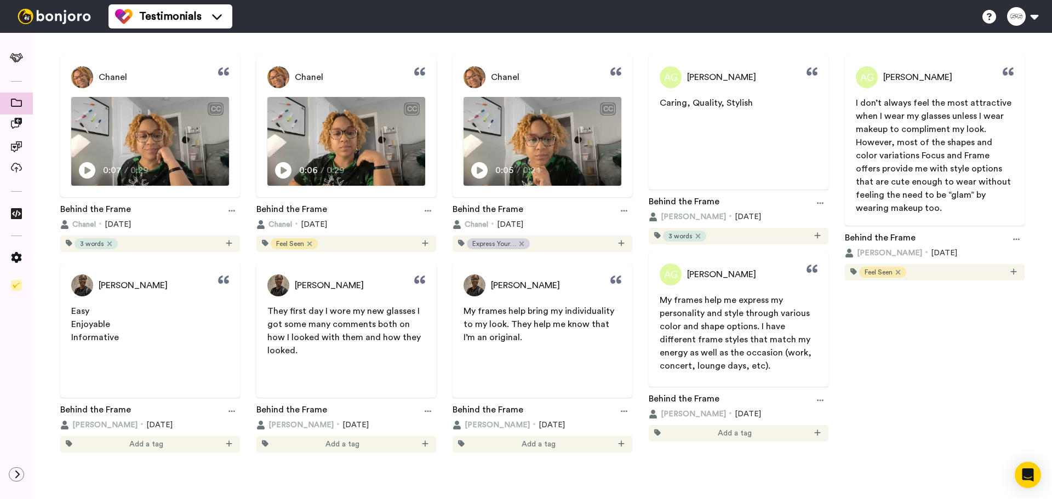
click at [229, 445] on icon at bounding box center [229, 444] width 7 height 8
click at [202, 408] on span "3 words" at bounding box center [191, 410] width 24 height 9
click at [423, 443] on icon at bounding box center [425, 444] width 7 height 8
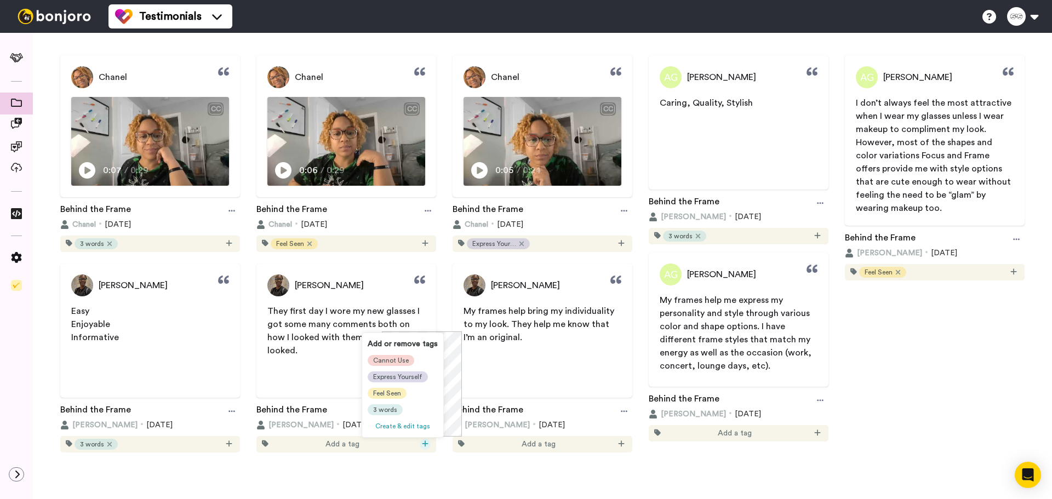
click at [401, 392] on span "Feel Seen" at bounding box center [387, 393] width 28 height 9
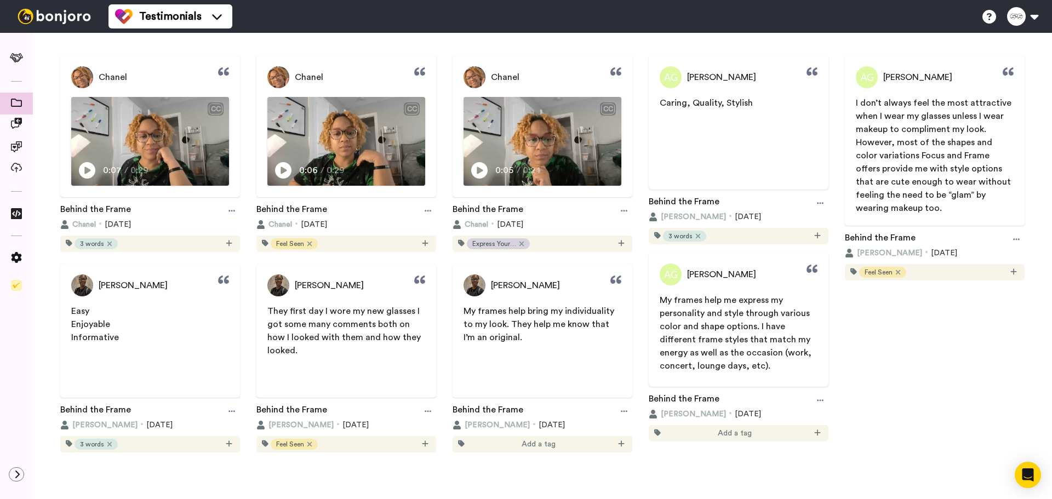
click at [618, 441] on icon at bounding box center [621, 444] width 7 height 8
click at [612, 374] on span "Express Yourself" at bounding box center [592, 377] width 49 height 9
click at [814, 434] on icon at bounding box center [817, 433] width 7 height 8
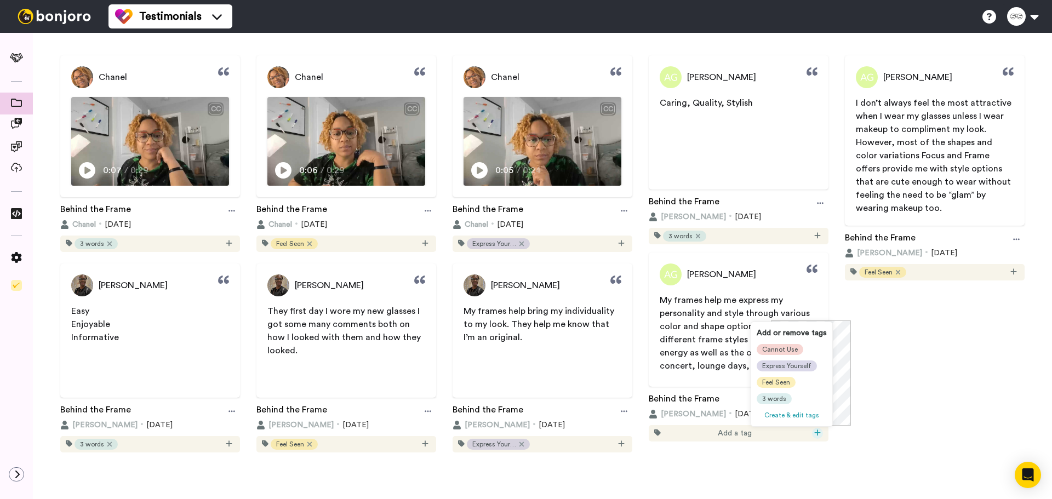
click at [808, 369] on span "Express Yourself" at bounding box center [786, 366] width 49 height 9
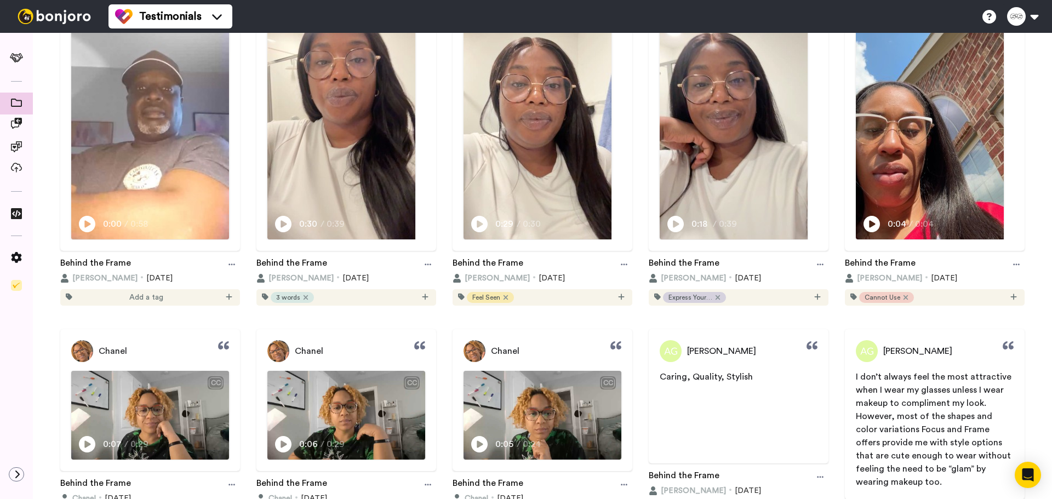
scroll to position [0, 0]
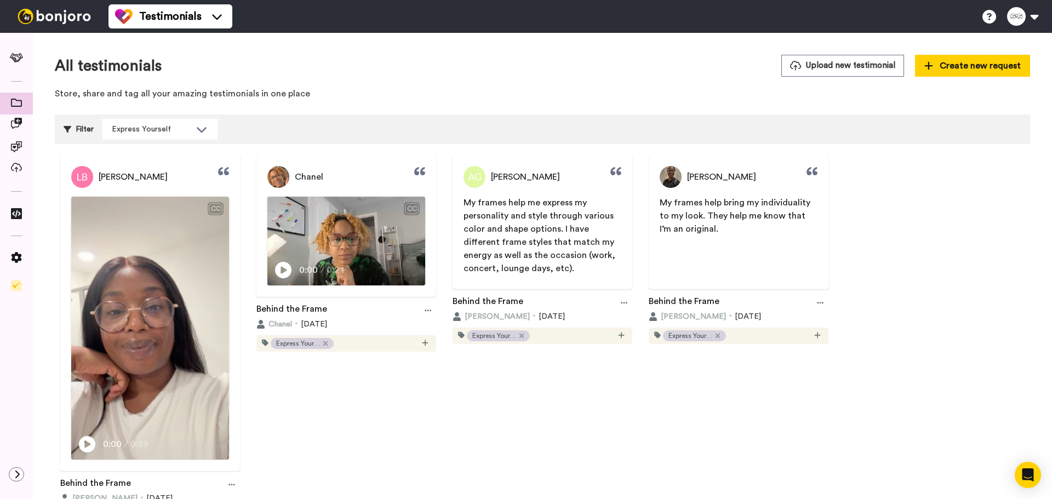
click at [17, 472] on icon at bounding box center [17, 474] width 7 height 9
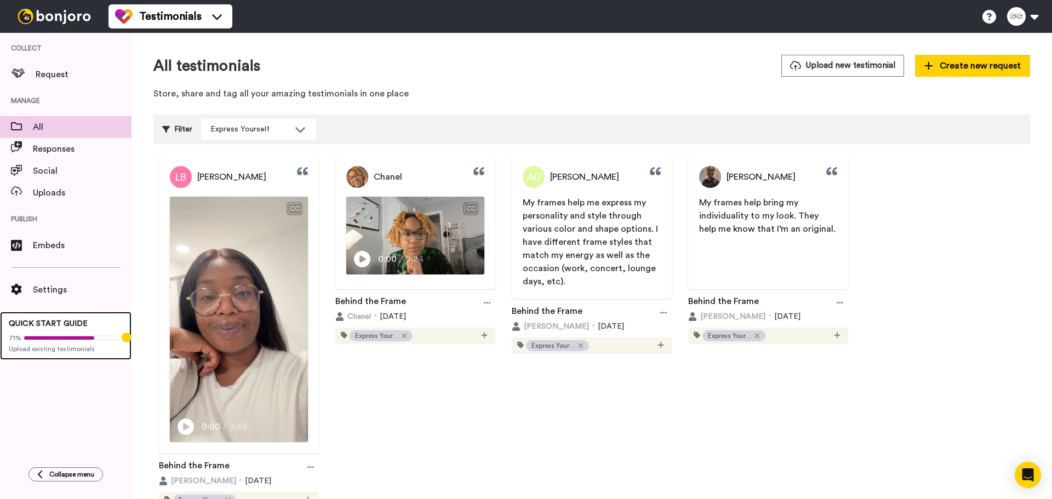
click at [66, 334] on div "71%" at bounding box center [66, 338] width 114 height 9
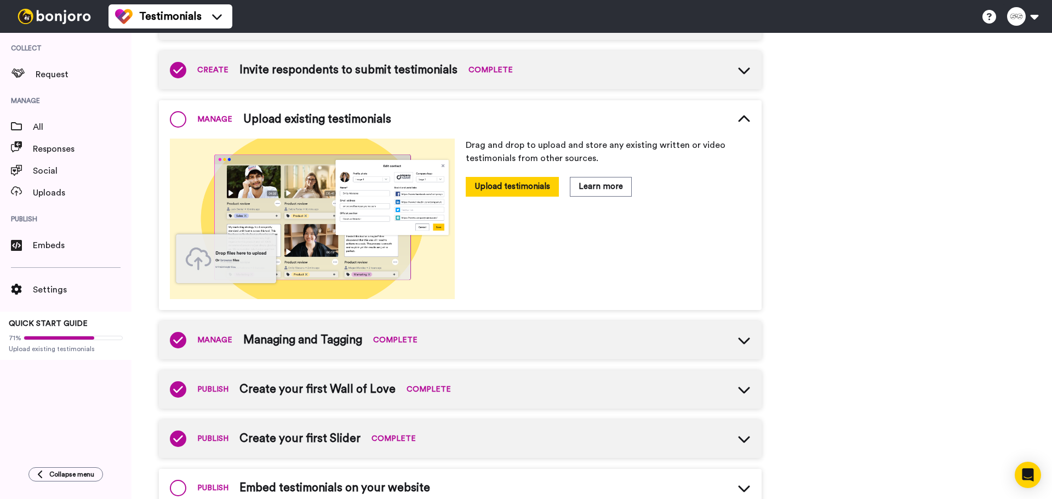
scroll to position [200, 0]
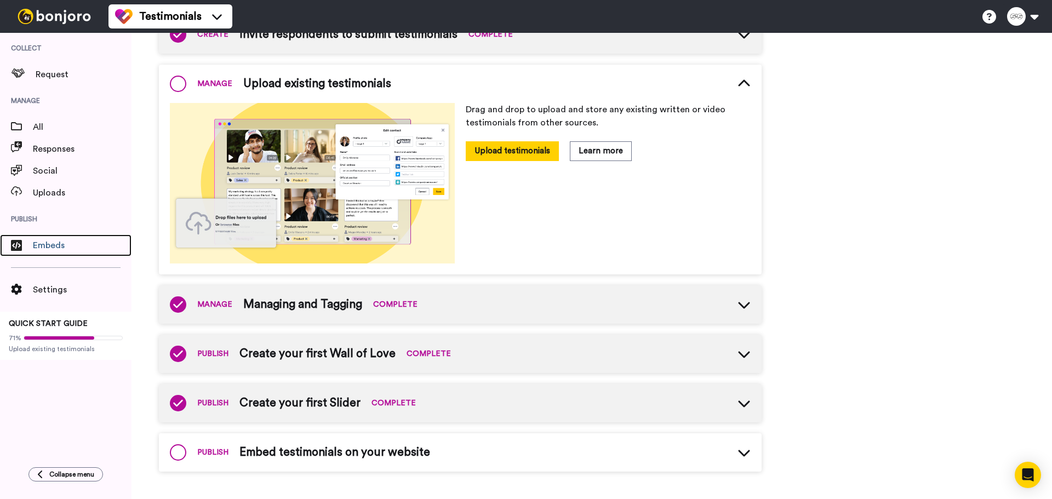
click at [45, 243] on span "Embeds" at bounding box center [82, 245] width 99 height 13
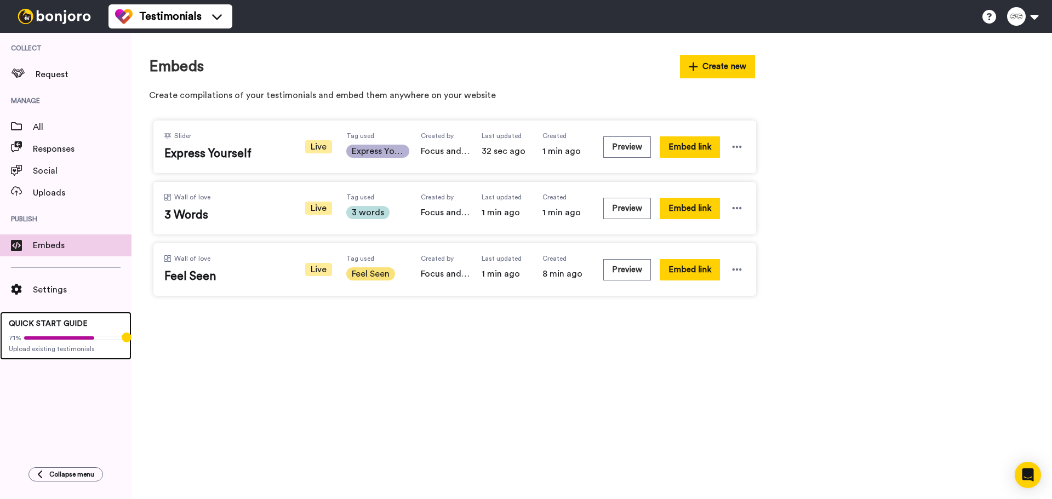
click at [92, 338] on icon at bounding box center [59, 337] width 70 height 3
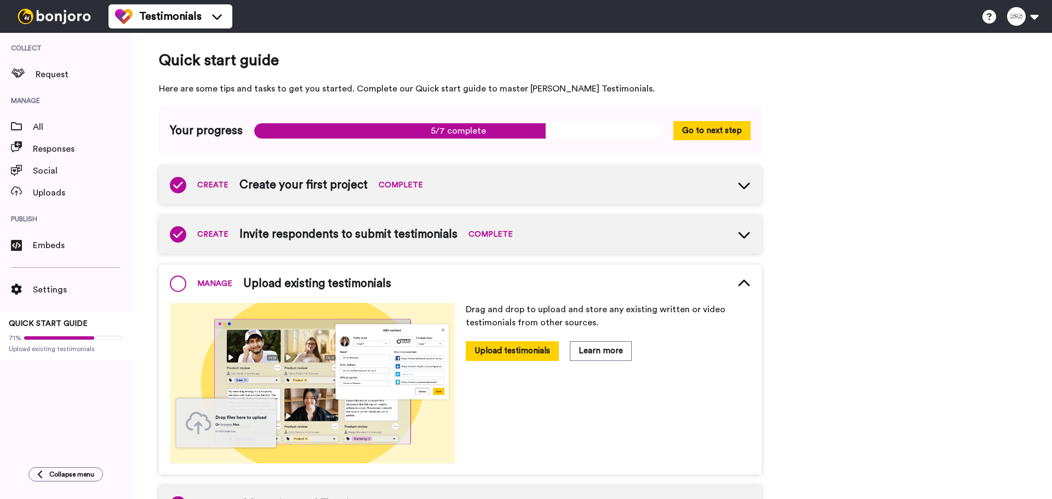
click at [1039, 11] on button at bounding box center [1023, 16] width 42 height 24
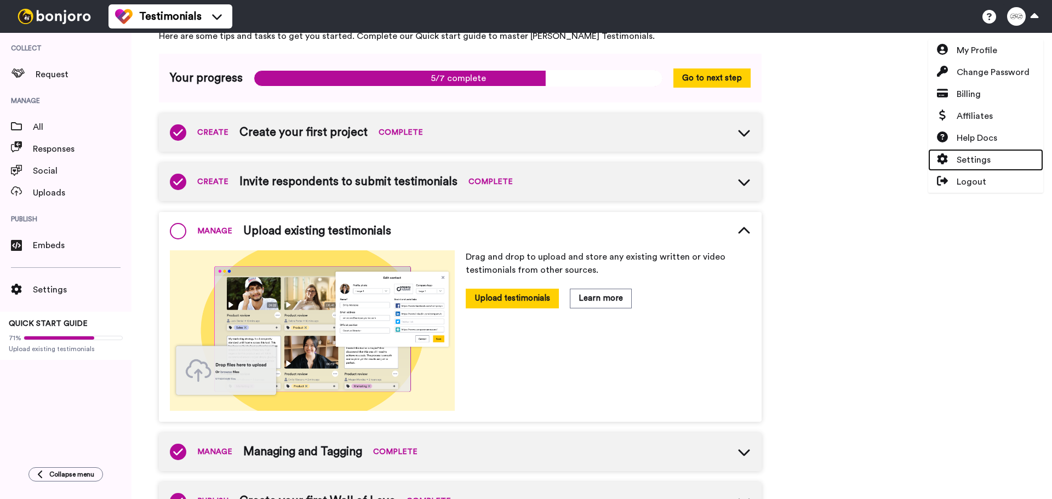
click at [987, 159] on span "Settings" at bounding box center [974, 159] width 34 height 13
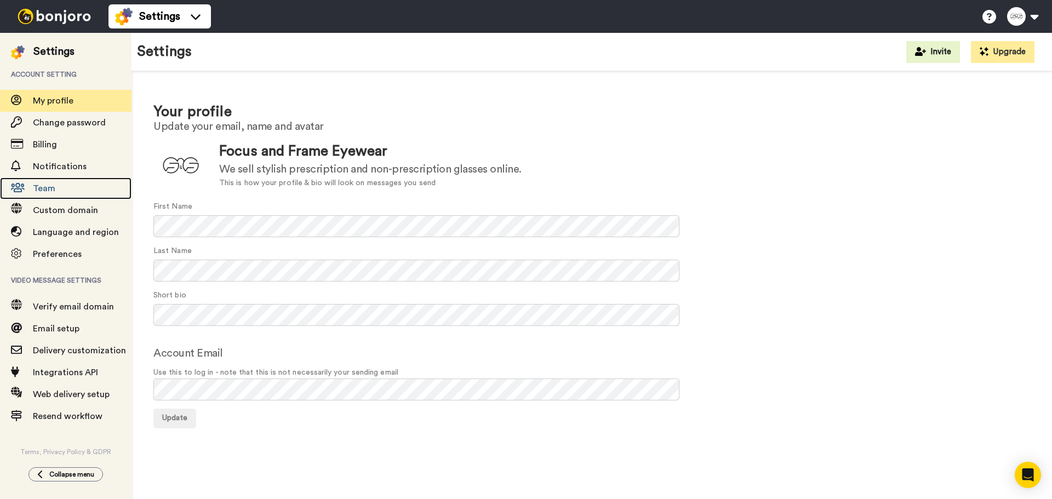
click at [62, 188] on span "Team" at bounding box center [82, 188] width 99 height 13
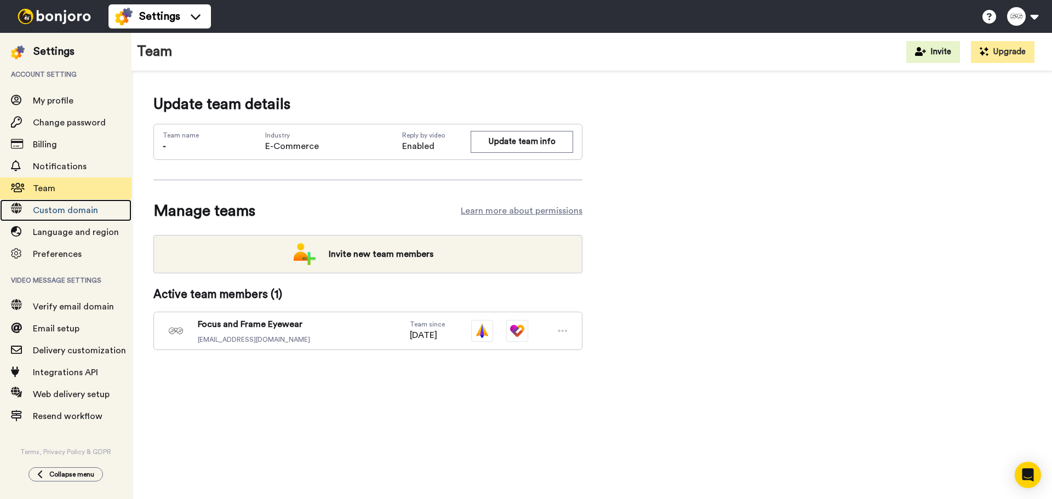
click at [88, 204] on span "Custom domain" at bounding box center [82, 210] width 99 height 13
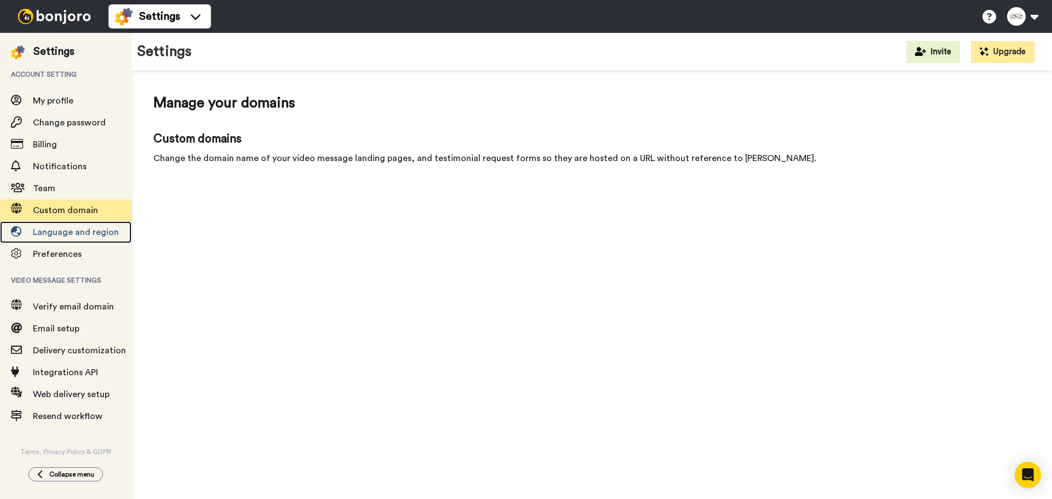
click at [53, 233] on span "Language and region" at bounding box center [76, 232] width 86 height 9
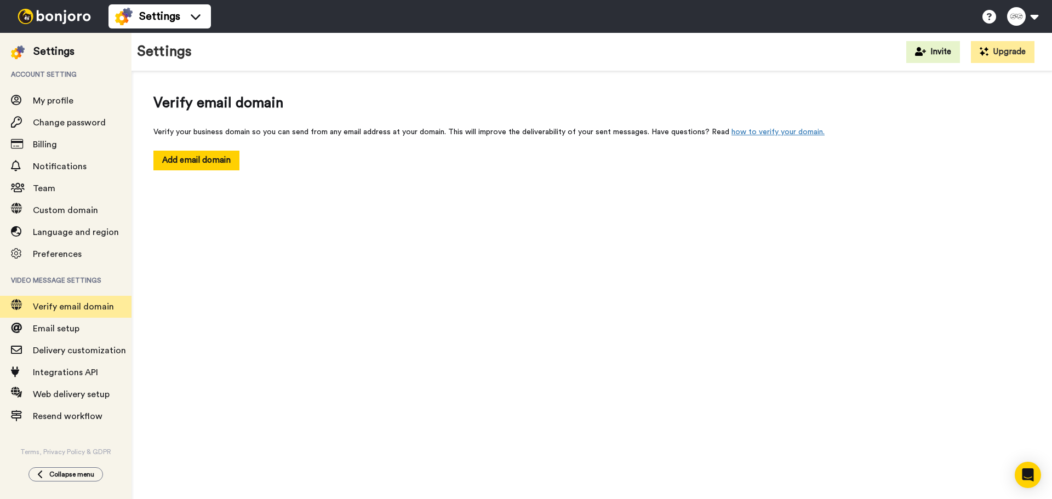
click at [206, 161] on button "Add email domain" at bounding box center [196, 160] width 86 height 19
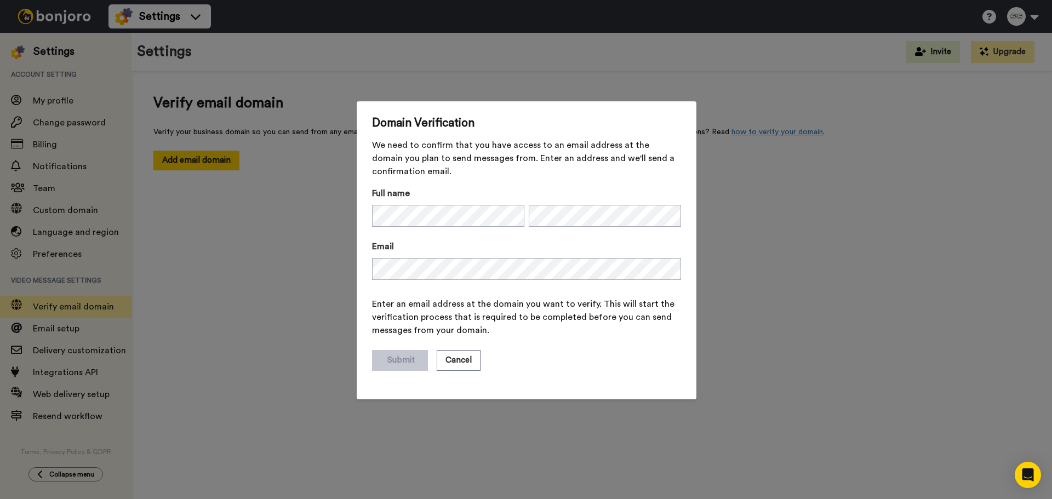
click at [459, 352] on button "Cancel" at bounding box center [459, 360] width 44 height 21
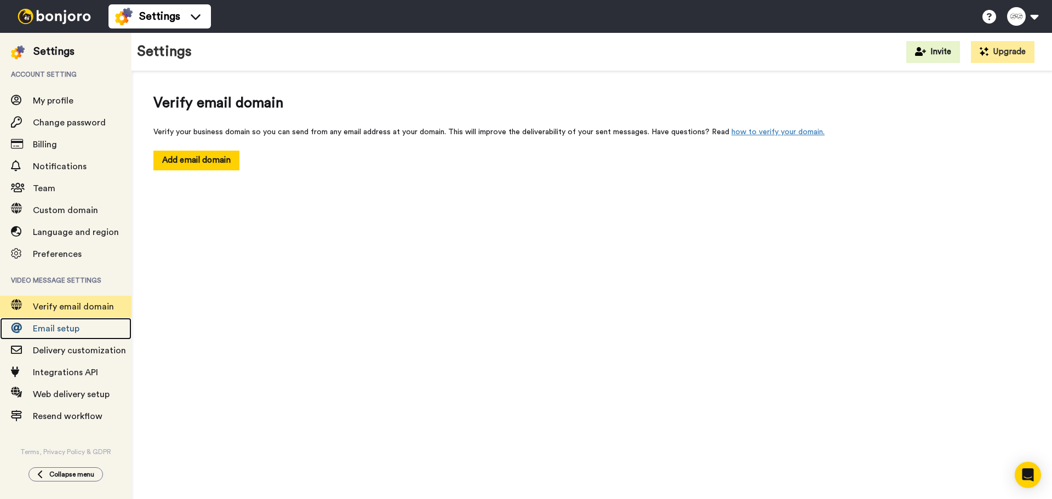
click at [49, 328] on span "Email setup" at bounding box center [56, 328] width 47 height 9
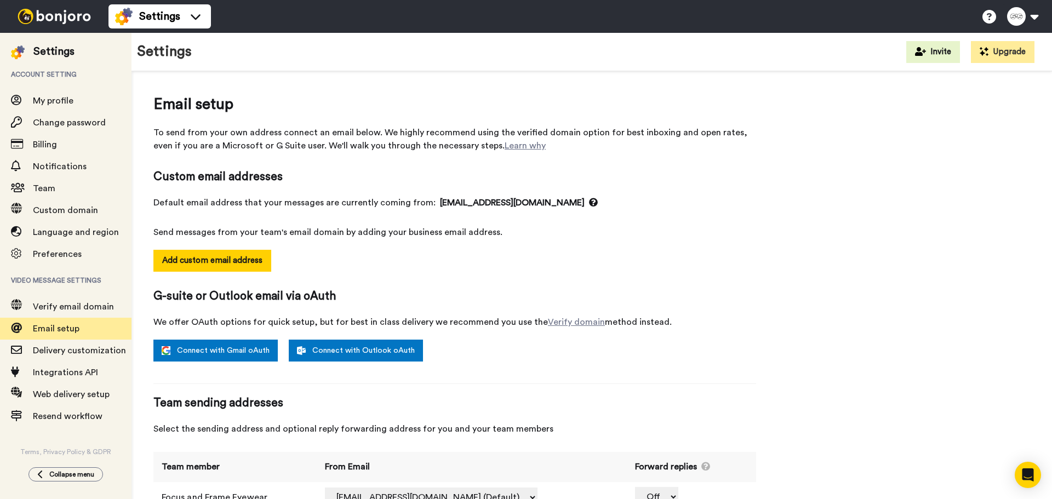
click at [234, 266] on button "Add custom email address" at bounding box center [212, 261] width 118 height 22
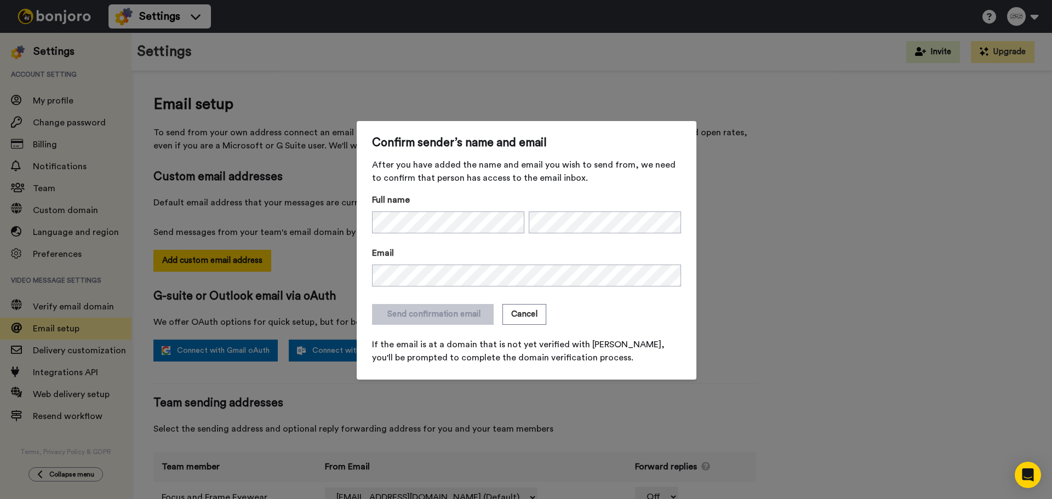
click at [527, 311] on button "Cancel" at bounding box center [525, 314] width 44 height 21
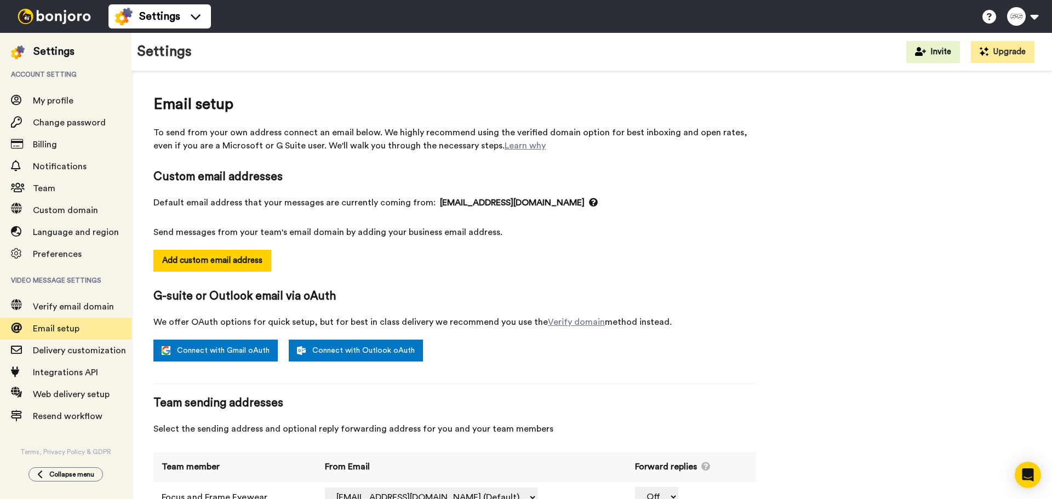
click at [234, 273] on div "Add custom email address" at bounding box center [454, 269] width 603 height 38
click at [234, 265] on button "Add custom email address" at bounding box center [212, 261] width 118 height 22
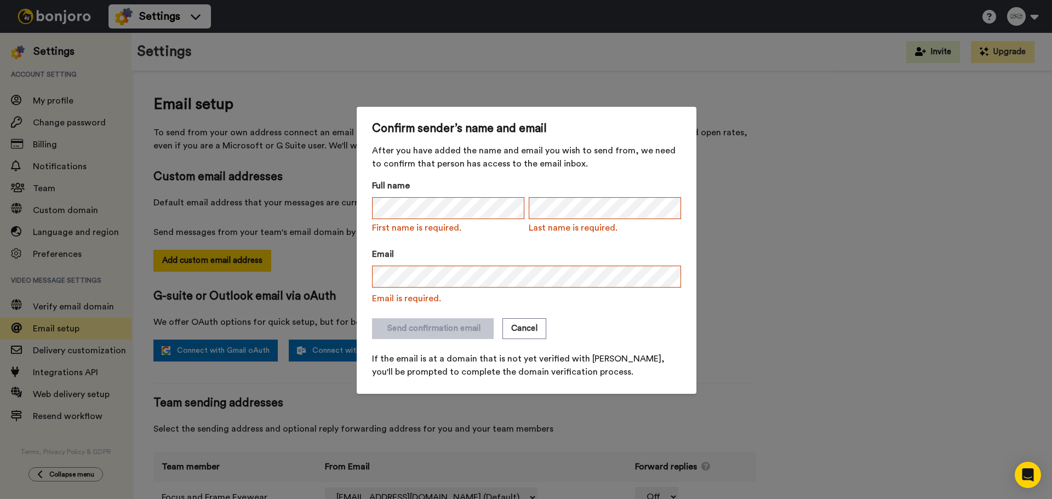
click at [520, 332] on button "Cancel" at bounding box center [525, 328] width 44 height 21
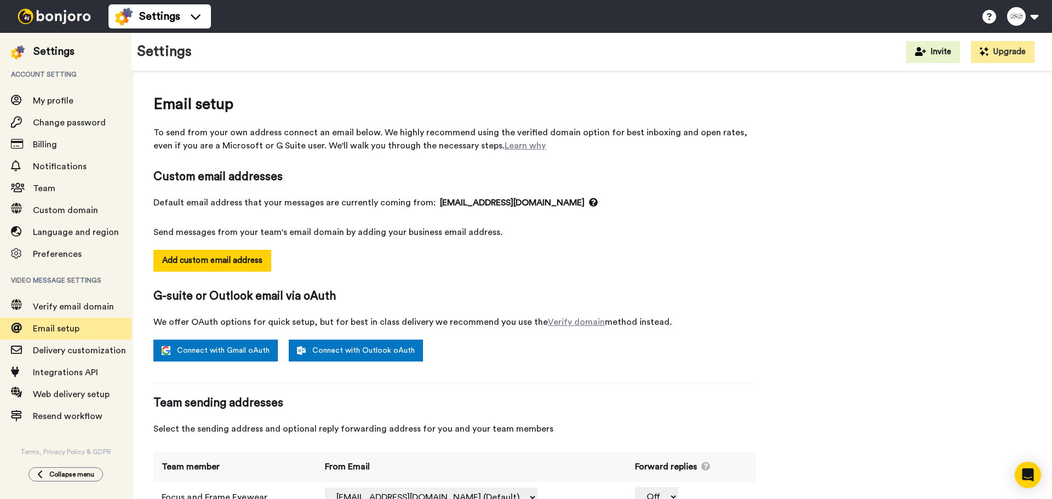
scroll to position [40, 0]
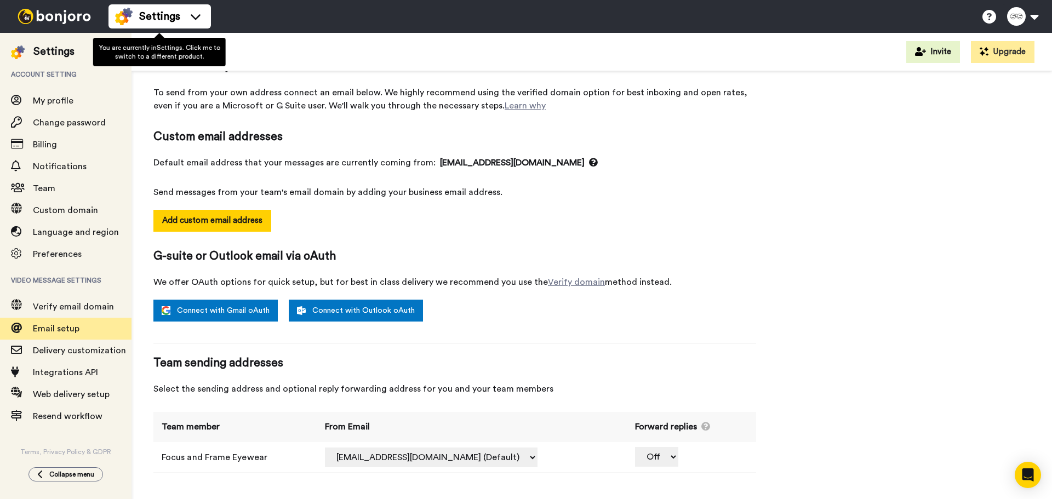
click at [190, 13] on icon at bounding box center [196, 16] width 18 height 11
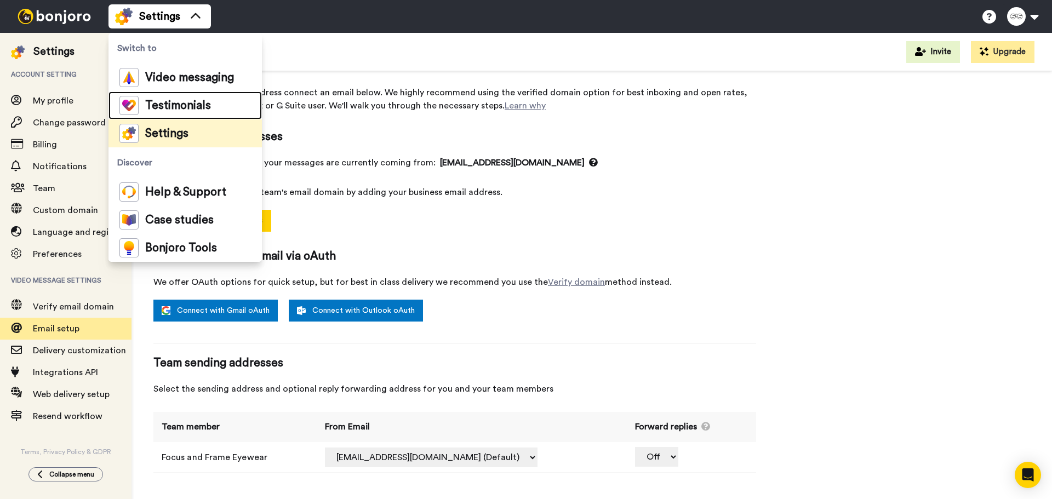
click at [203, 103] on span "Testimonials" at bounding box center [178, 105] width 66 height 11
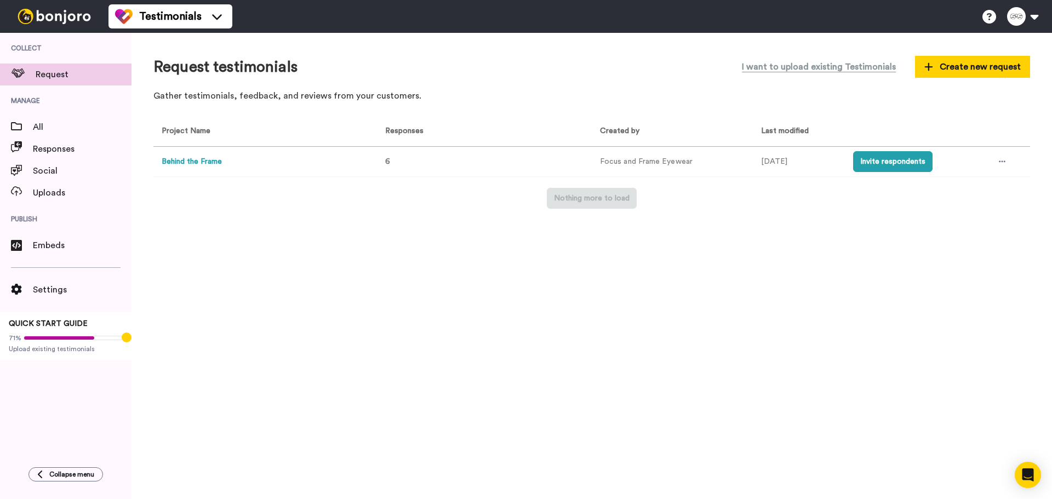
click at [999, 161] on icon at bounding box center [1002, 162] width 7 height 2
click at [859, 247] on div "Request testimonials I want to upload existing Testimonials Create new request …" at bounding box center [592, 266] width 921 height 466
click at [207, 160] on button "Behind the Frame" at bounding box center [192, 162] width 60 height 12
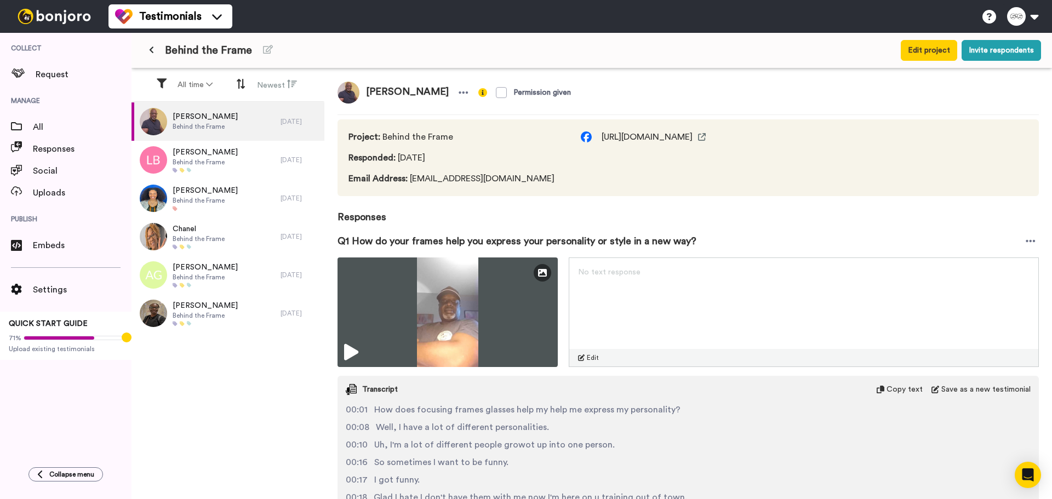
click at [346, 355] on icon at bounding box center [351, 352] width 14 height 16
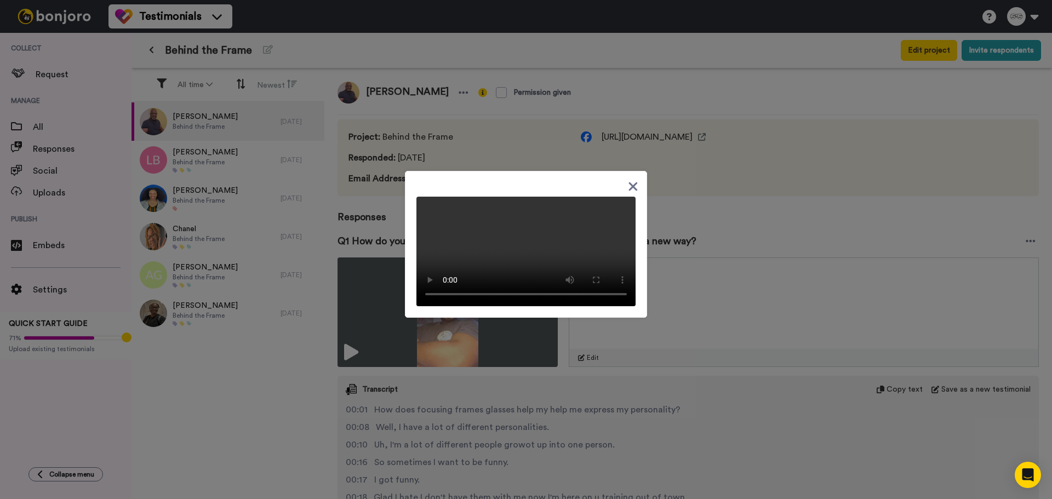
click at [632, 182] on icon at bounding box center [633, 186] width 9 height 9
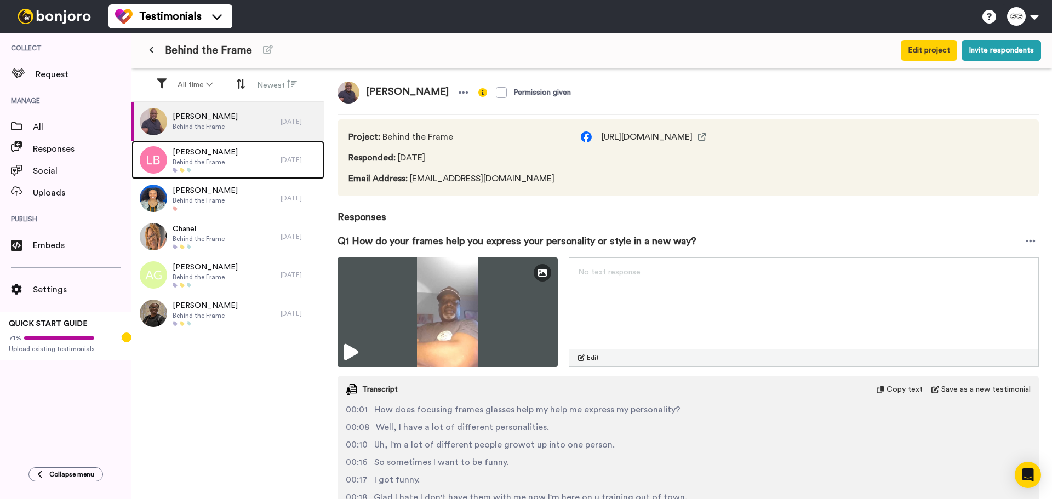
click at [249, 169] on div "Lucy Blaize Behind the Frame" at bounding box center [206, 160] width 149 height 38
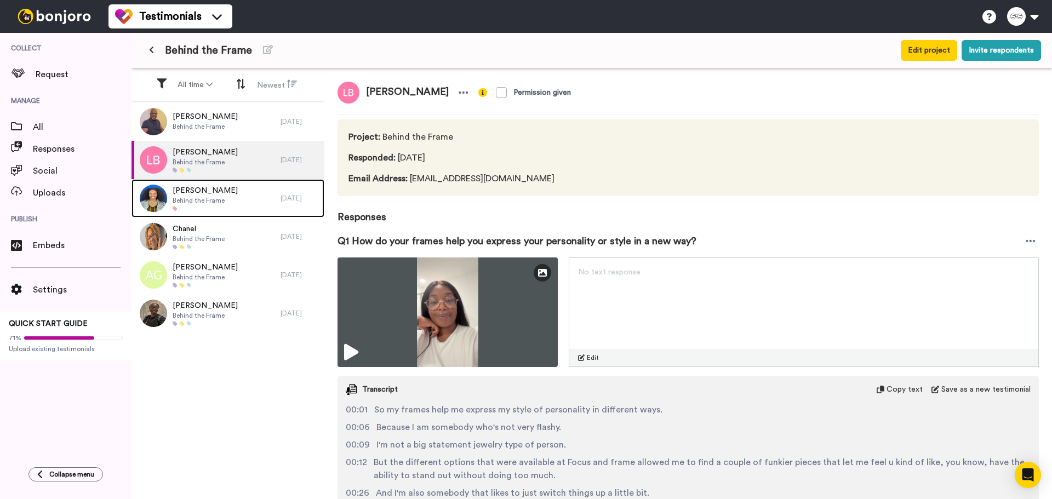
click at [238, 212] on div "Nadirah Shakir Behind the Frame" at bounding box center [206, 198] width 149 height 38
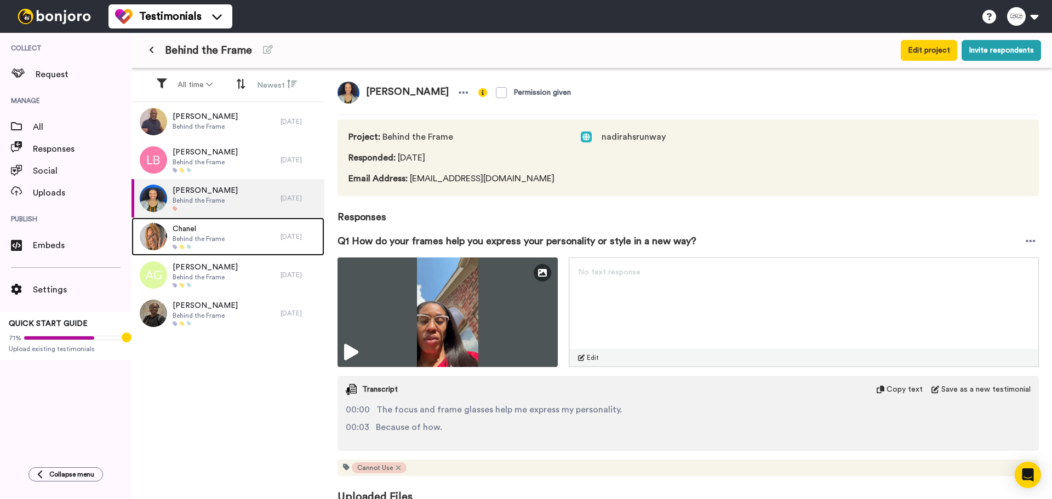
click at [232, 253] on div "Chanel Behind the Frame" at bounding box center [206, 237] width 149 height 38
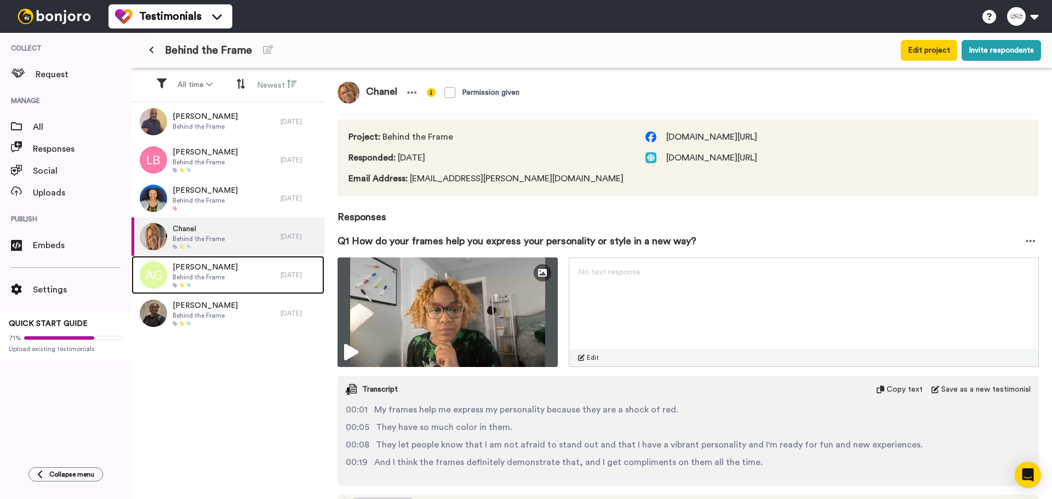
click at [234, 276] on div "Aramis G. Behind the Frame" at bounding box center [206, 275] width 149 height 38
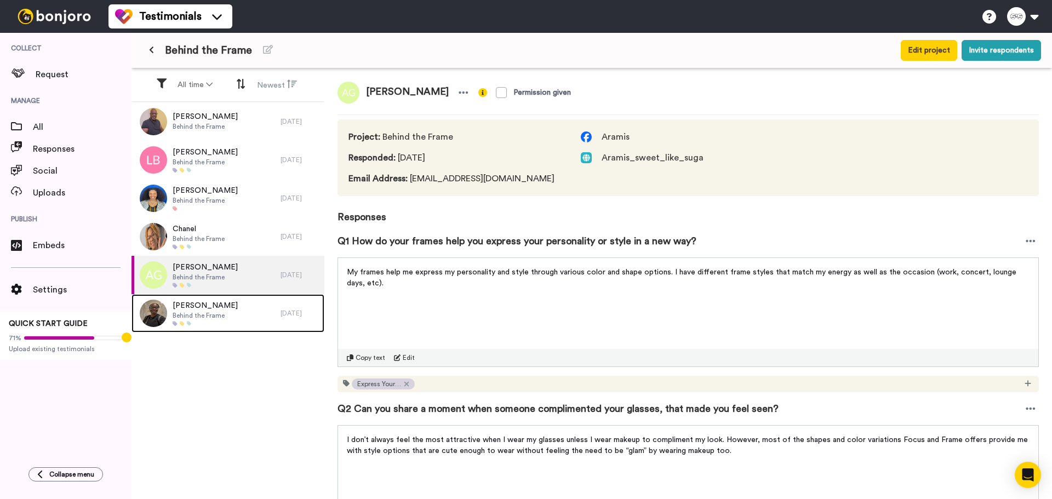
click at [240, 310] on div "Constance Nwosu Behind the Frame" at bounding box center [206, 313] width 149 height 38
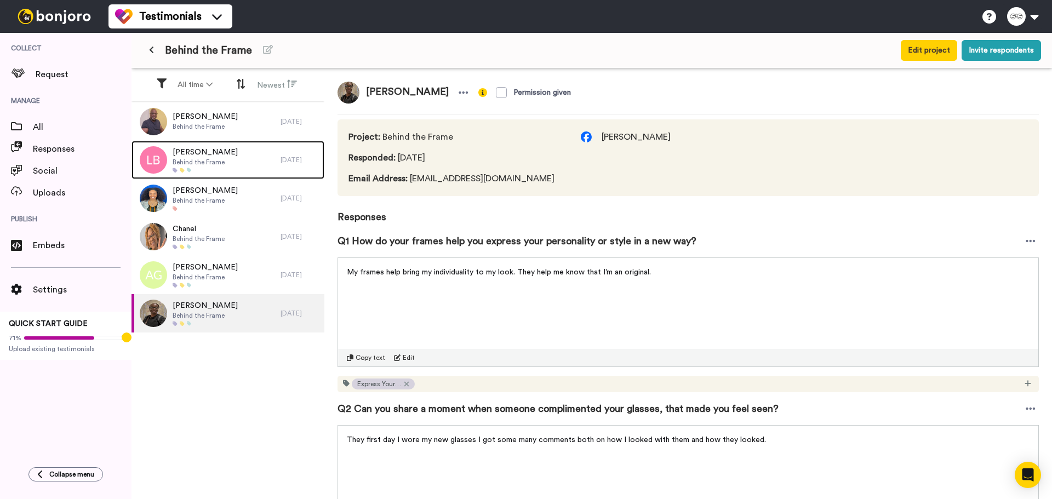
click at [230, 161] on div "Lucy Blaize Behind the Frame" at bounding box center [206, 160] width 149 height 38
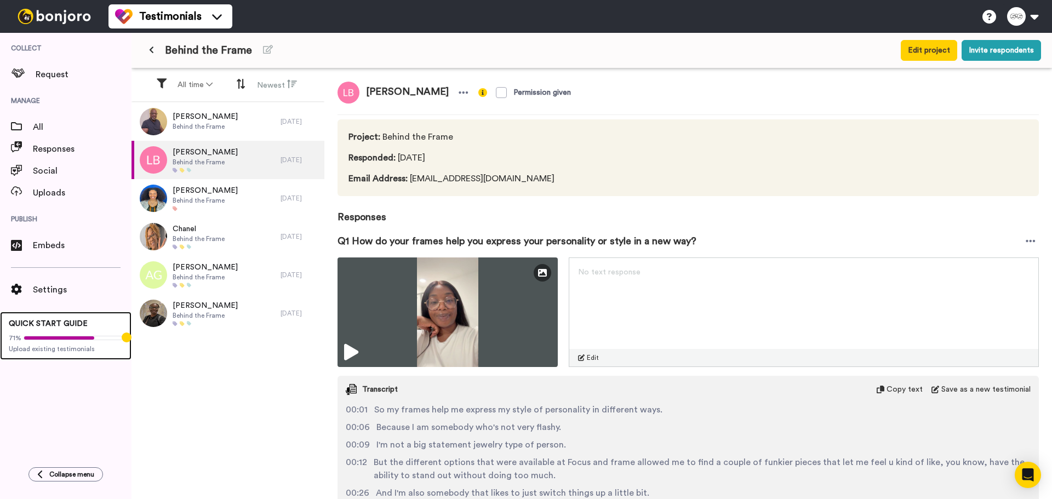
click at [83, 342] on div "71%" at bounding box center [66, 338] width 114 height 9
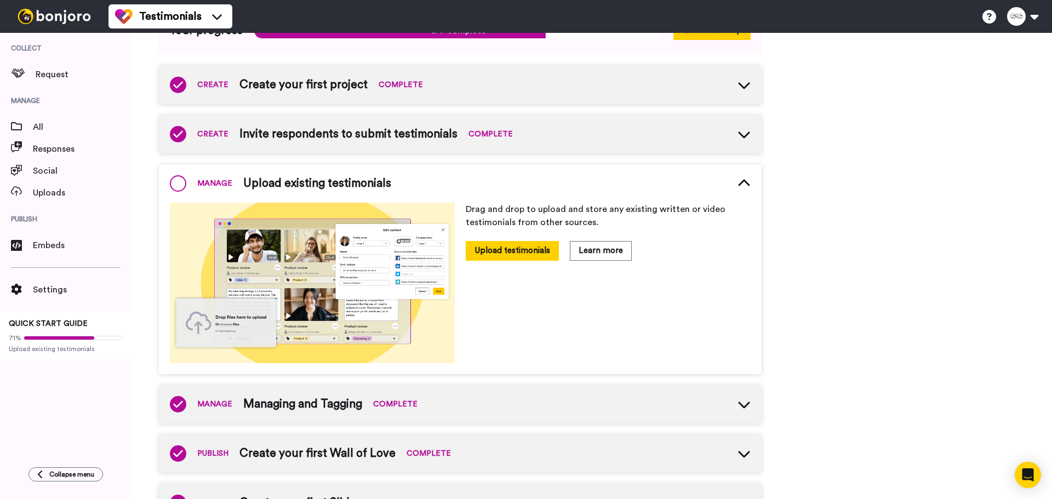
scroll to position [200, 0]
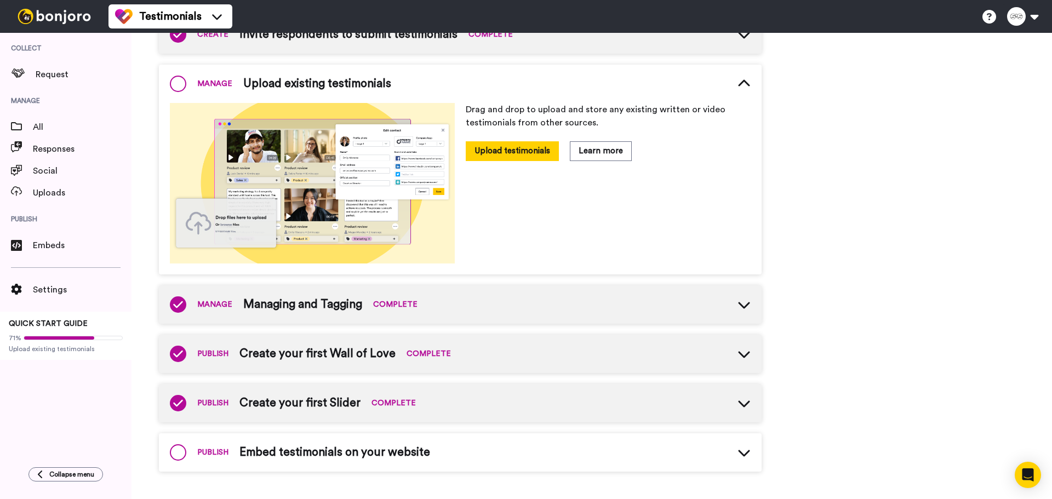
click at [445, 451] on div "PUBLISH Embed testimonials on your website" at bounding box center [460, 452] width 603 height 38
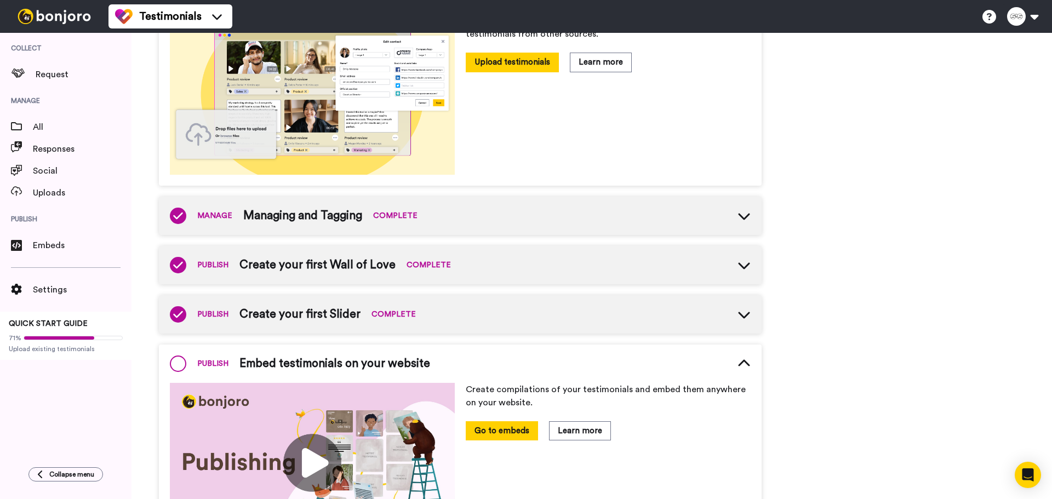
scroll to position [371, 0]
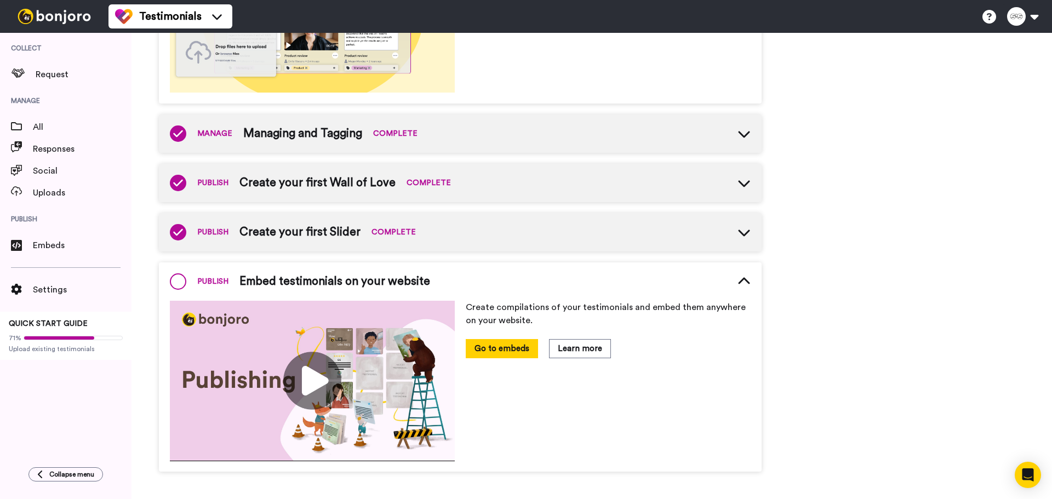
click at [524, 342] on button "Go to embeds" at bounding box center [502, 348] width 72 height 19
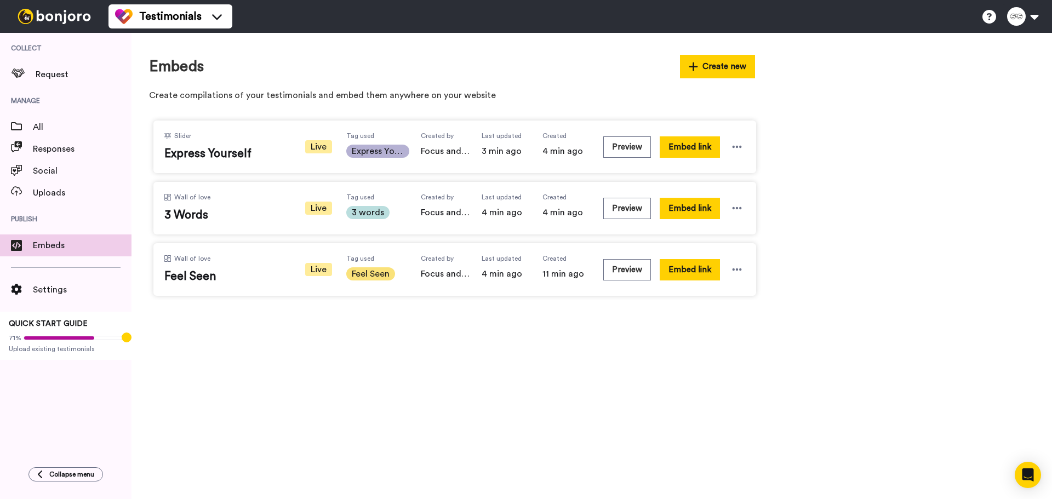
click at [692, 141] on button "Embed link" at bounding box center [690, 146] width 60 height 21
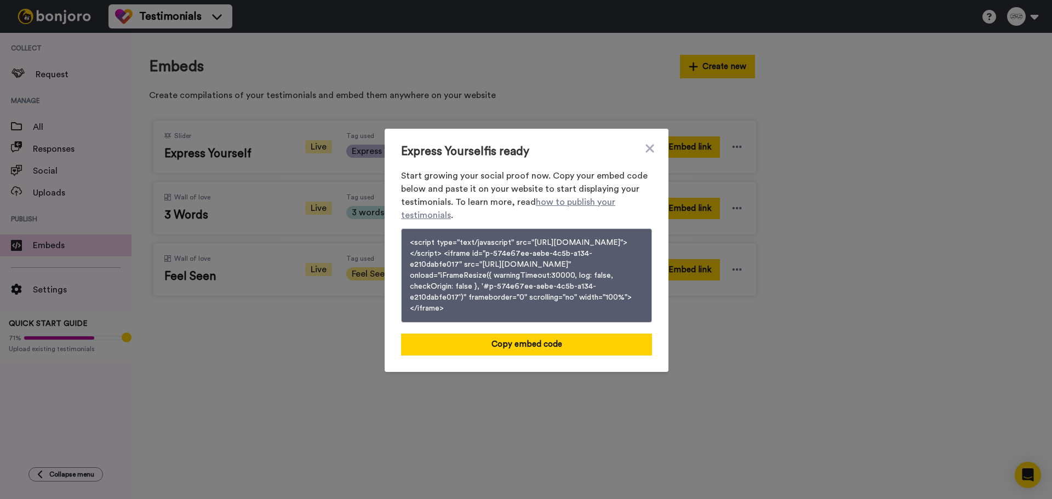
click at [648, 144] on icon at bounding box center [650, 148] width 8 height 8
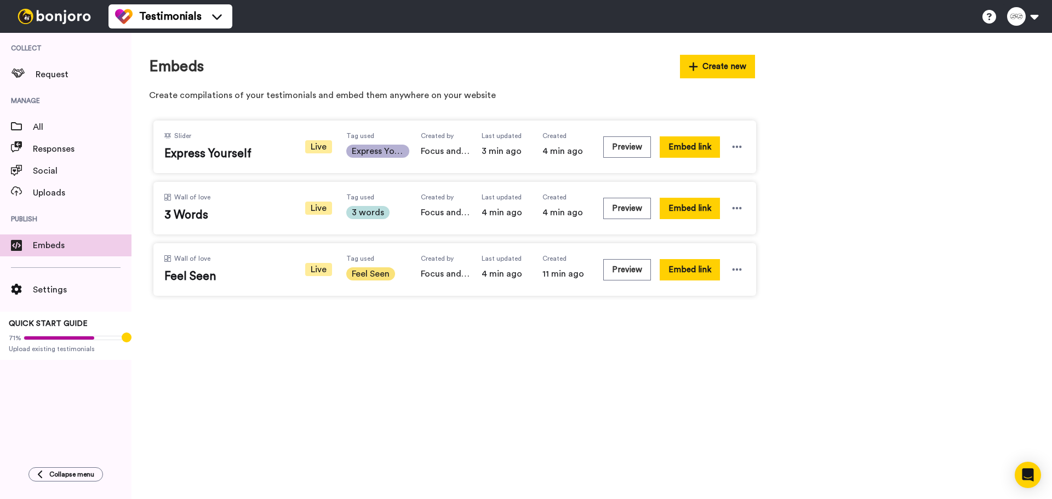
click at [604, 370] on div "Embeds Create new Create compilations of your testimonials and embed them anywh…" at bounding box center [592, 266] width 921 height 466
click at [58, 123] on span "All" at bounding box center [82, 127] width 99 height 13
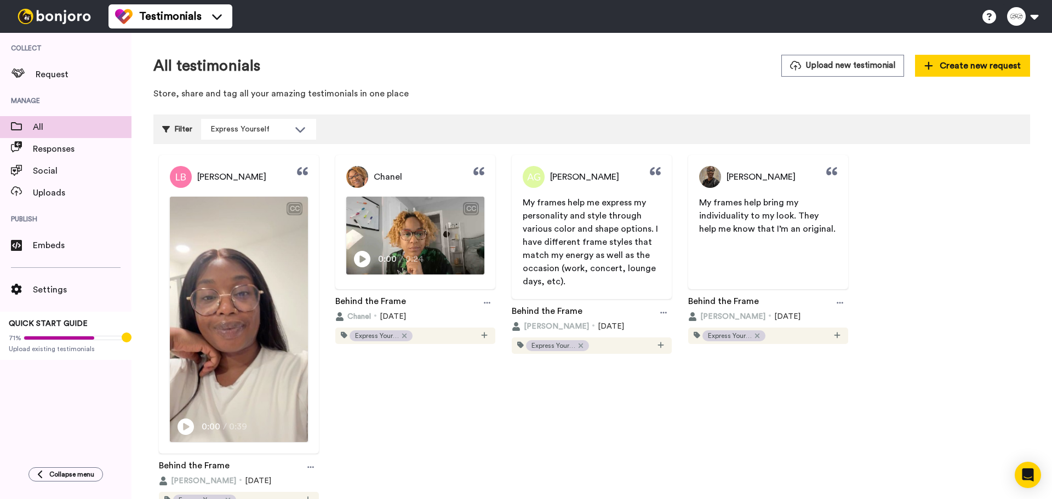
click at [252, 130] on div "Express Yourself" at bounding box center [249, 129] width 79 height 11
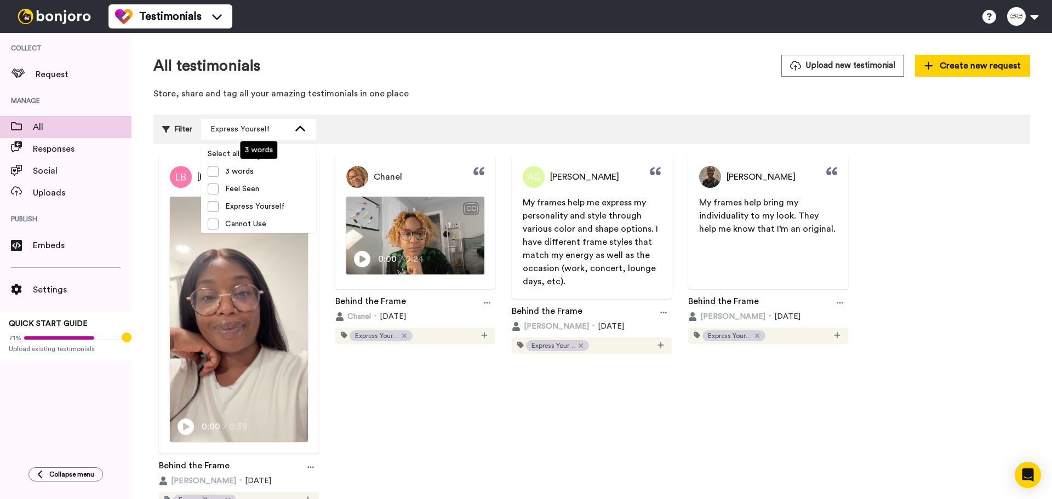
click at [227, 155] on span "Select all tags" at bounding box center [232, 154] width 62 height 11
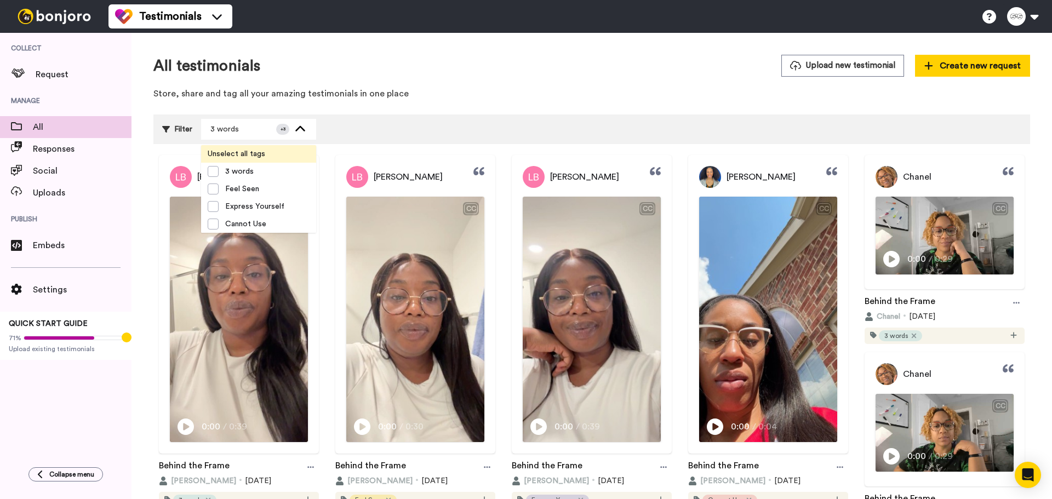
click at [585, 95] on p "Store, share and tag all your amazing testimonials in one place" at bounding box center [591, 94] width 877 height 13
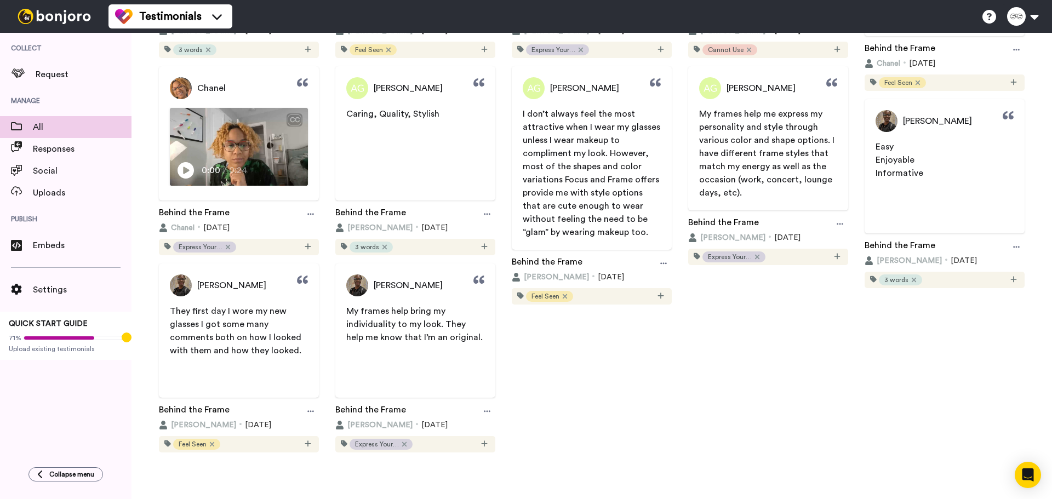
scroll to position [448, 0]
